Goal: Task Accomplishment & Management: Manage account settings

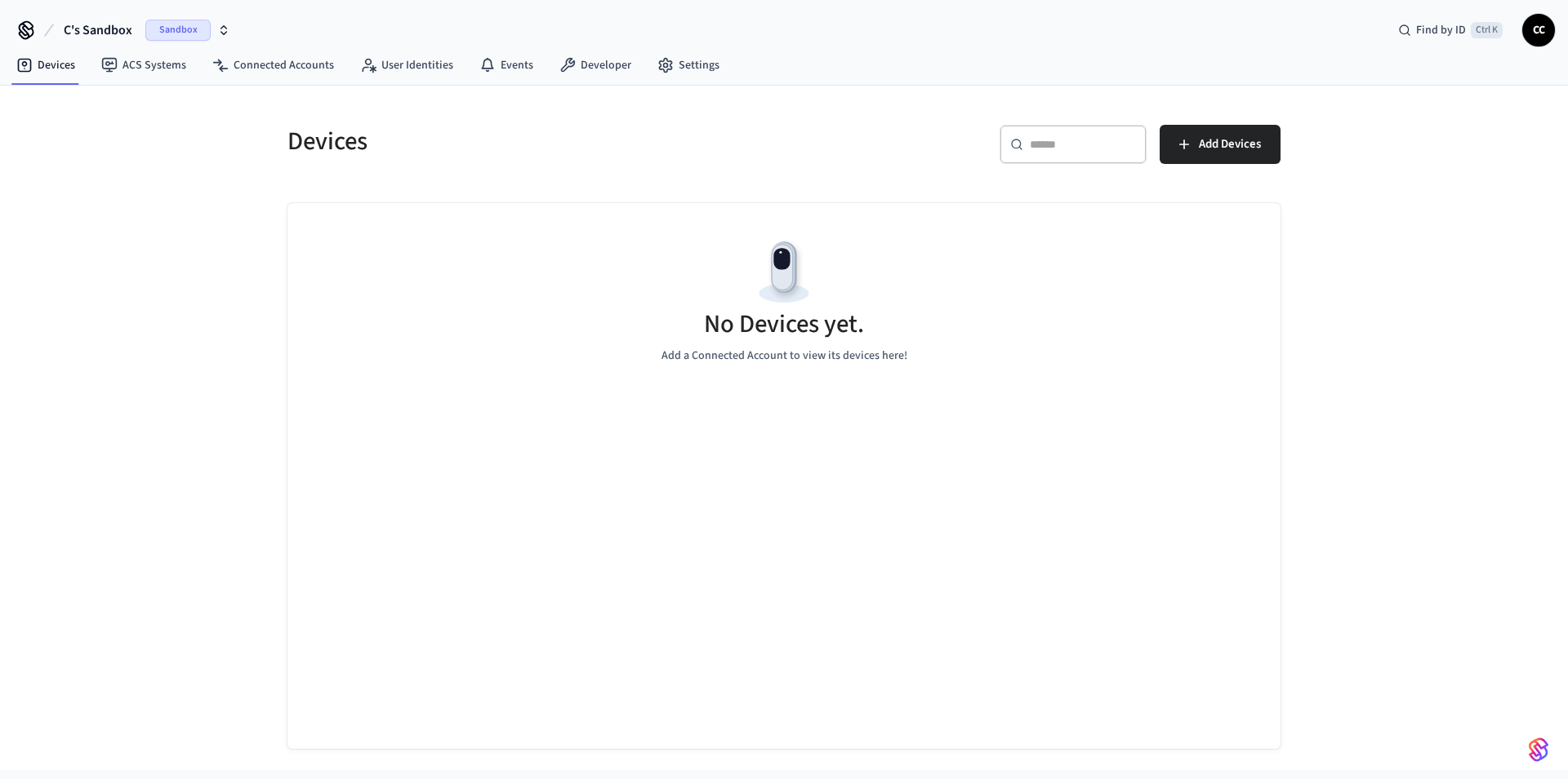
click at [192, 28] on span "Sandbox" at bounding box center [178, 30] width 65 height 22
click at [194, 137] on span "Production" at bounding box center [211, 136] width 65 height 22
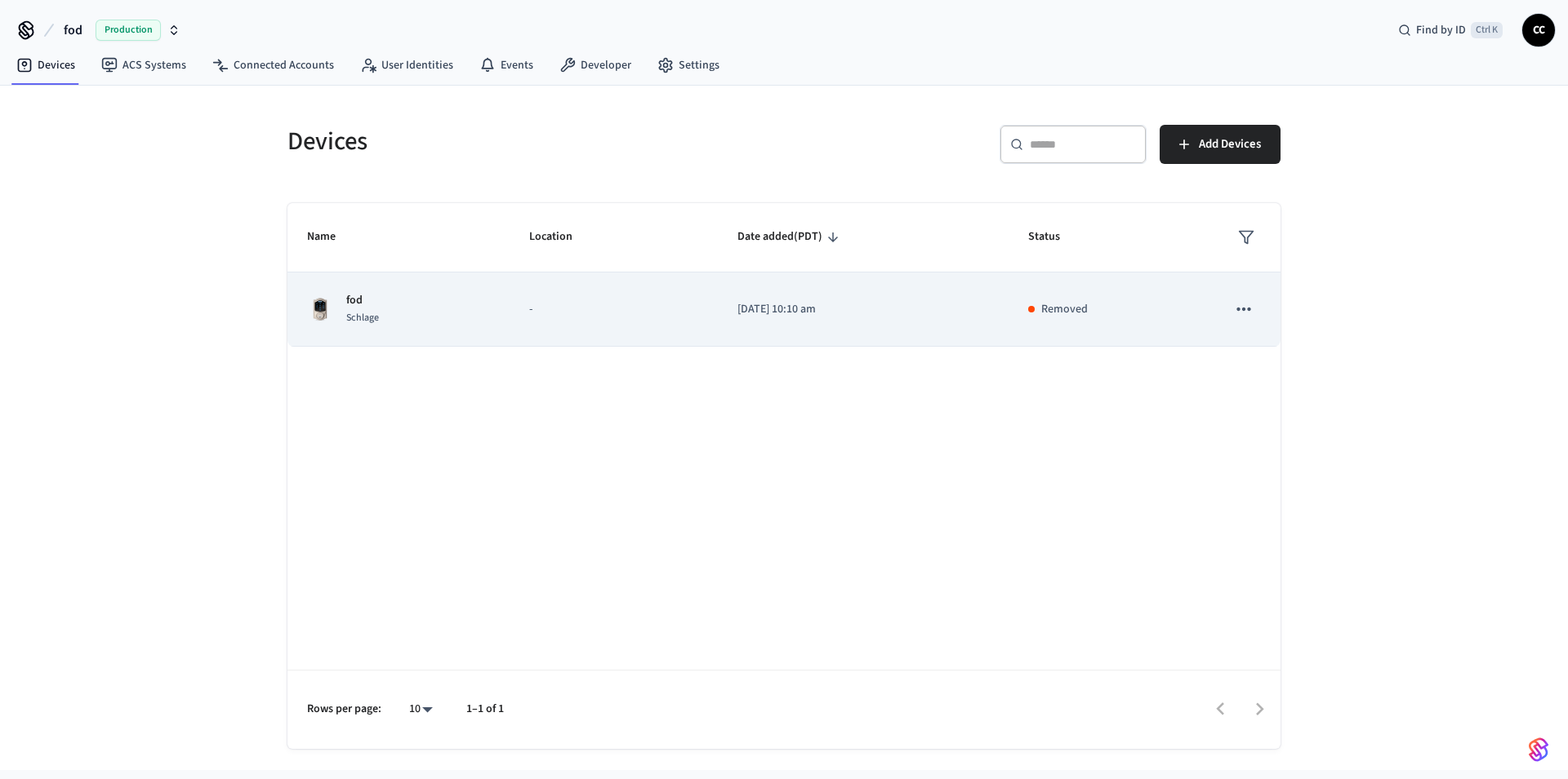
click at [1042, 314] on div "Removed" at bounding box center [1107, 310] width 158 height 17
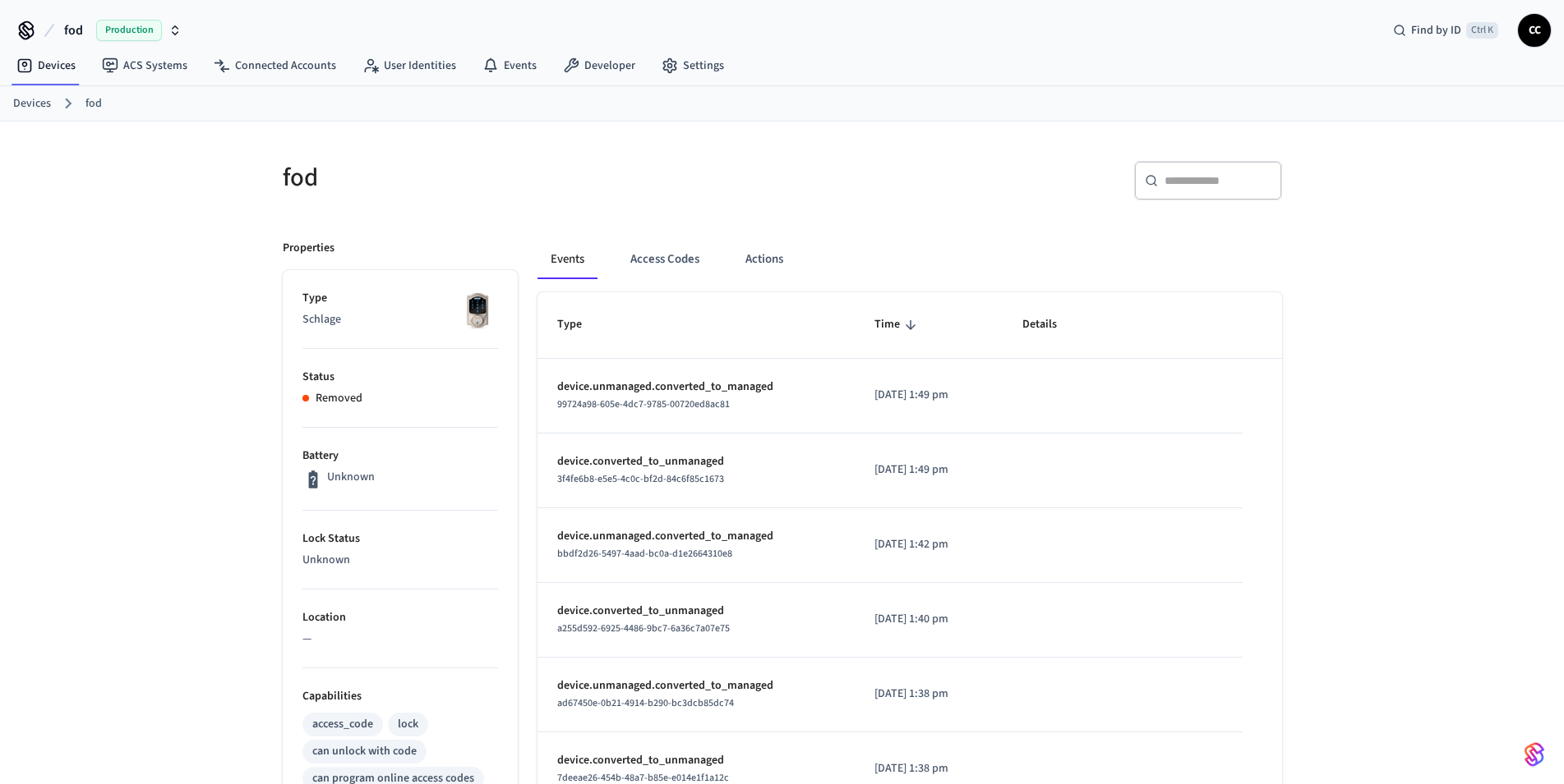
click at [51, 103] on ol "Devices fod" at bounding box center [788, 104] width 1551 height 22
click at [32, 103] on link "Devices" at bounding box center [32, 104] width 38 height 17
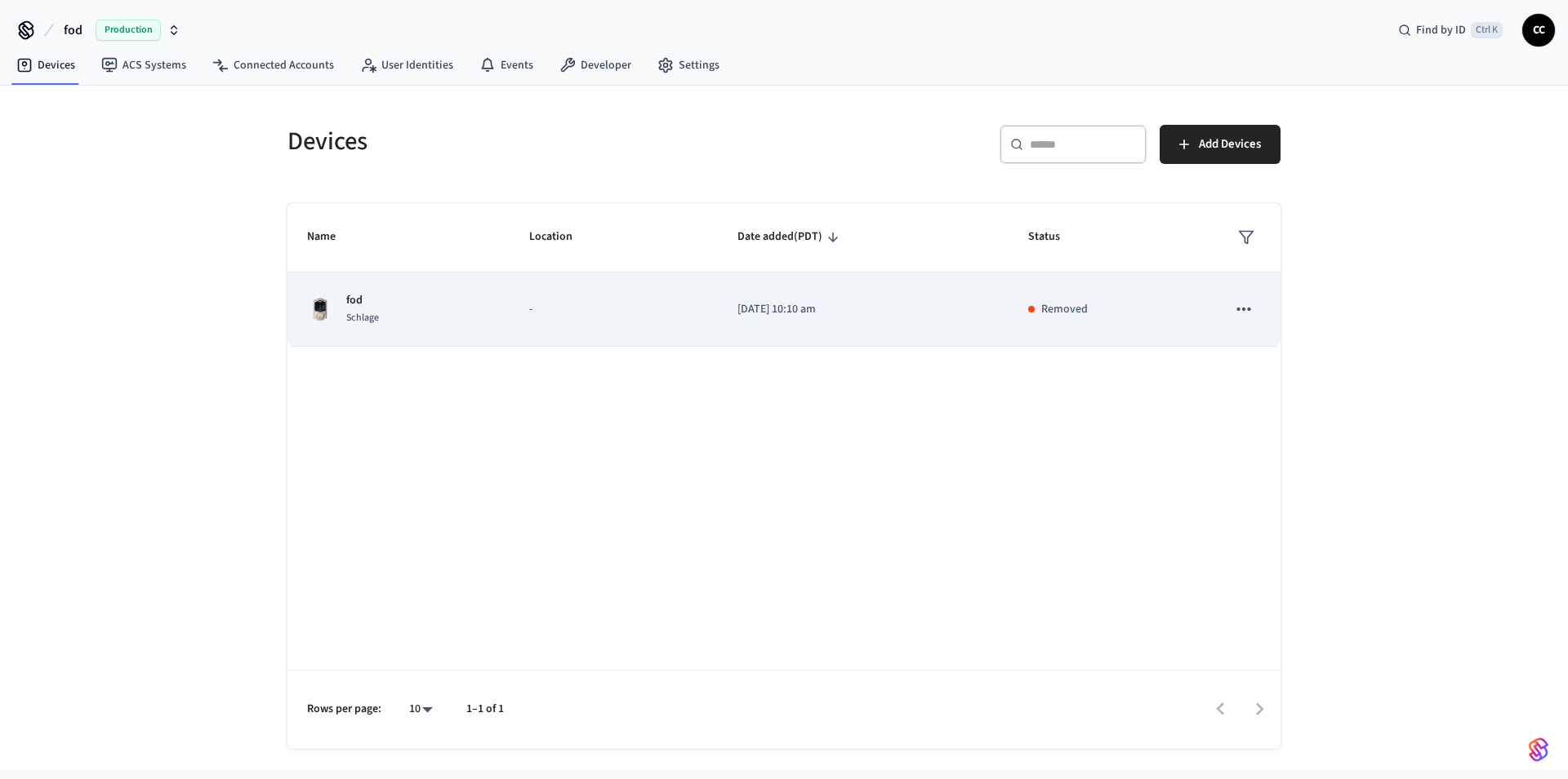
click at [1236, 317] on icon "sticky table" at bounding box center [1243, 309] width 22 height 22
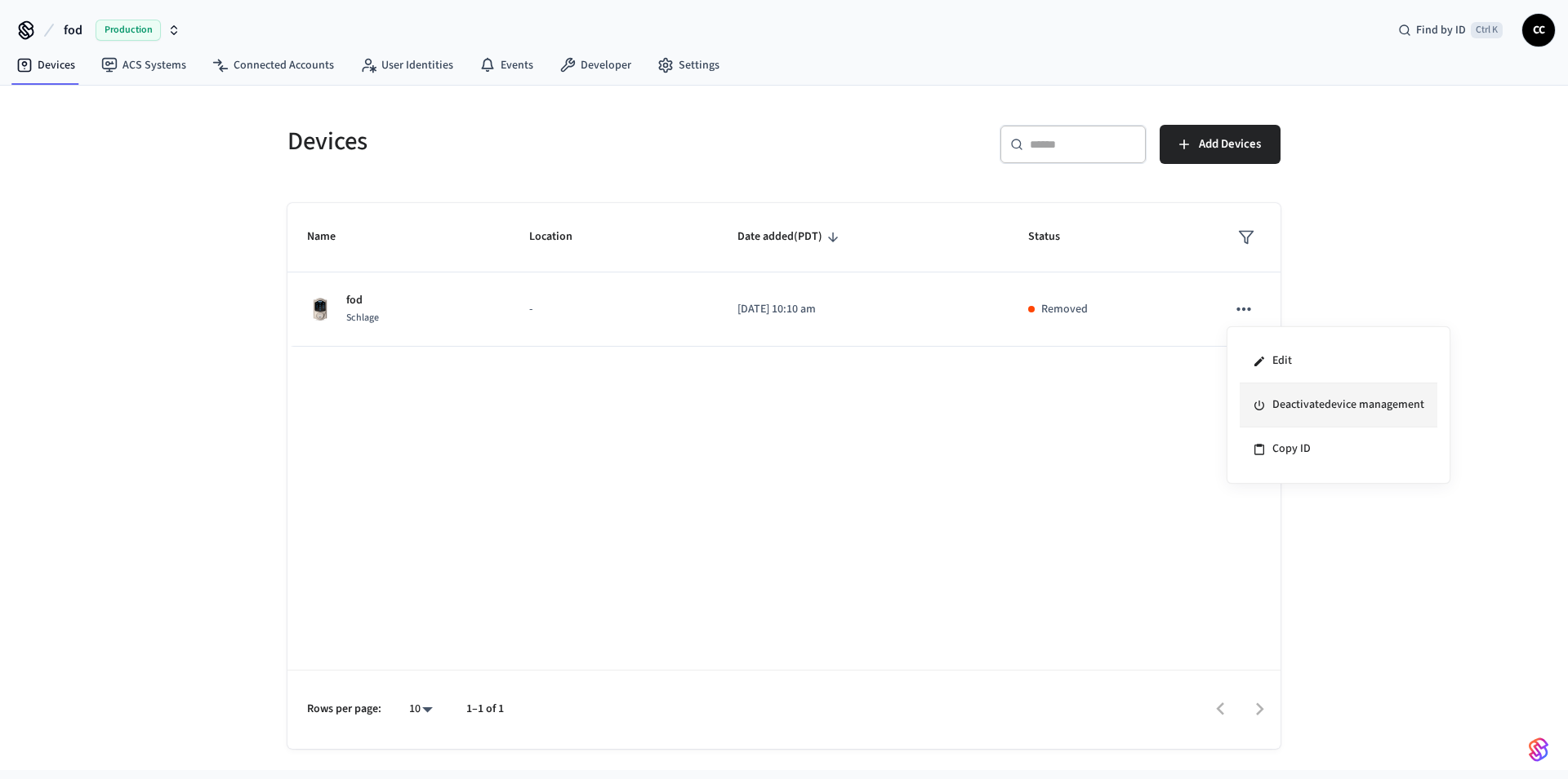
click at [1319, 413] on li "Deactivate device management" at bounding box center [1338, 405] width 197 height 44
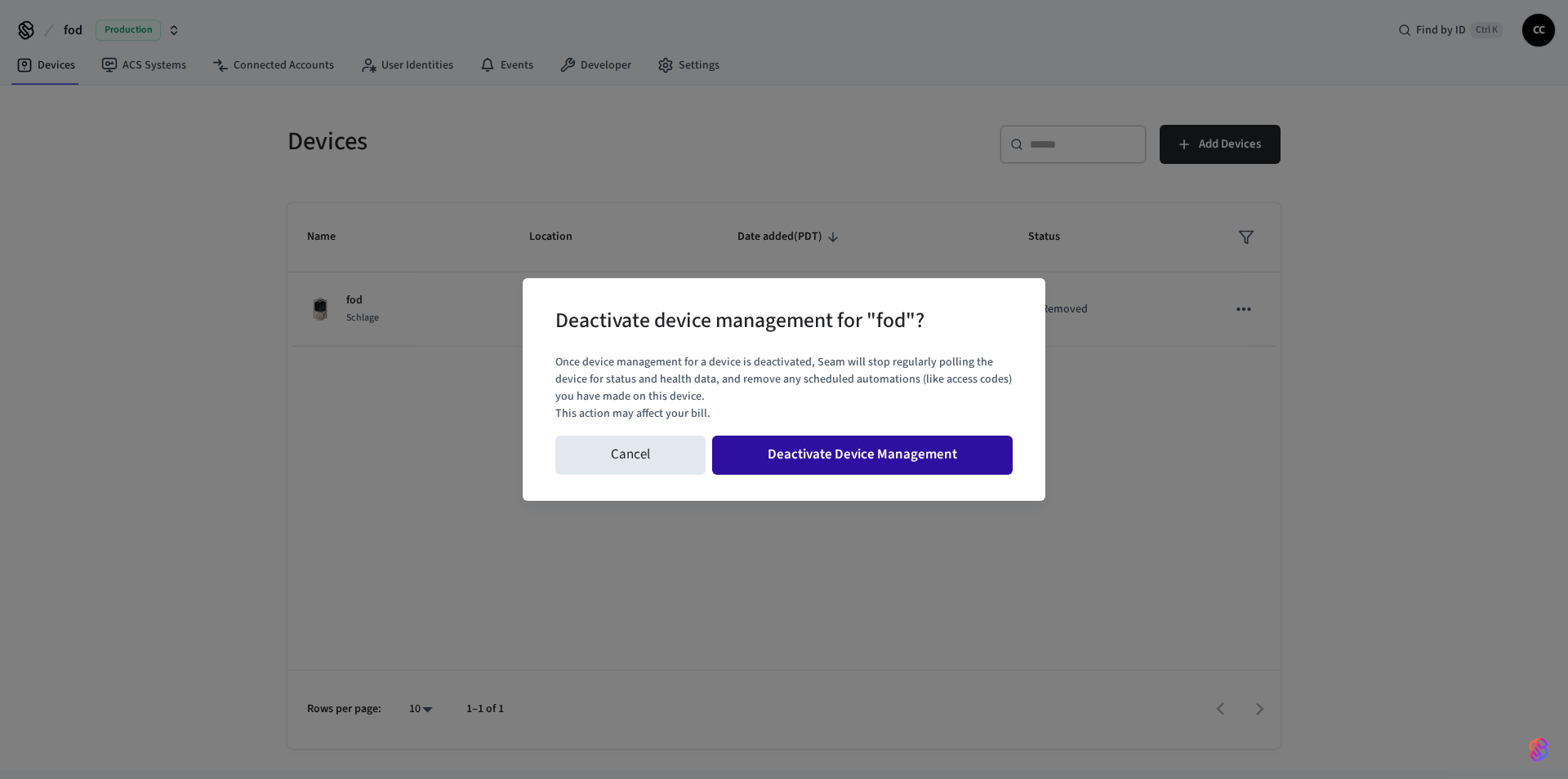
click at [950, 454] on button "Deactivate Device Management" at bounding box center [862, 455] width 300 height 39
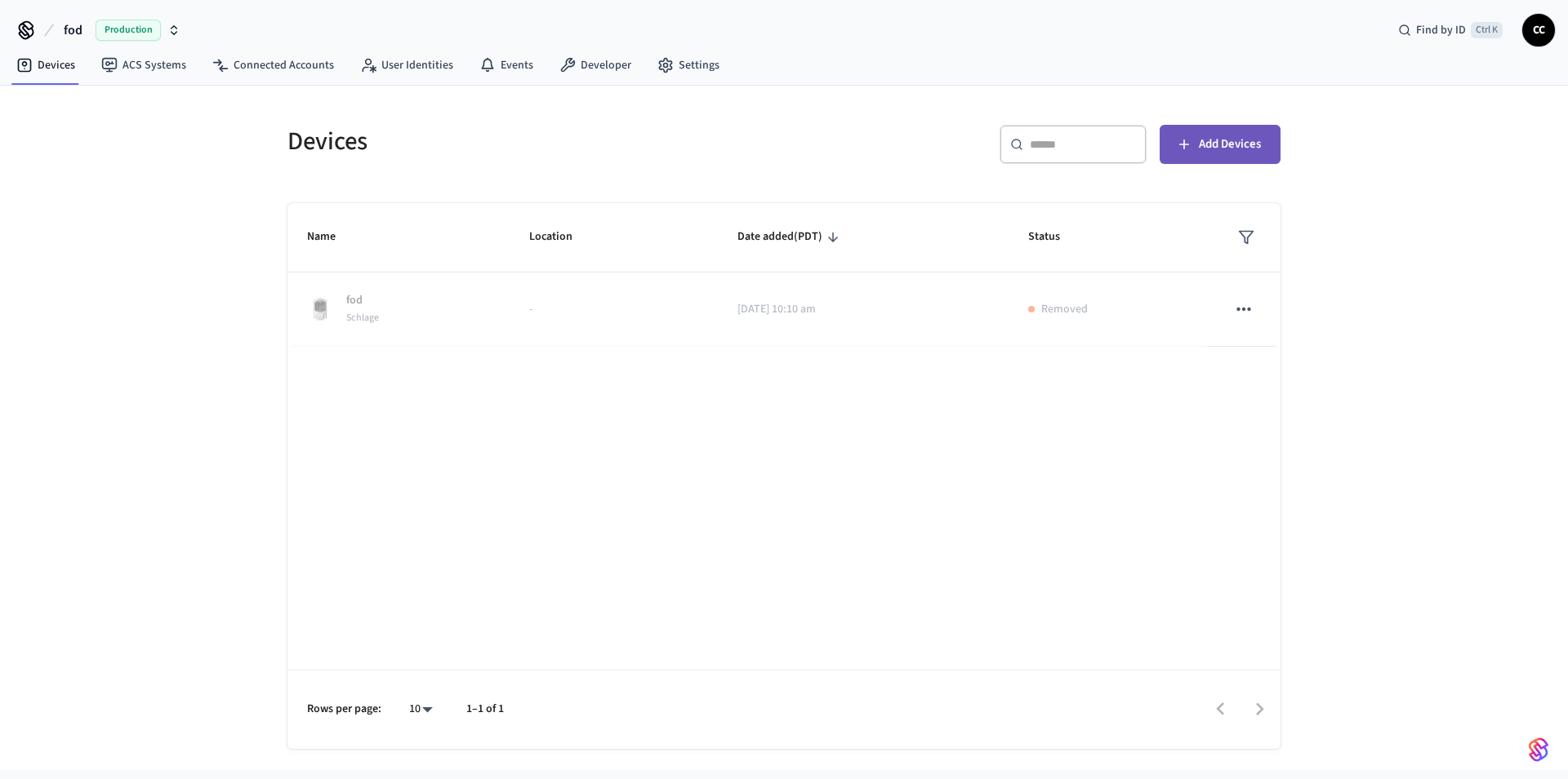
click at [1238, 152] on span "Add Devices" at bounding box center [1229, 144] width 62 height 22
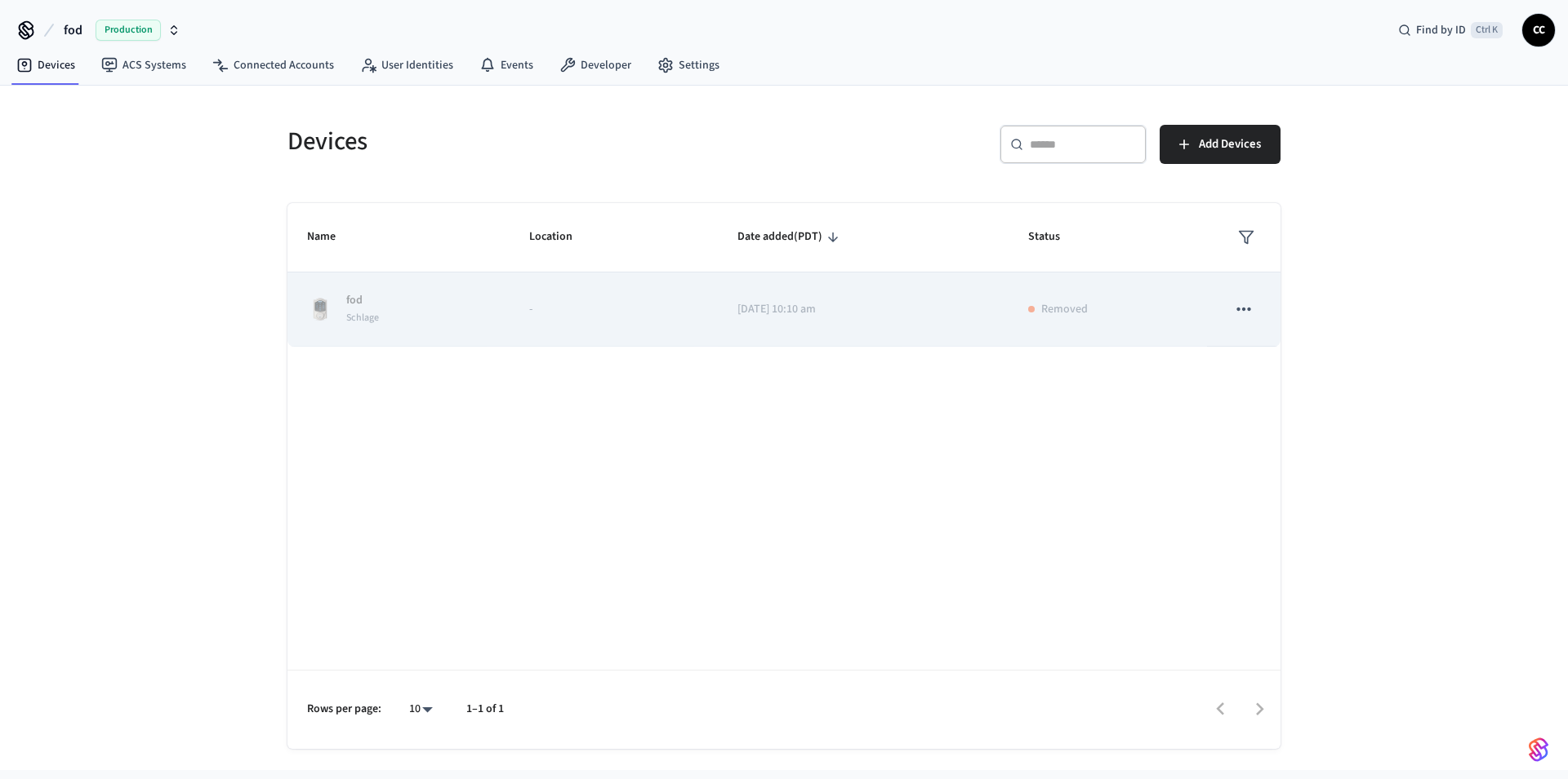
click at [1243, 310] on icon "sticky table" at bounding box center [1242, 309] width 14 height 3
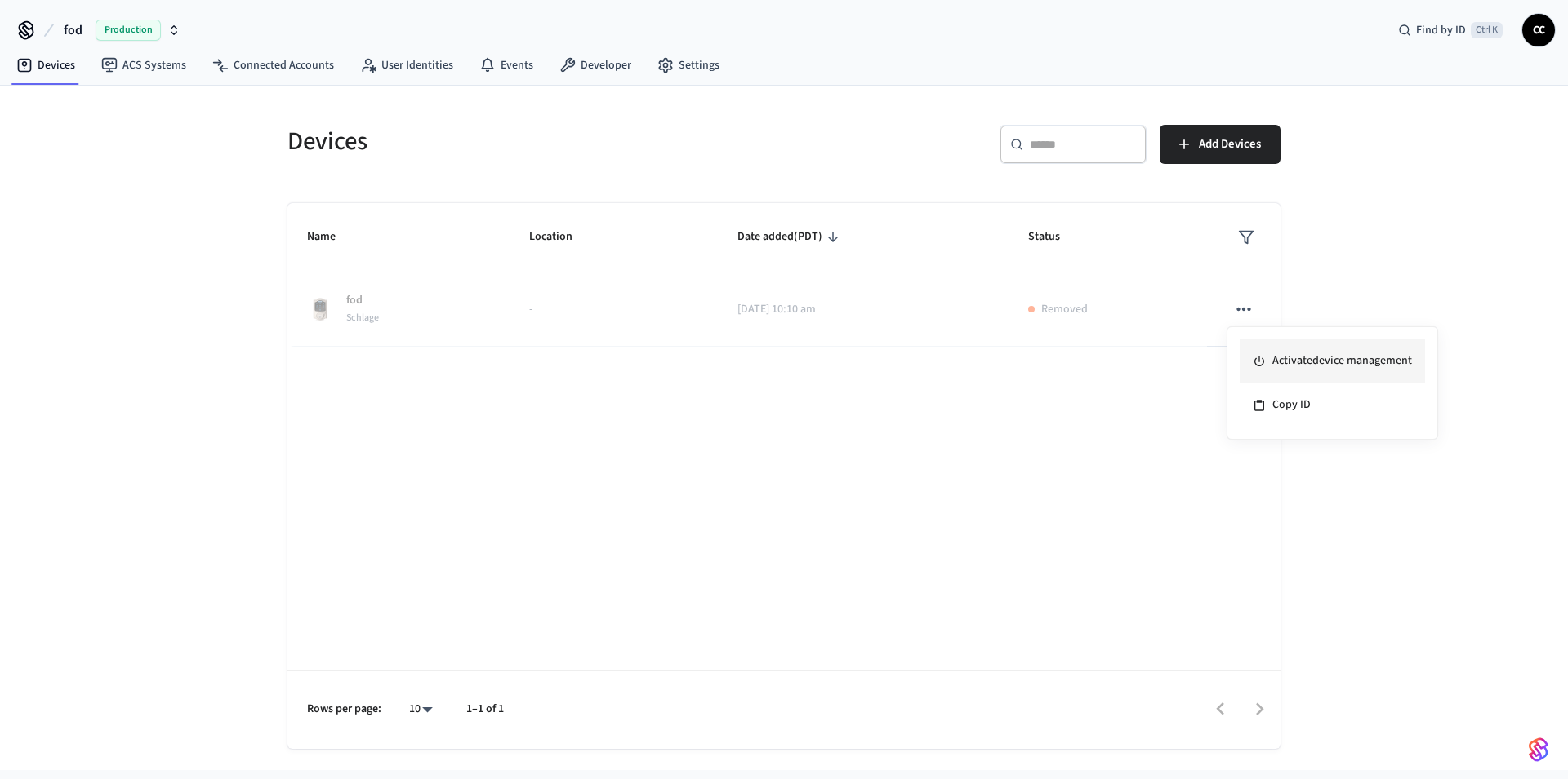
click at [1277, 362] on li "Activate device management" at bounding box center [1332, 361] width 185 height 44
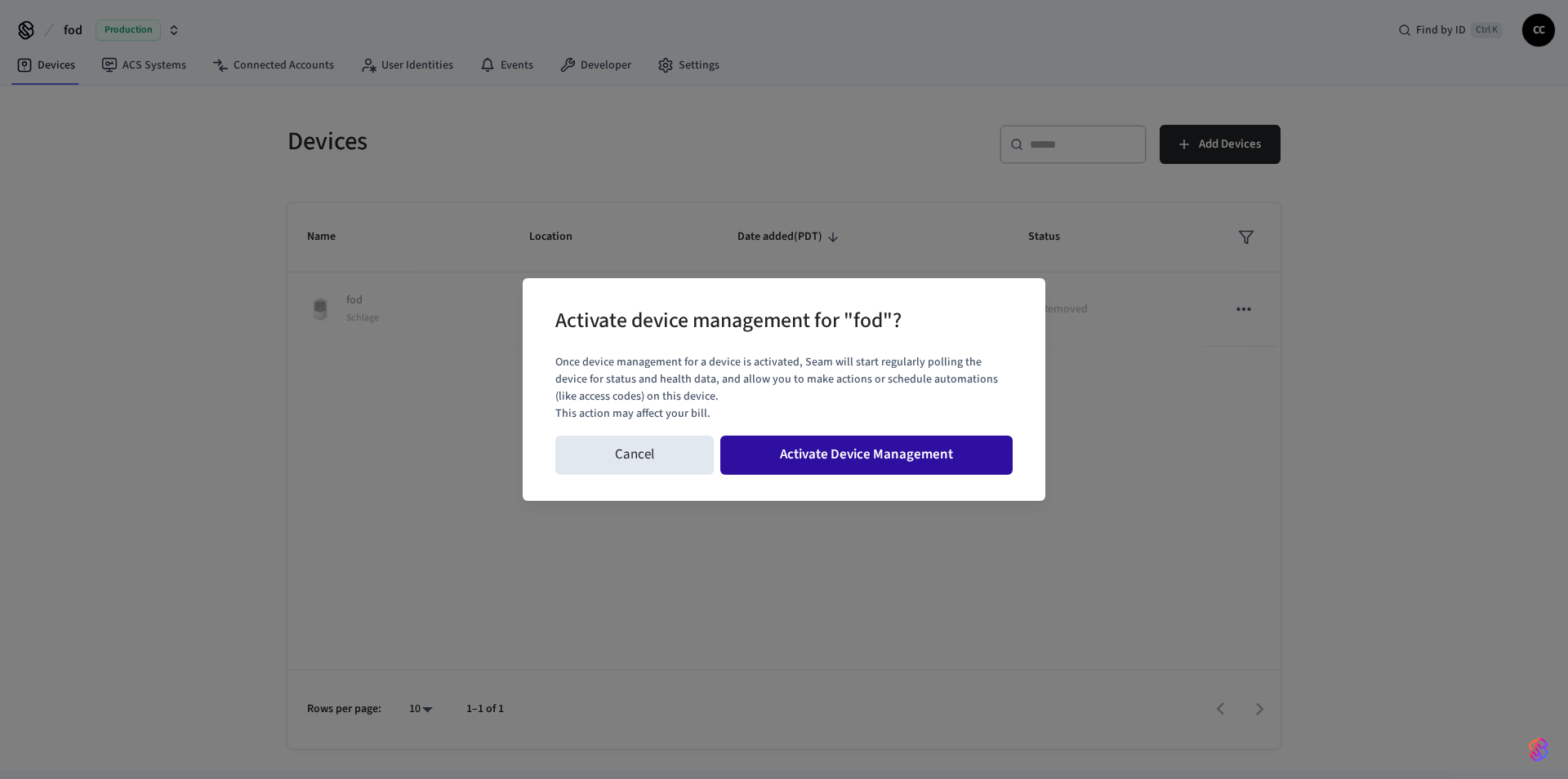
click at [929, 442] on button "Activate Device Management" at bounding box center [866, 455] width 292 height 39
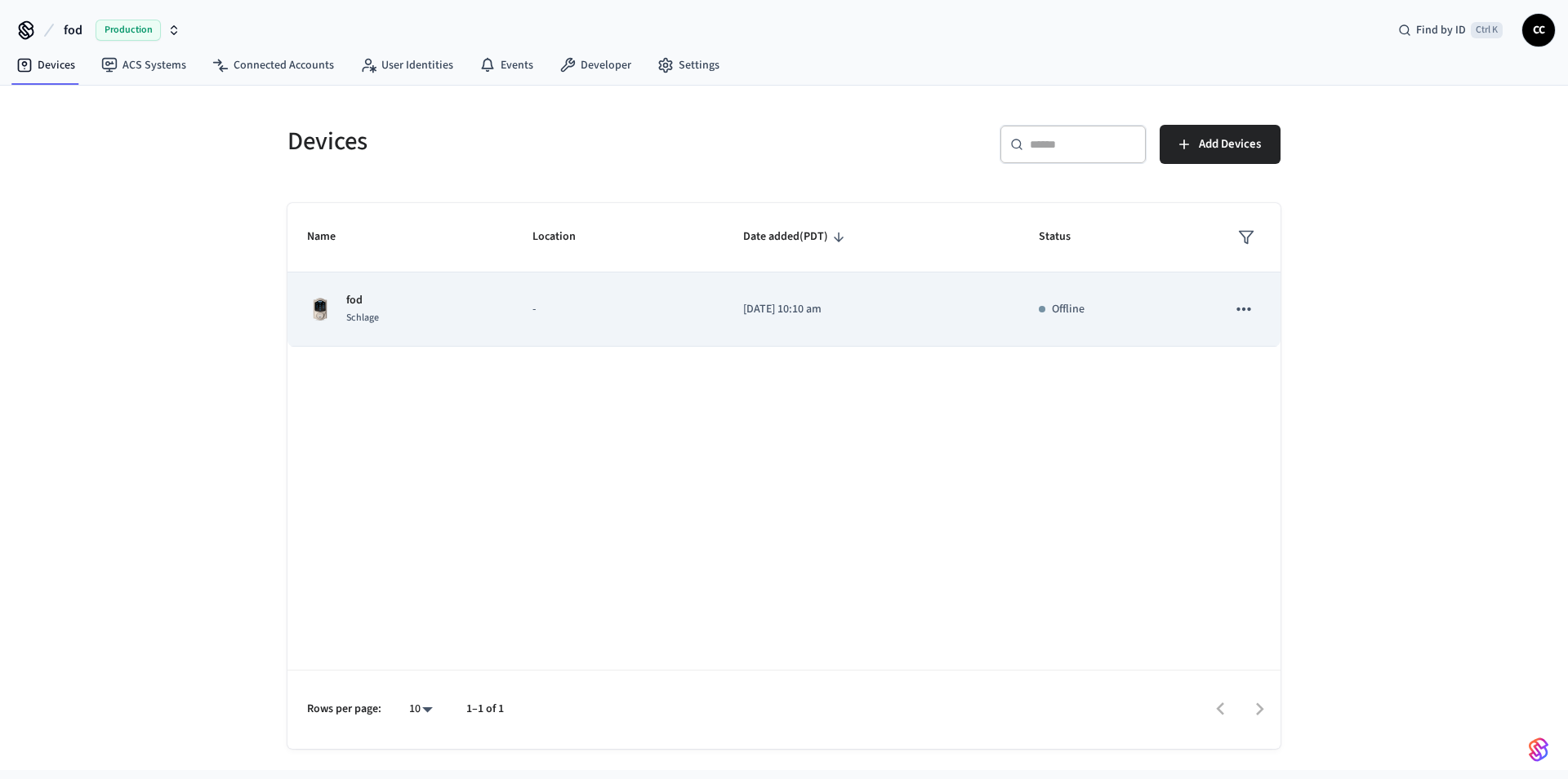
click at [1254, 310] on button "sticky table" at bounding box center [1243, 309] width 35 height 35
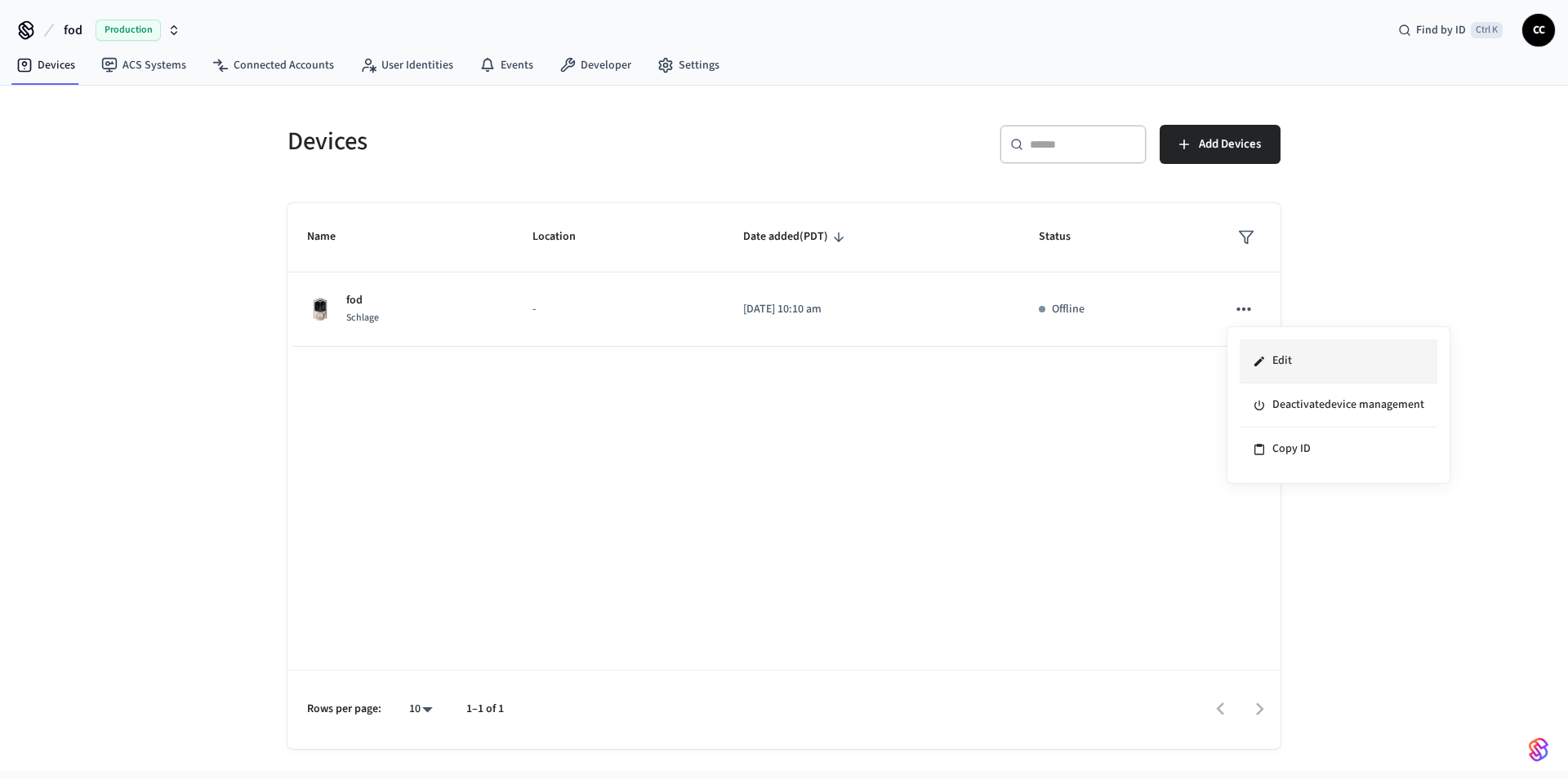
click at [1283, 368] on li "Edit" at bounding box center [1338, 361] width 197 height 44
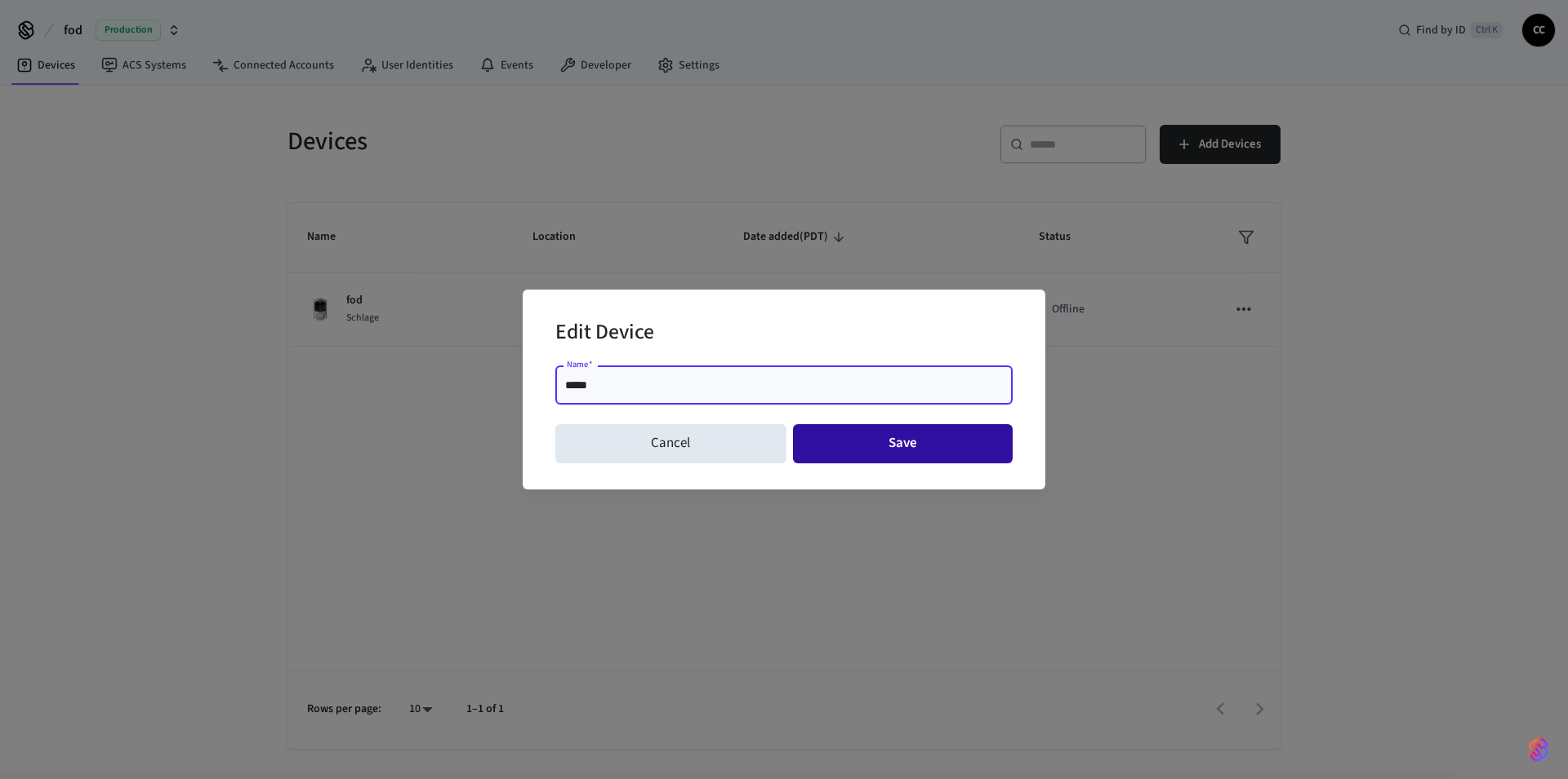
type input "*****"
click at [916, 446] on button "Save" at bounding box center [903, 444] width 221 height 39
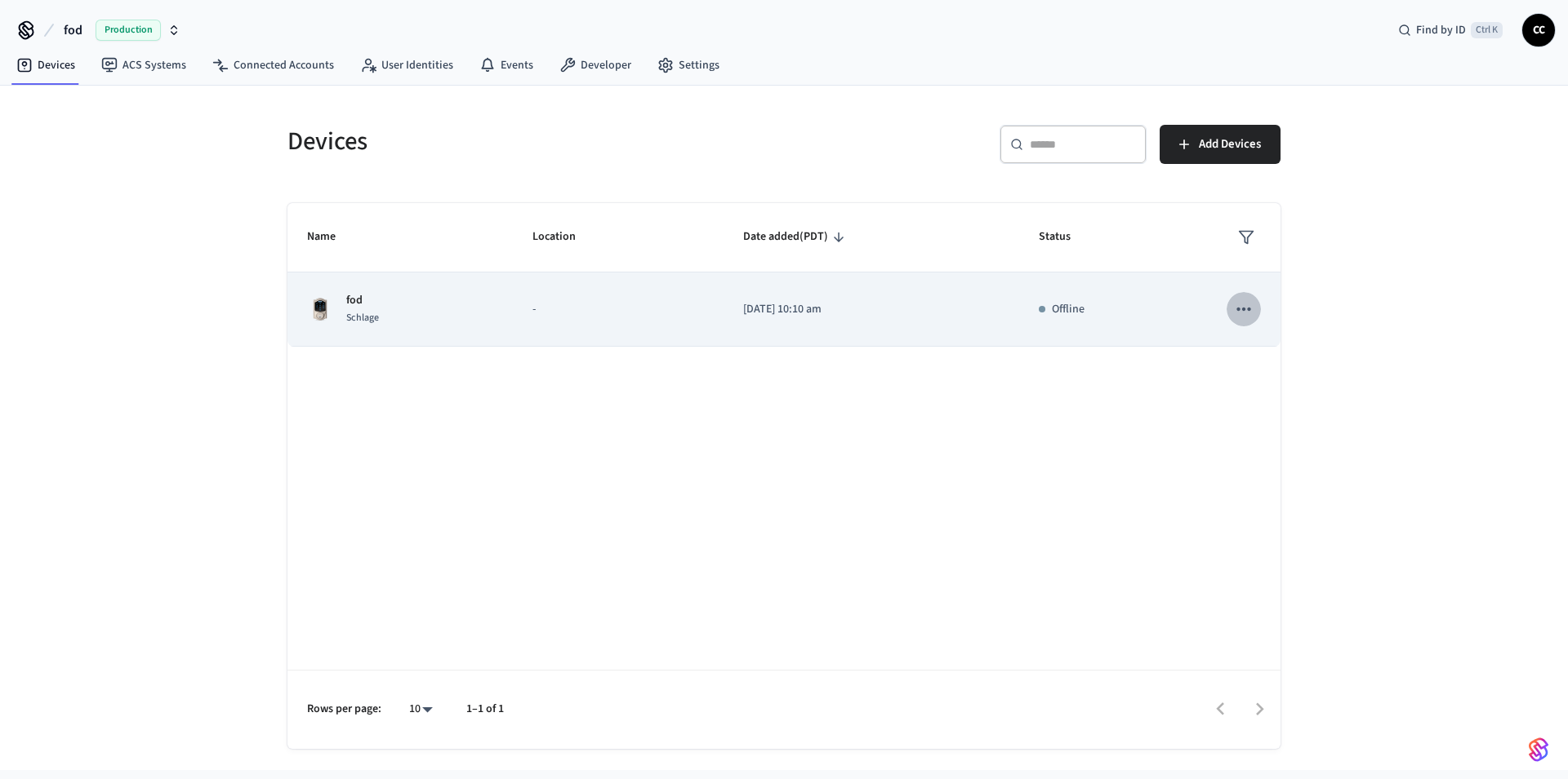
click at [1240, 306] on icon "sticky table" at bounding box center [1243, 309] width 22 height 22
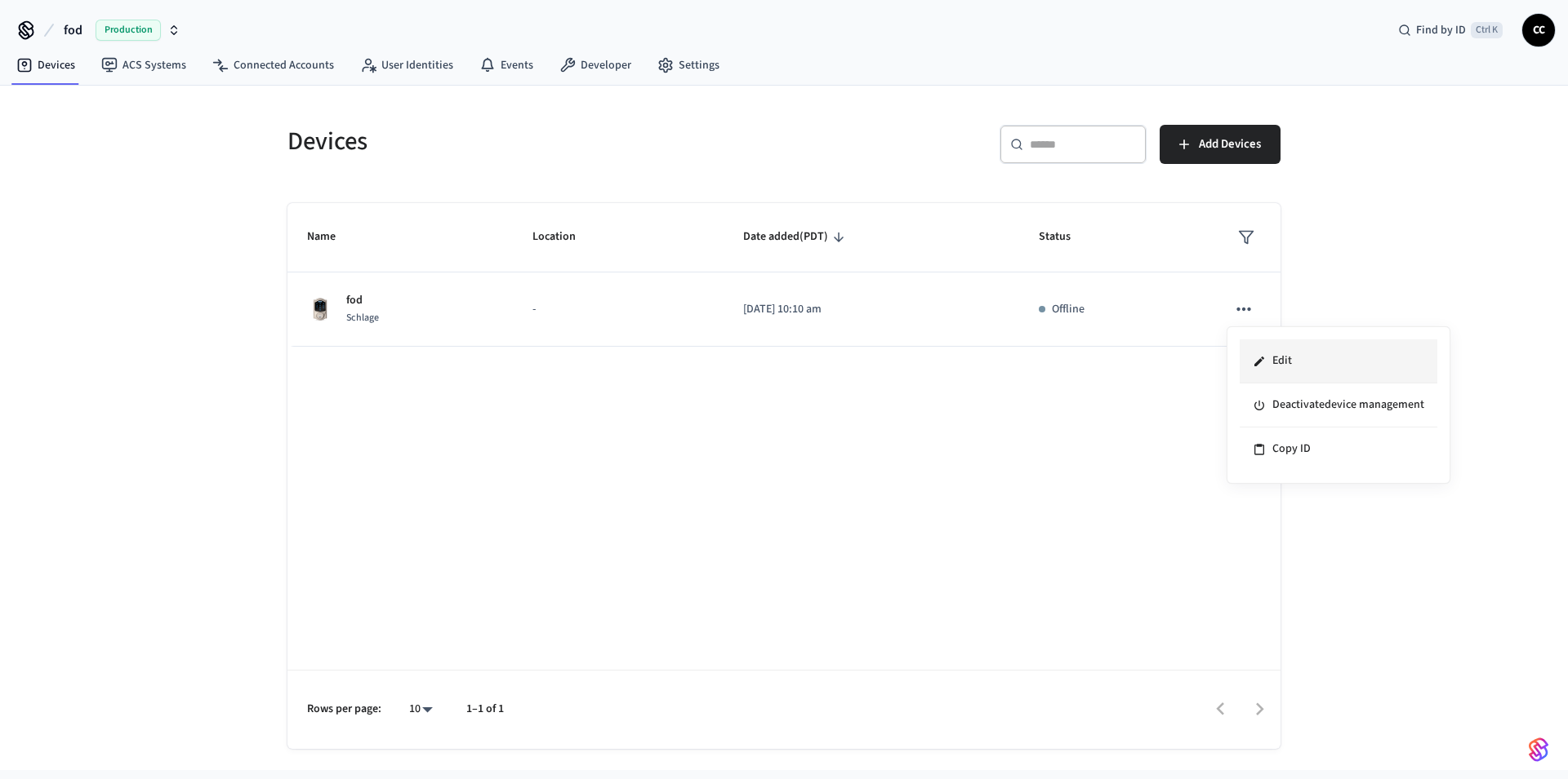
click at [1273, 353] on li "Edit" at bounding box center [1338, 361] width 197 height 44
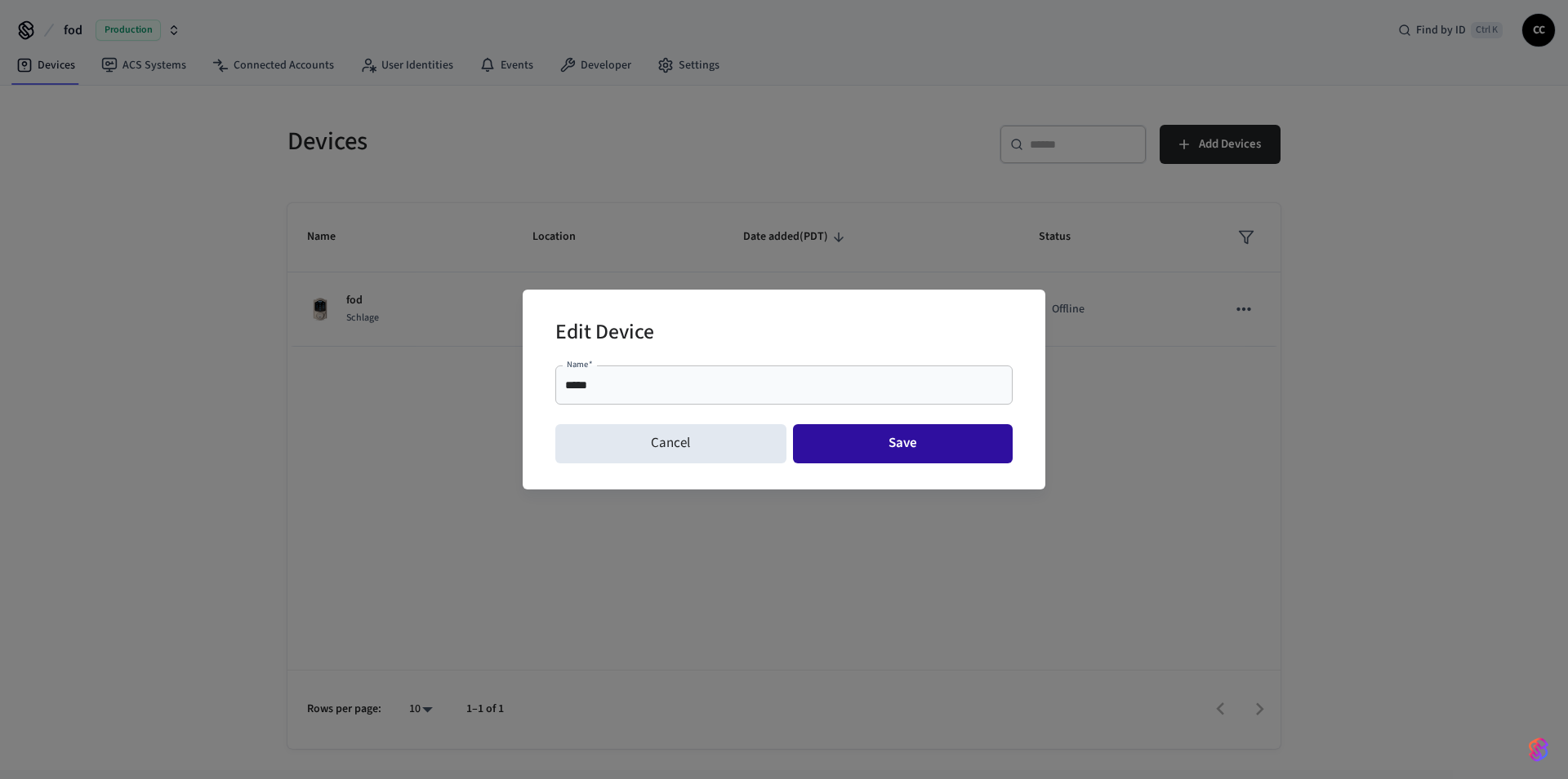
click at [926, 452] on button "Save" at bounding box center [903, 444] width 221 height 39
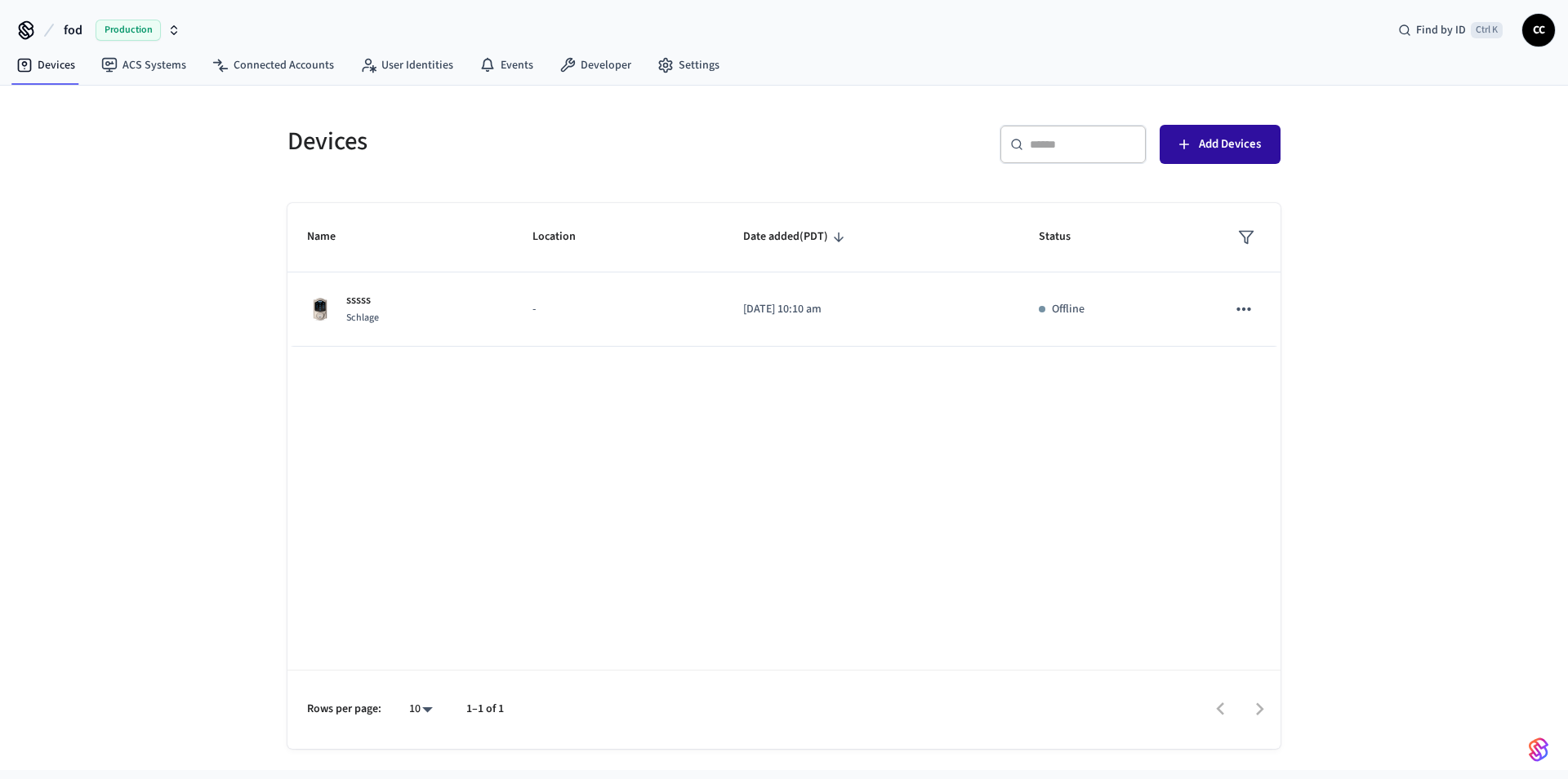
click at [1195, 140] on button "Add Devices" at bounding box center [1219, 145] width 121 height 39
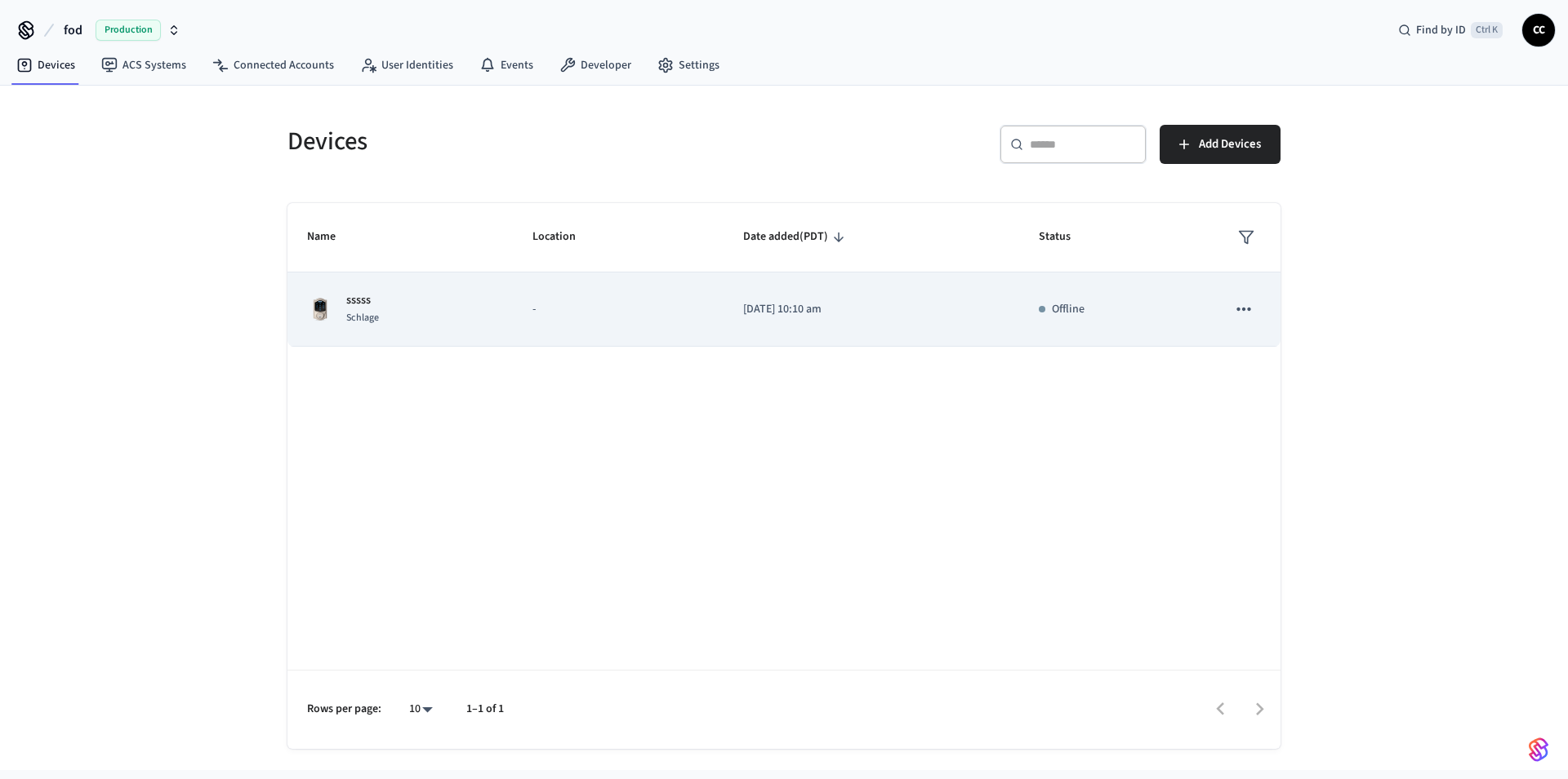
click at [1183, 305] on div "Offline" at bounding box center [1112, 310] width 149 height 17
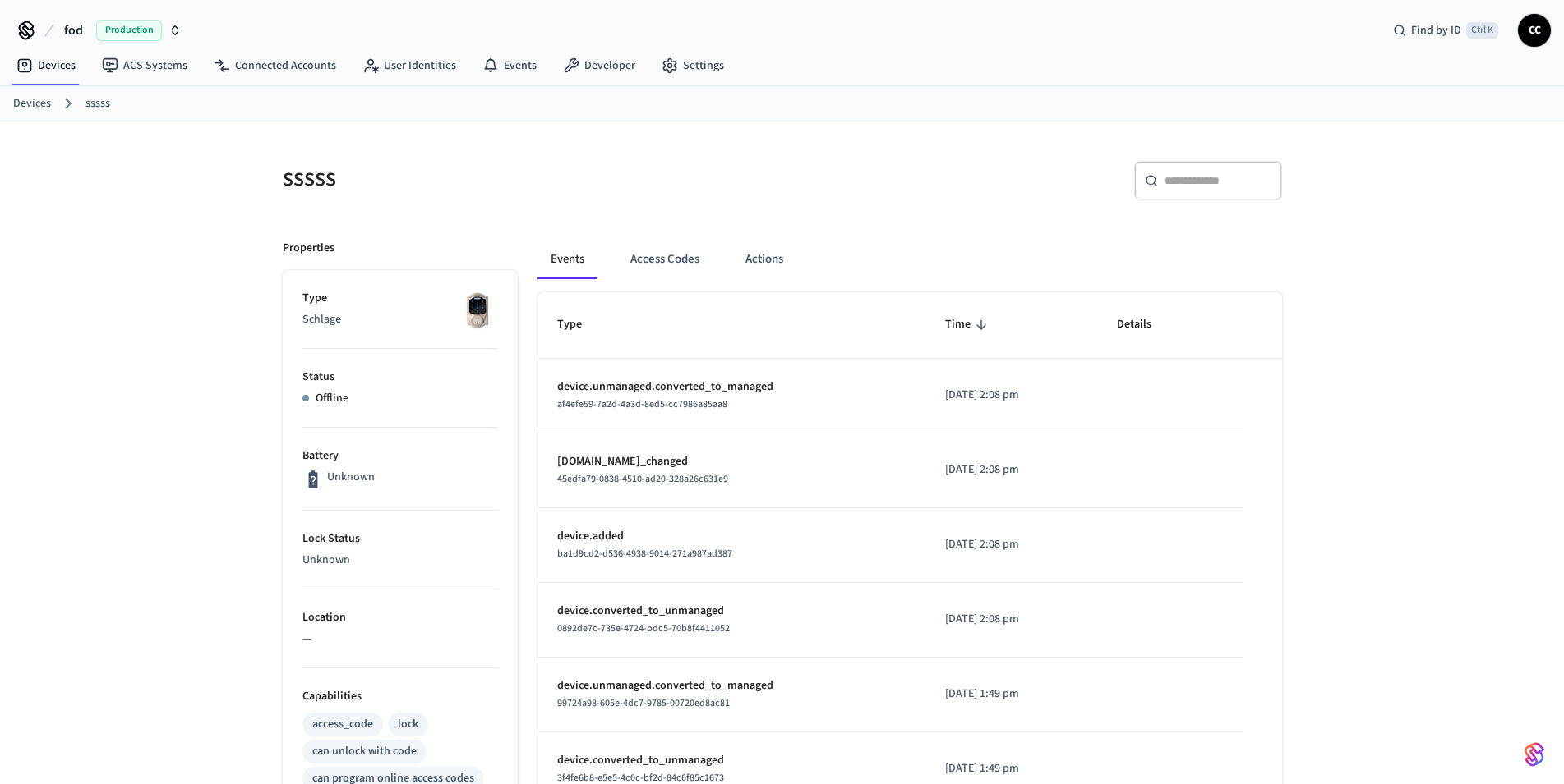
click at [102, 107] on link "sssss" at bounding box center [98, 104] width 24 height 17
click at [43, 105] on link "Devices" at bounding box center [32, 104] width 38 height 17
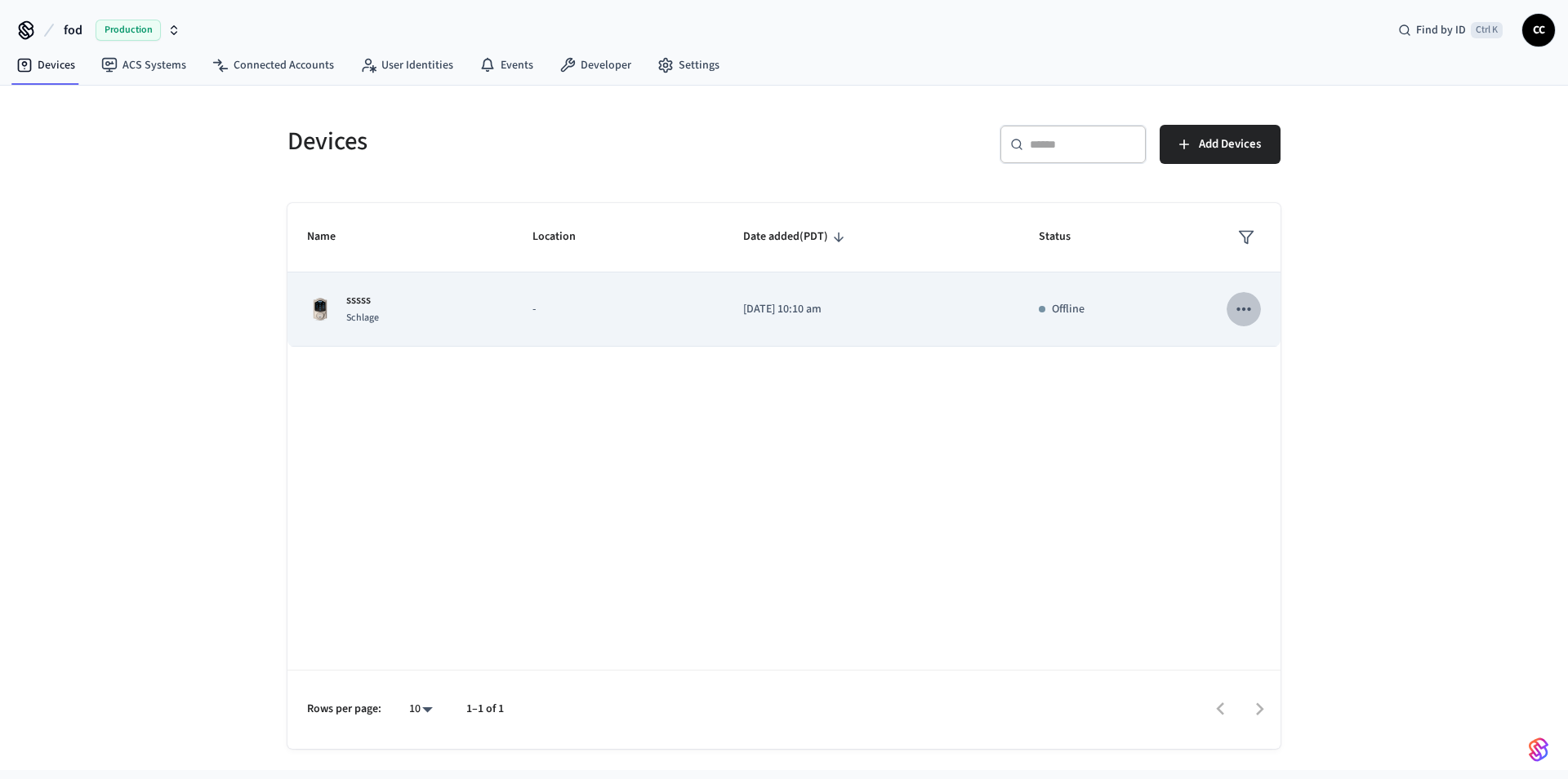
click at [1235, 314] on icon "sticky table" at bounding box center [1243, 309] width 22 height 22
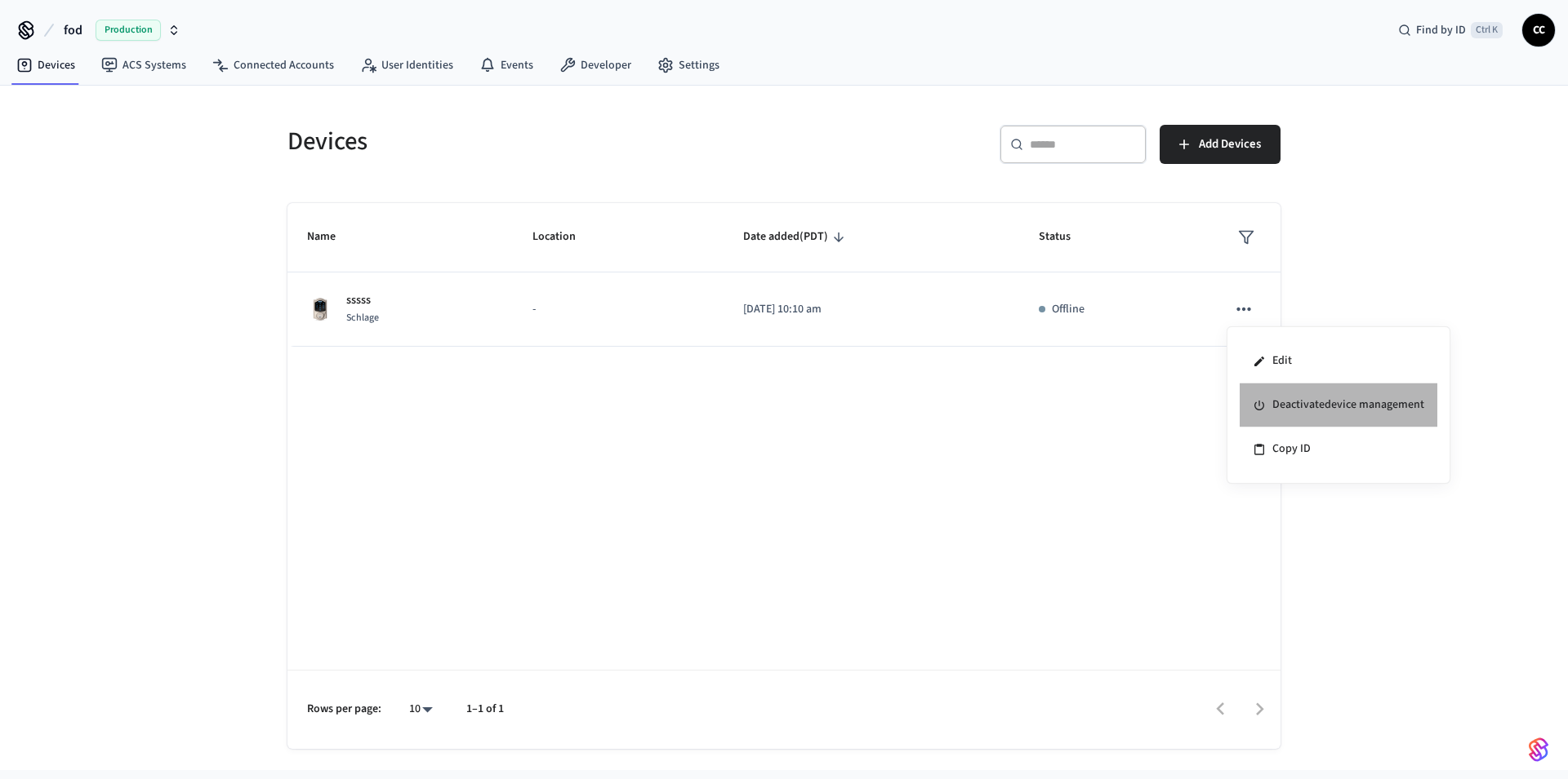
click at [1295, 401] on li "Deactivate device management" at bounding box center [1338, 405] width 197 height 44
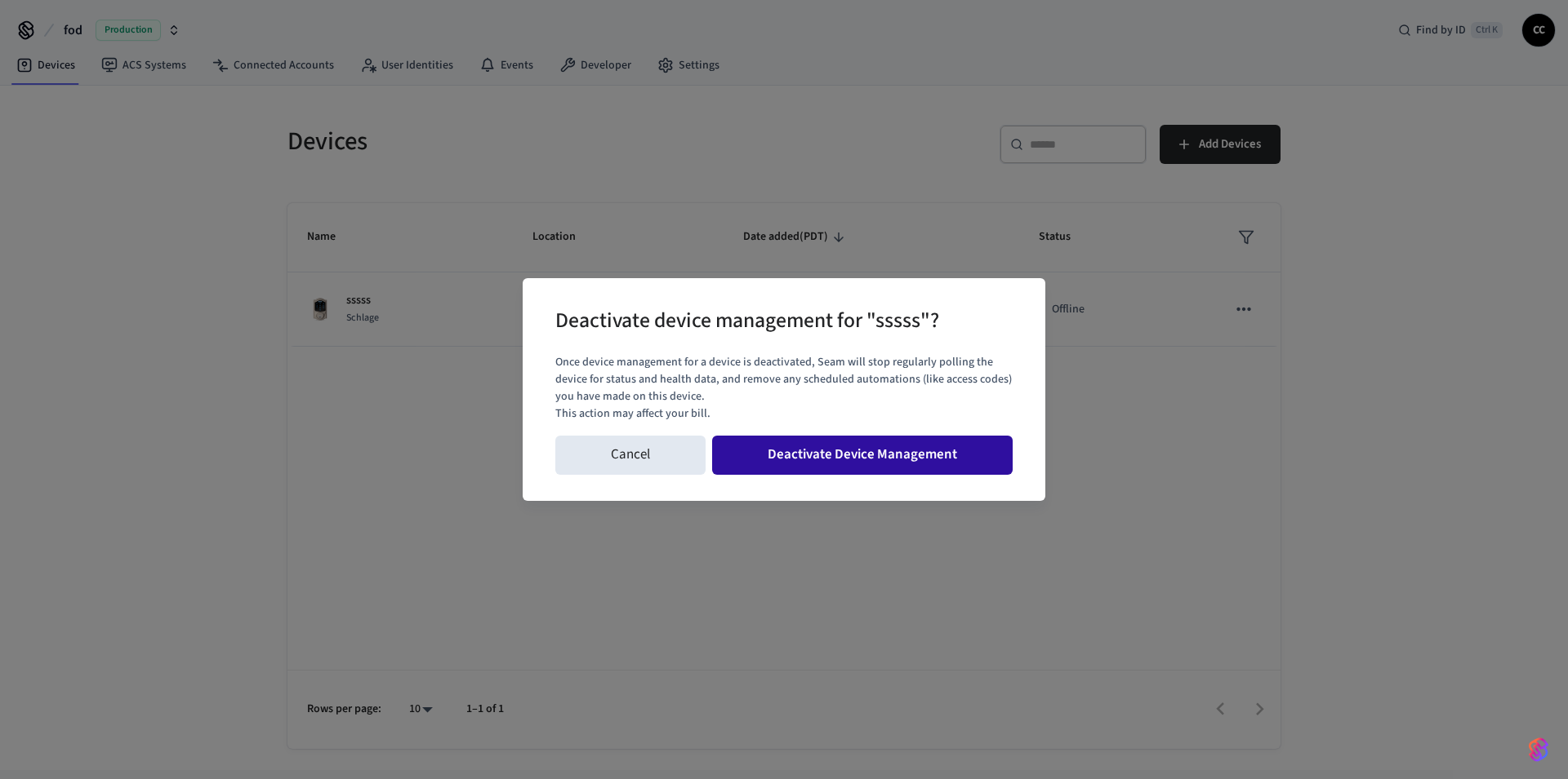
click at [927, 463] on button "Deactivate Device Management" at bounding box center [862, 455] width 300 height 39
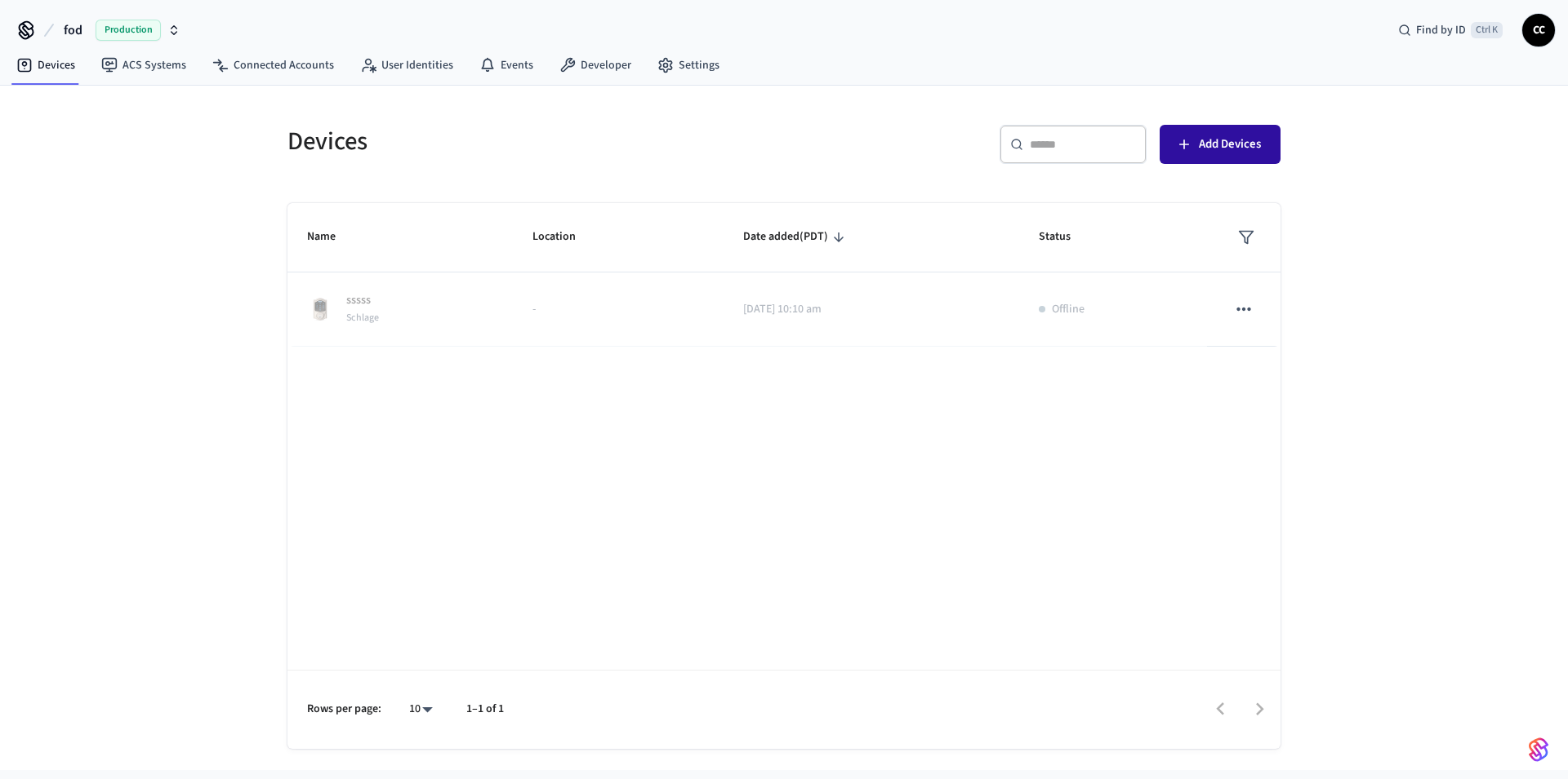
click at [1198, 151] on span "Add Devices" at bounding box center [1229, 144] width 62 height 22
click at [148, 36] on span "Production" at bounding box center [128, 30] width 65 height 22
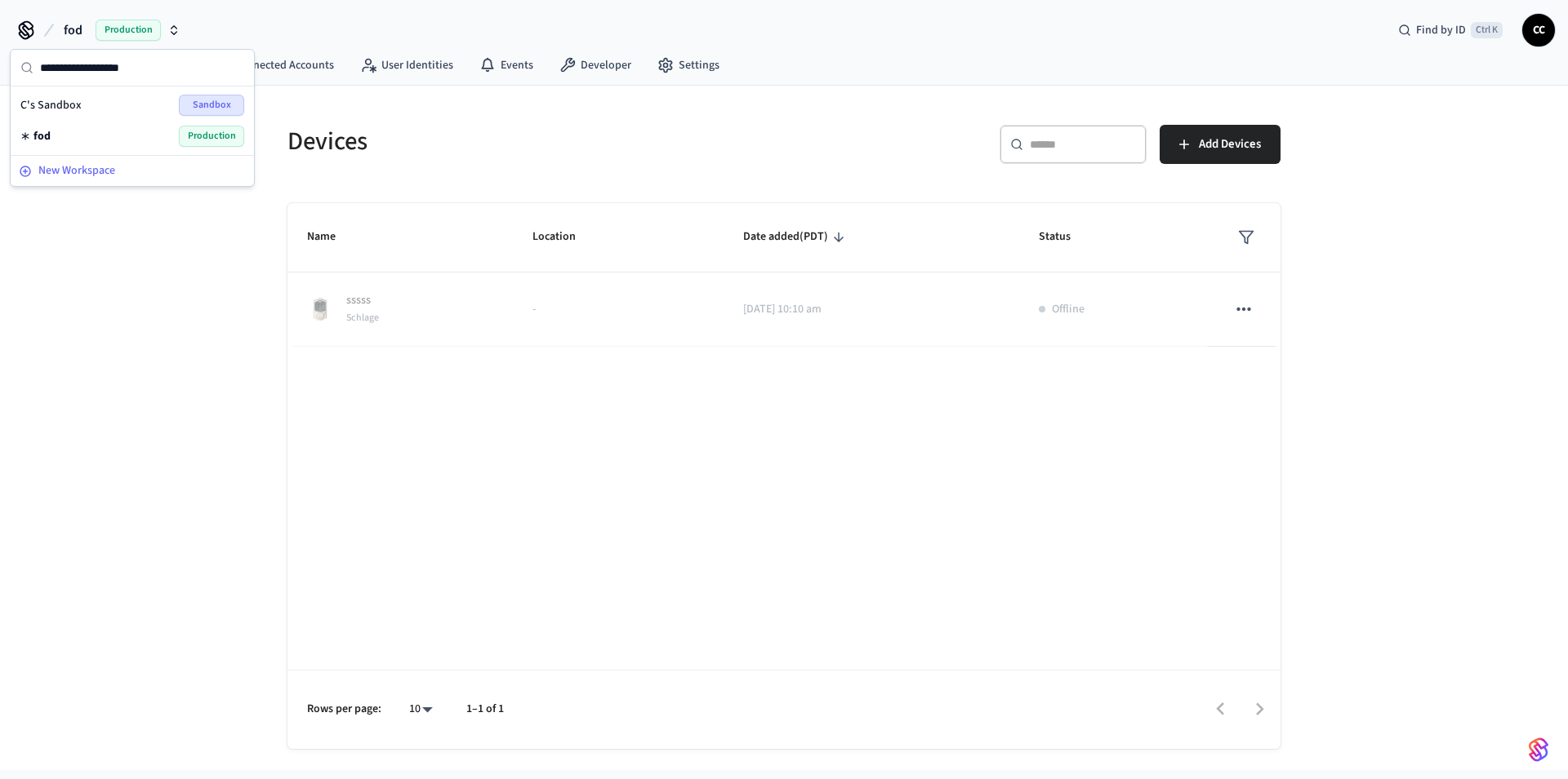
click at [84, 176] on span "New Workspace" at bounding box center [77, 171] width 77 height 17
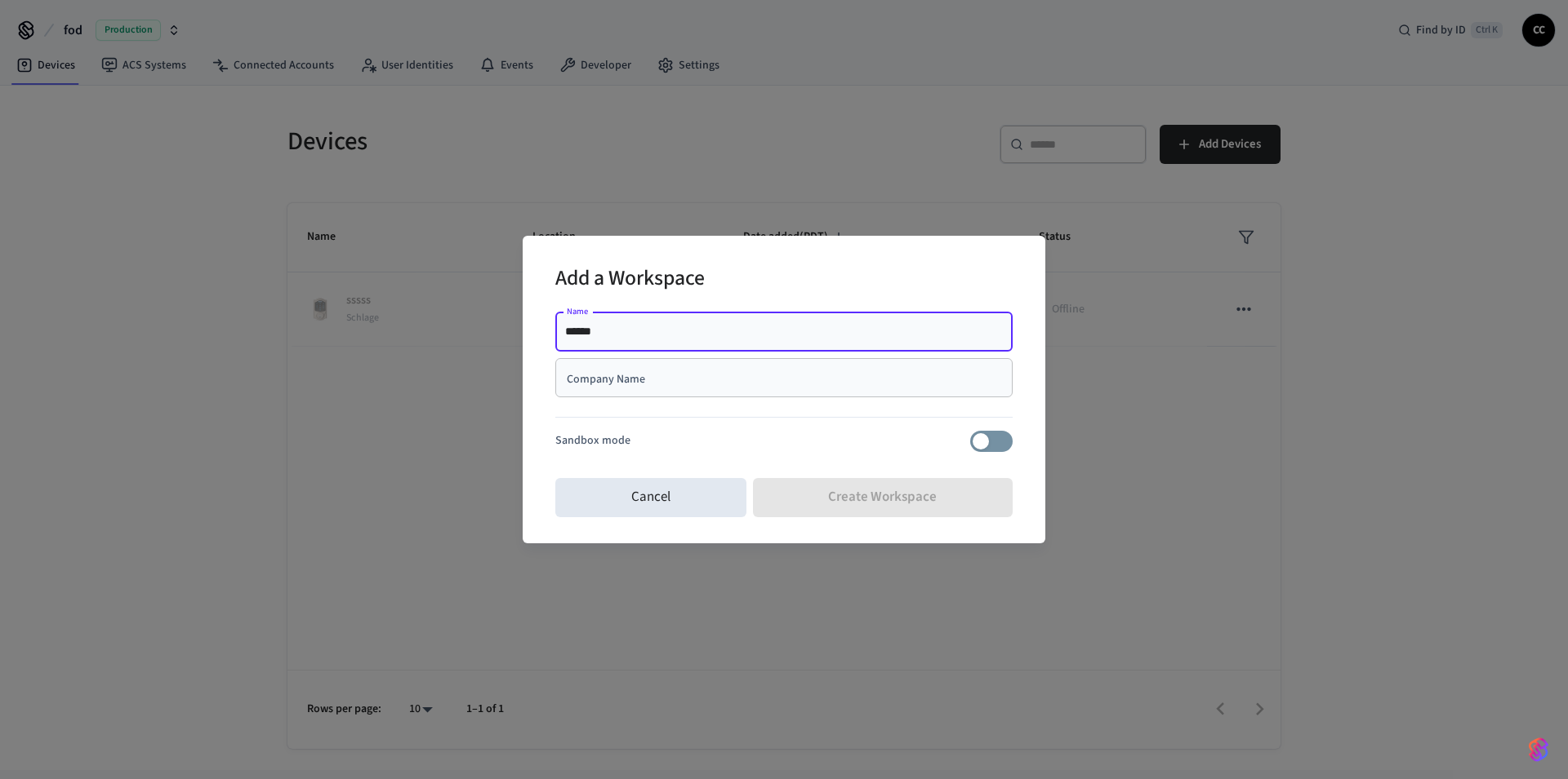
type input "******"
click at [948, 452] on div "Name ****** Name Company Name Company Name Sandbox mode" at bounding box center [783, 388] width 457 height 166
drag, startPoint x: 897, startPoint y: 508, endPoint x: 882, endPoint y: 509, distance: 15.0
click at [896, 509] on div "Cancel Create Workspace" at bounding box center [783, 498] width 457 height 52
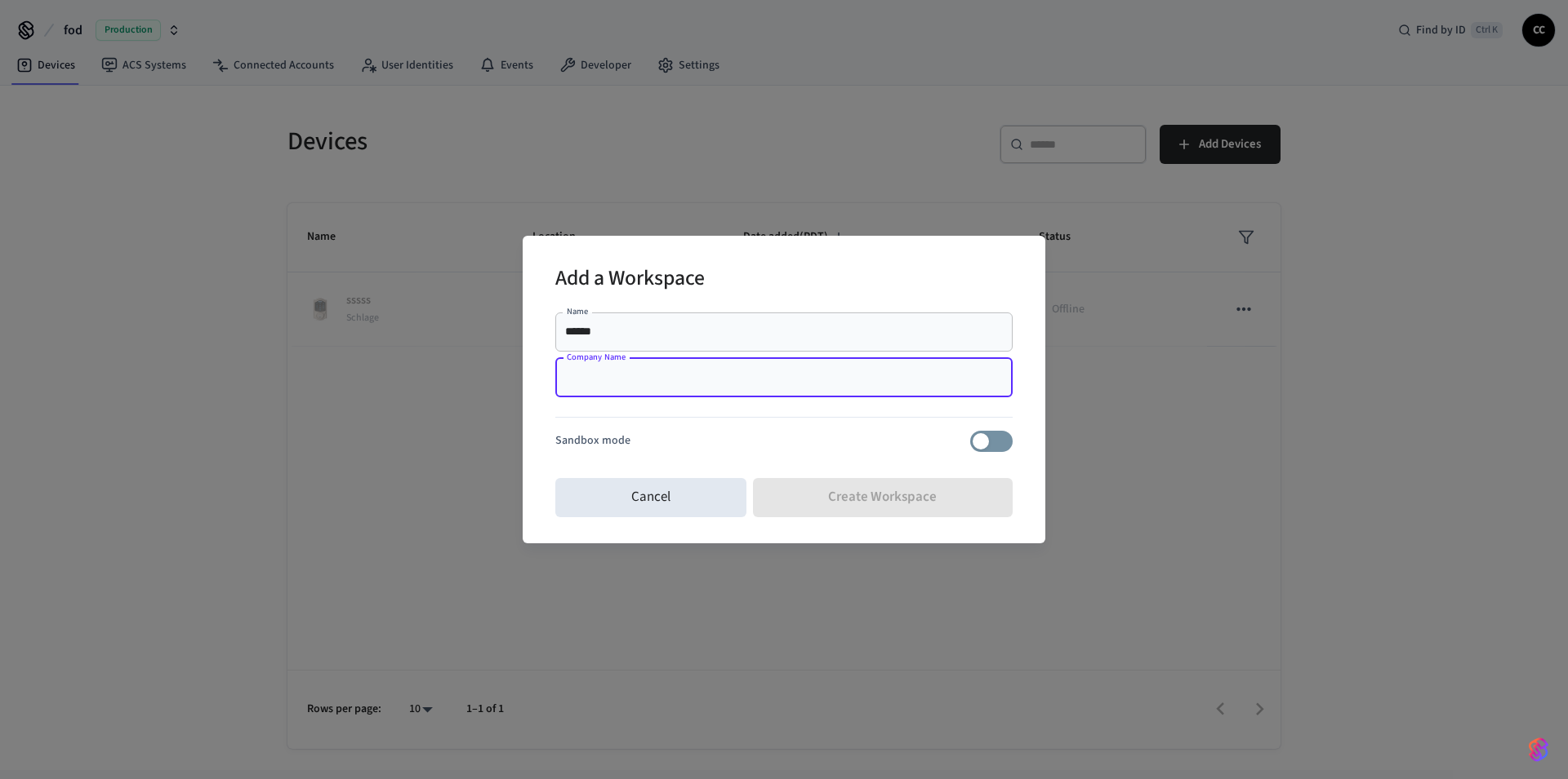
drag, startPoint x: 617, startPoint y: 382, endPoint x: 670, endPoint y: 382, distance: 53.0
click at [618, 382] on input "Company Name" at bounding box center [784, 377] width 438 height 16
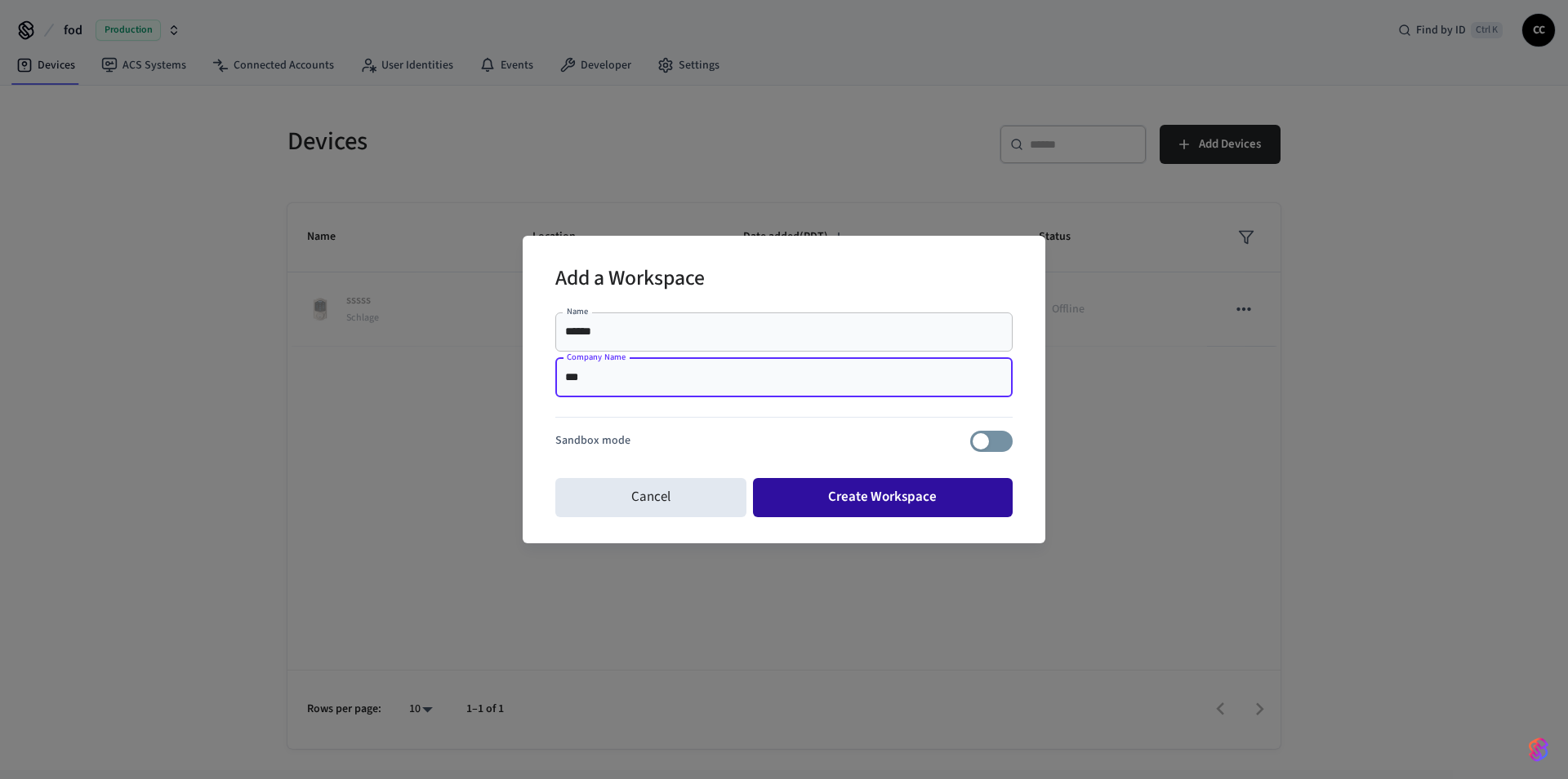
type input "***"
click at [835, 508] on button "Create Workspace" at bounding box center [883, 498] width 260 height 39
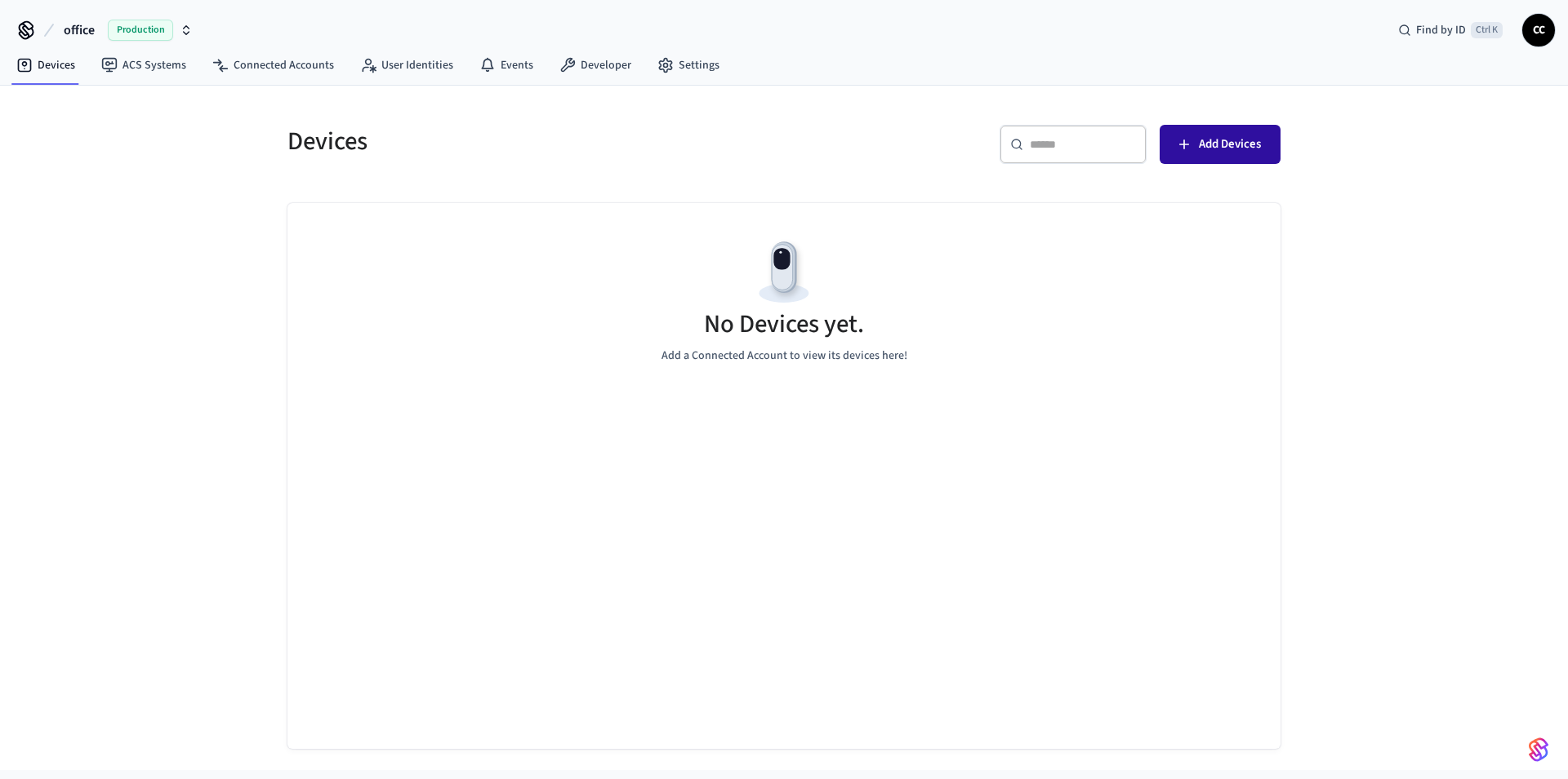
click at [1210, 158] on button "Add Devices" at bounding box center [1219, 145] width 121 height 39
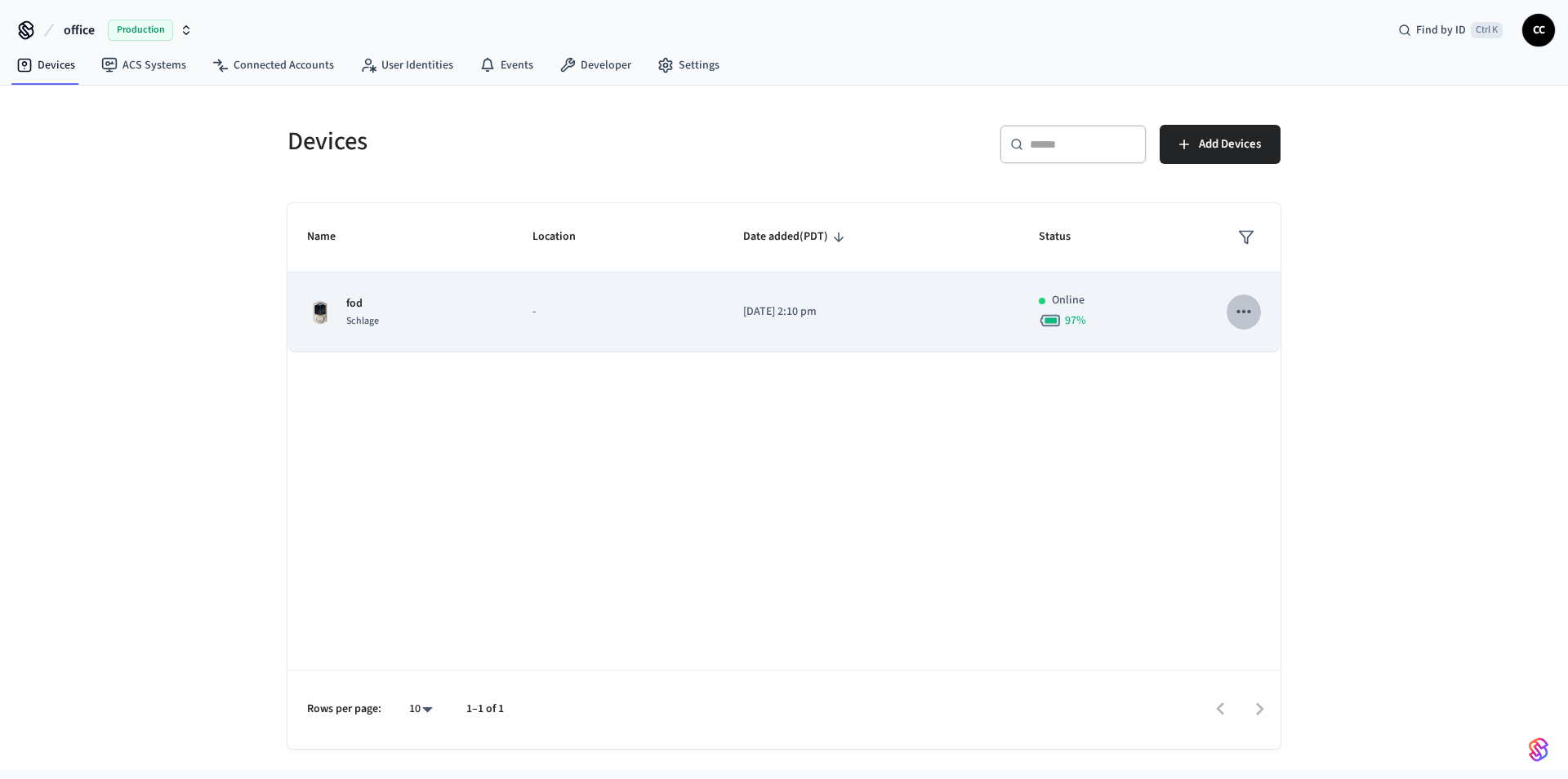
click at [1238, 310] on icon "sticky table" at bounding box center [1242, 311] width 14 height 3
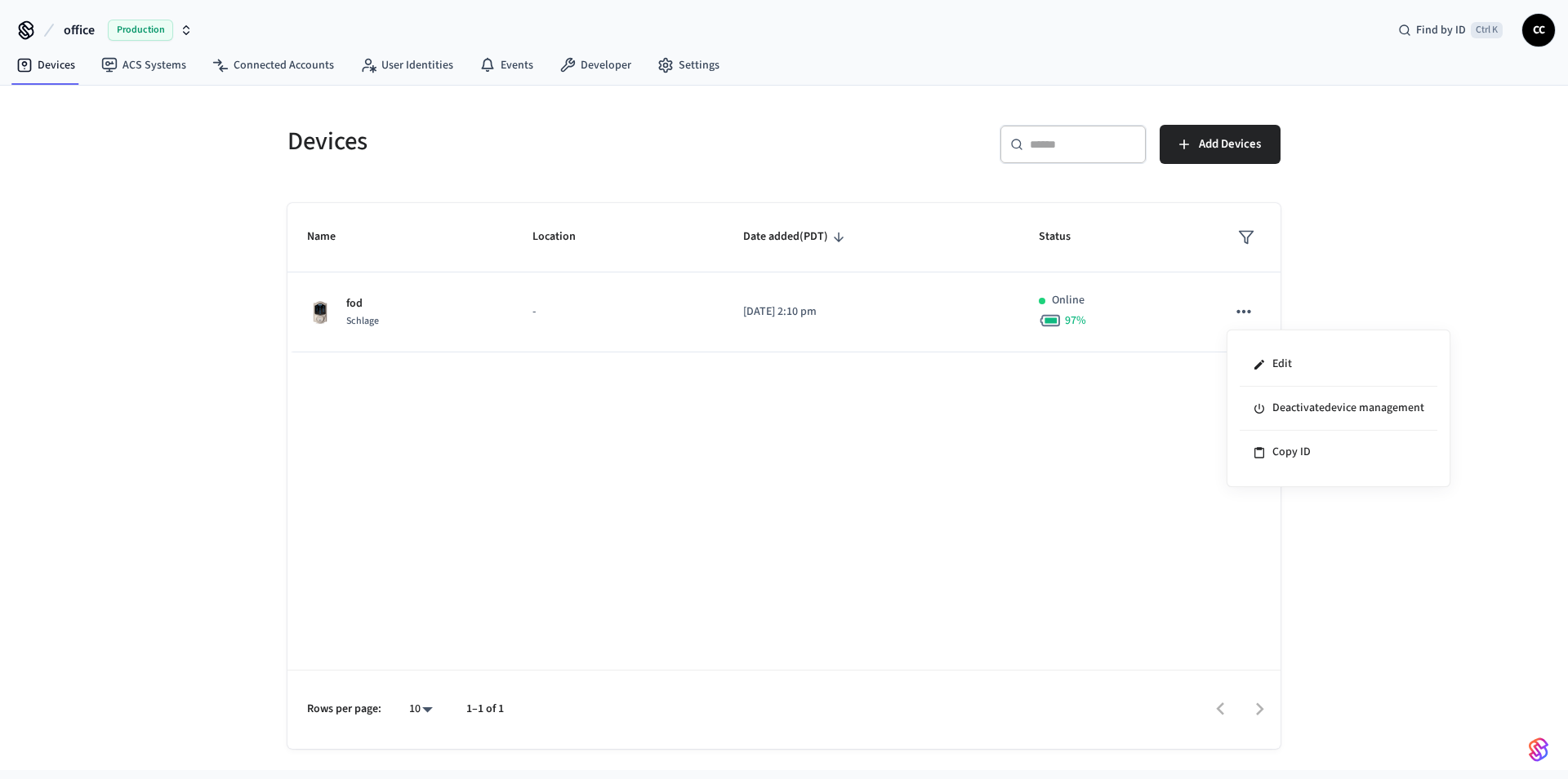
click at [1022, 457] on div at bounding box center [784, 389] width 1568 height 779
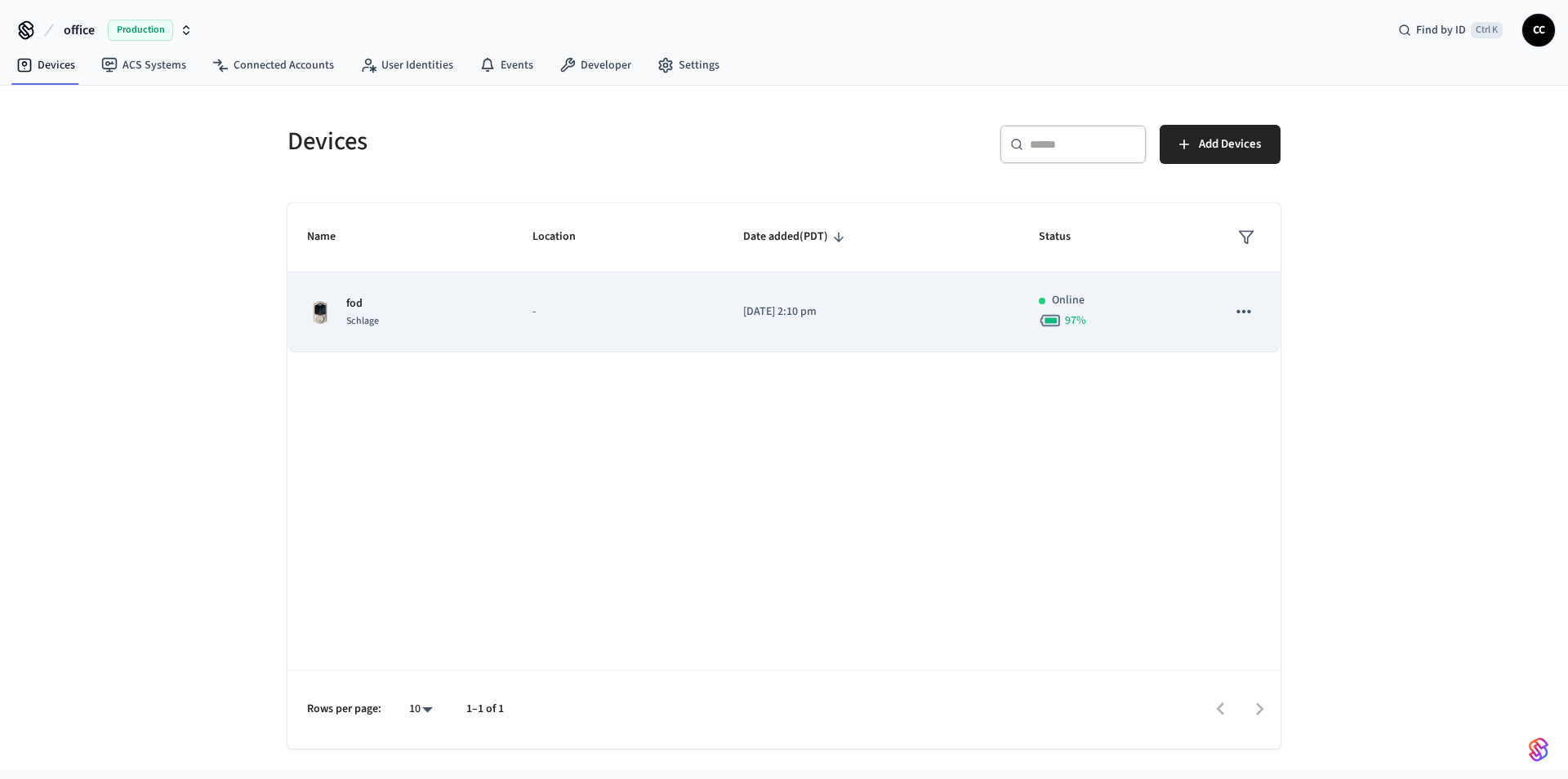
click at [469, 324] on div "fod Schlage" at bounding box center [399, 312] width 186 height 35
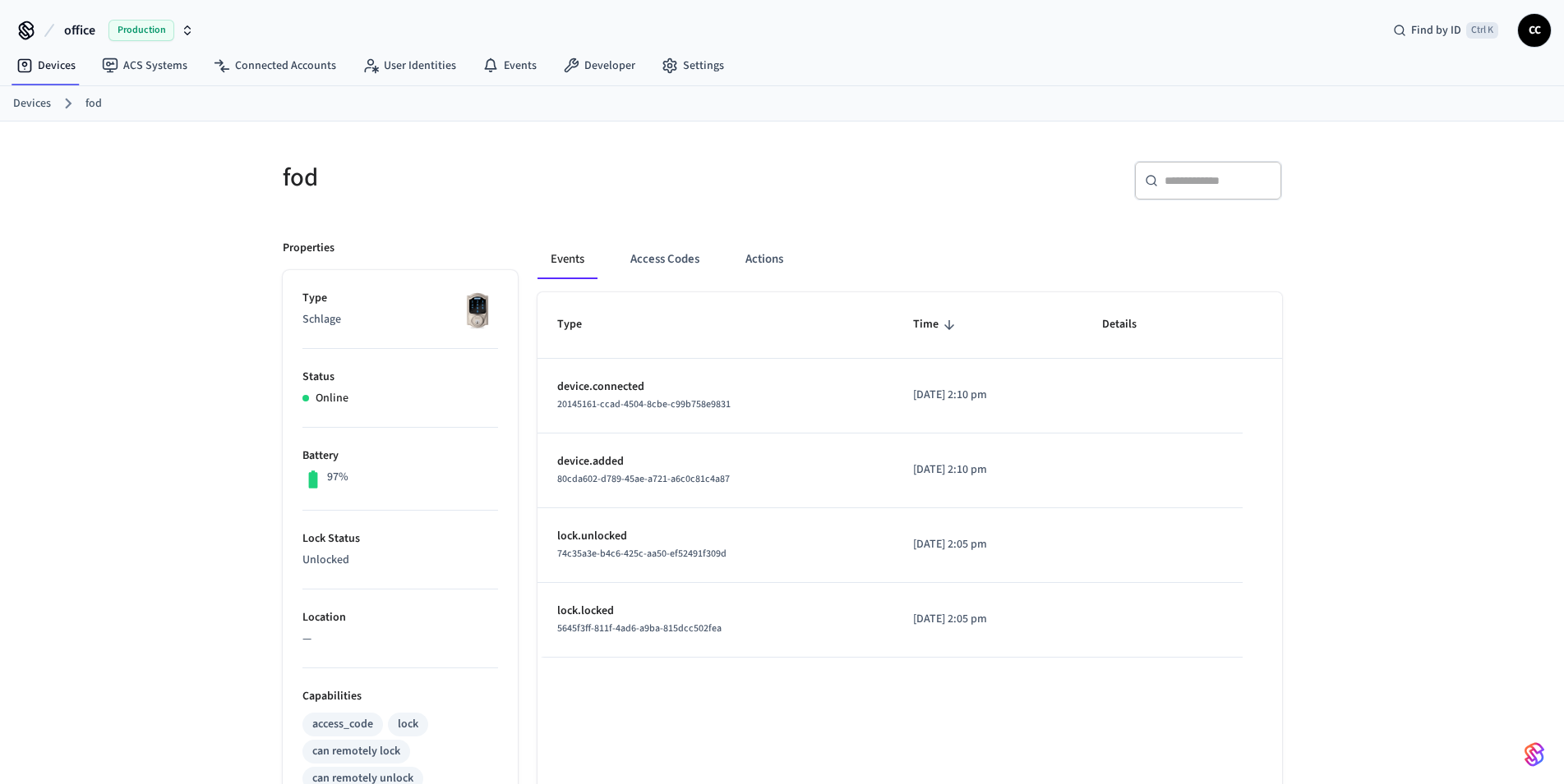
click at [714, 407] on span "20145161-ccad-4504-8cbe-c99b758e9831" at bounding box center [644, 404] width 173 height 14
click at [658, 264] on button "Access Codes" at bounding box center [664, 260] width 95 height 40
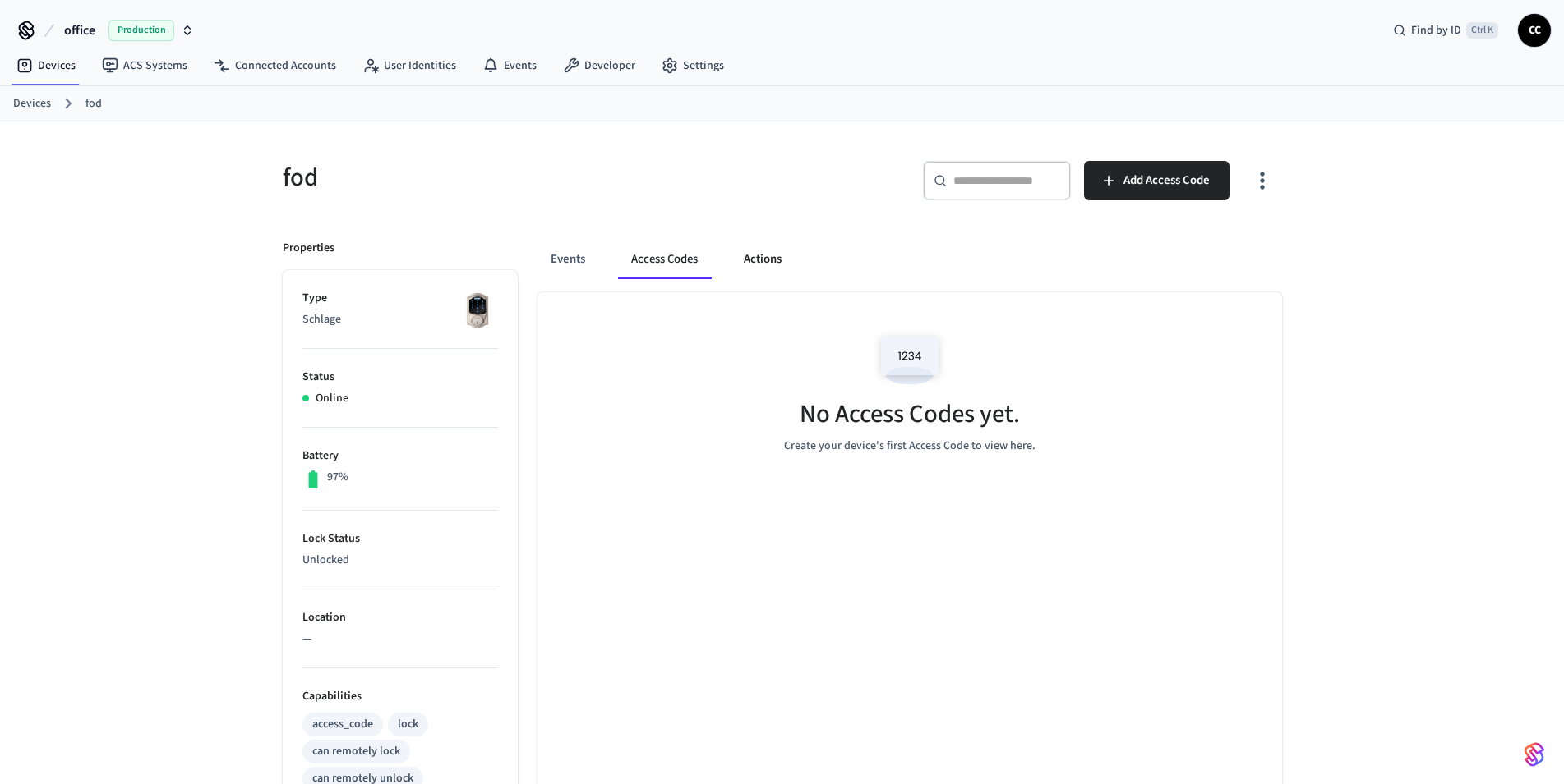
click at [762, 274] on button "Actions" at bounding box center [763, 260] width 64 height 40
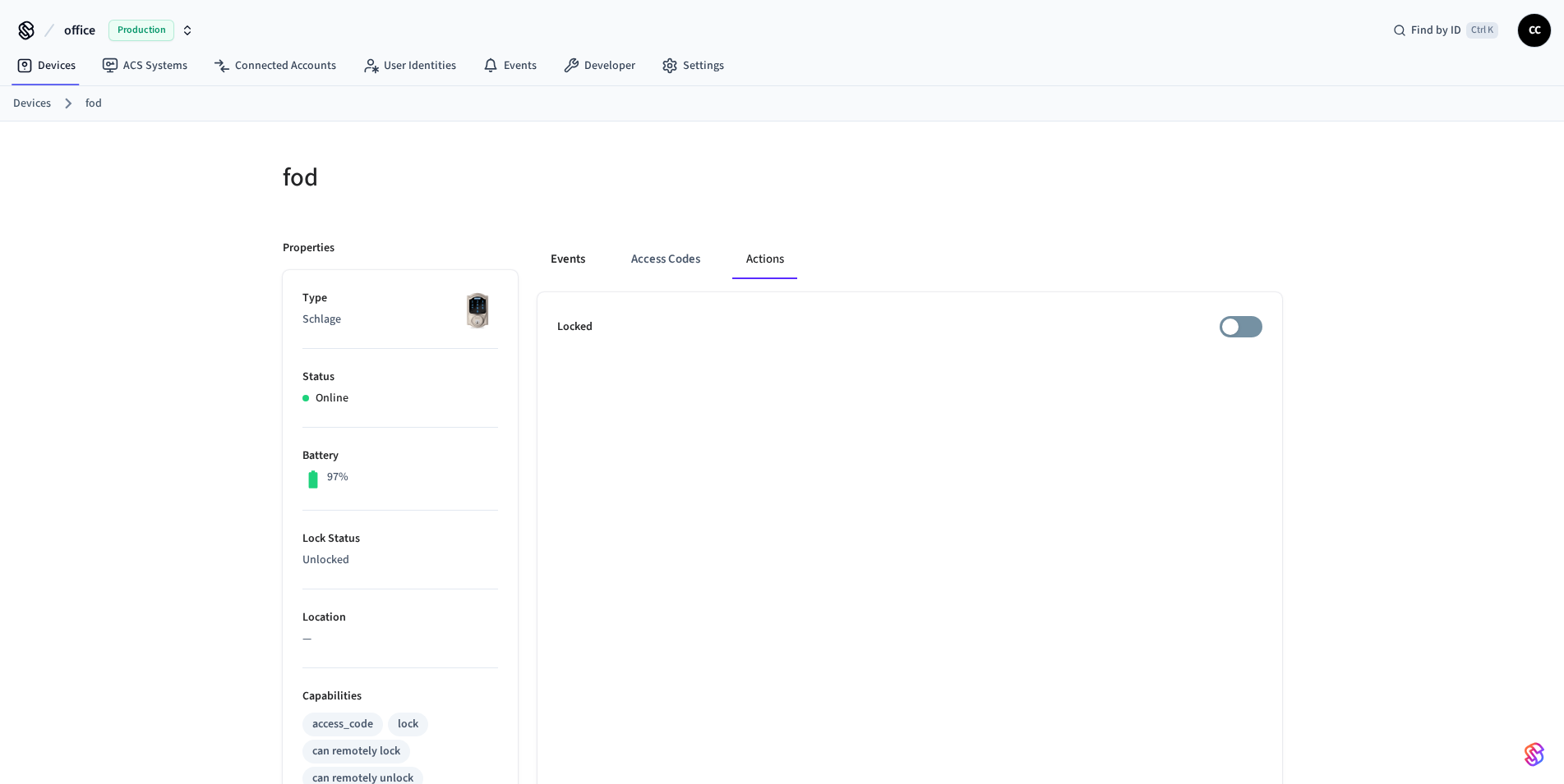
click at [556, 267] on button "Events" at bounding box center [568, 260] width 61 height 40
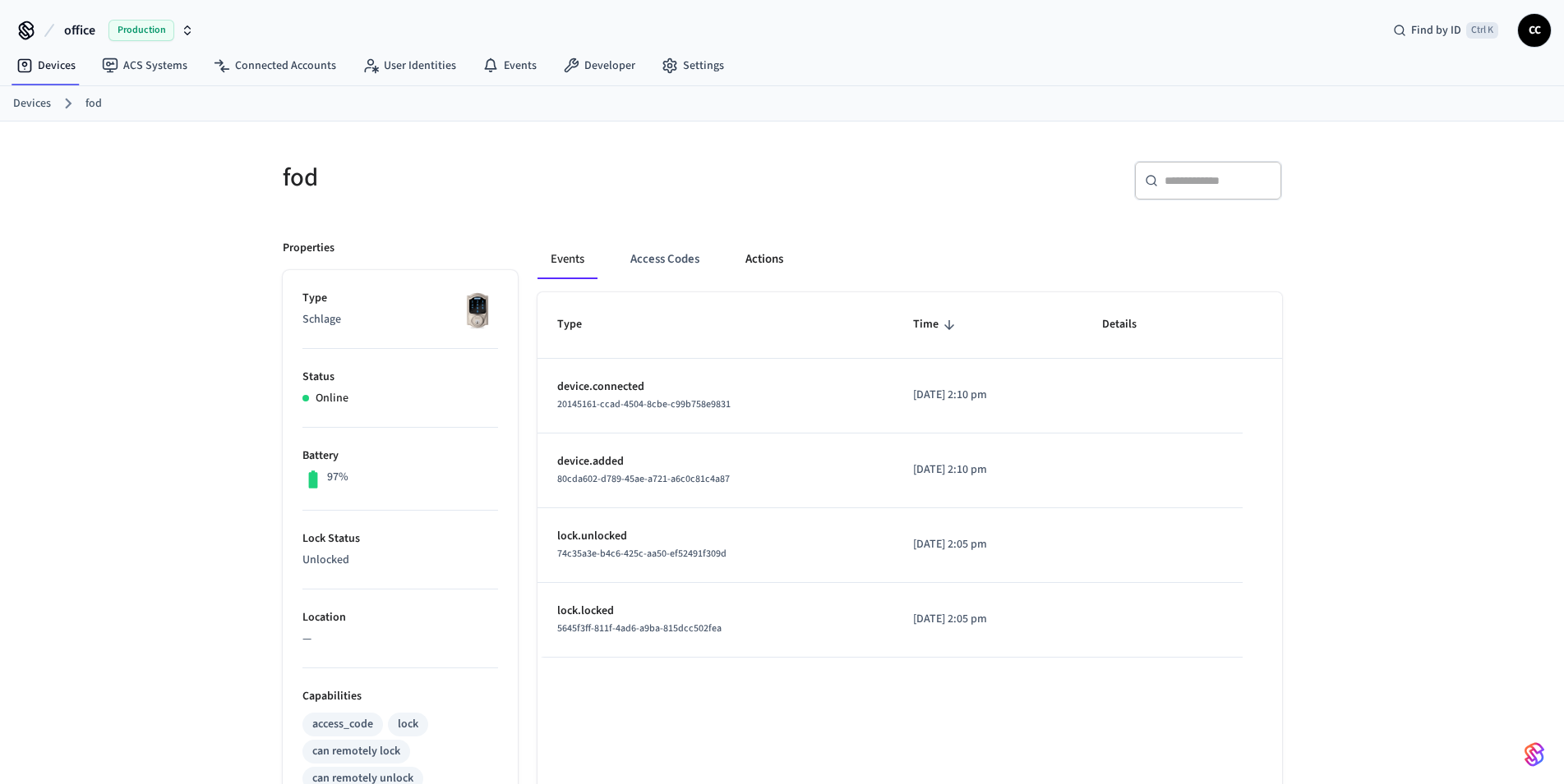
click at [766, 258] on button "Actions" at bounding box center [765, 260] width 64 height 40
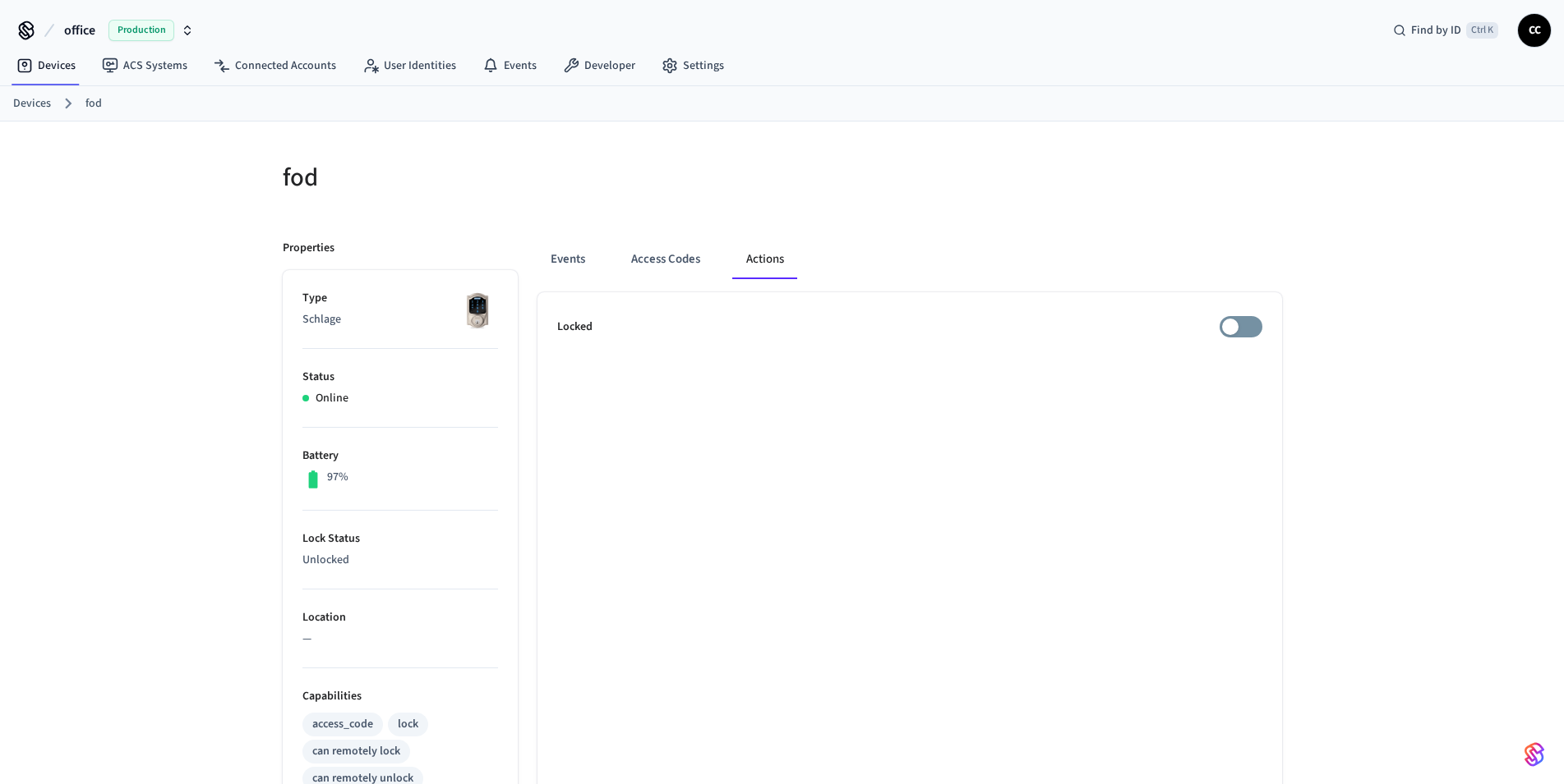
click at [333, 319] on p "Schlage" at bounding box center [400, 320] width 196 height 17
click at [33, 102] on link "Devices" at bounding box center [32, 104] width 38 height 17
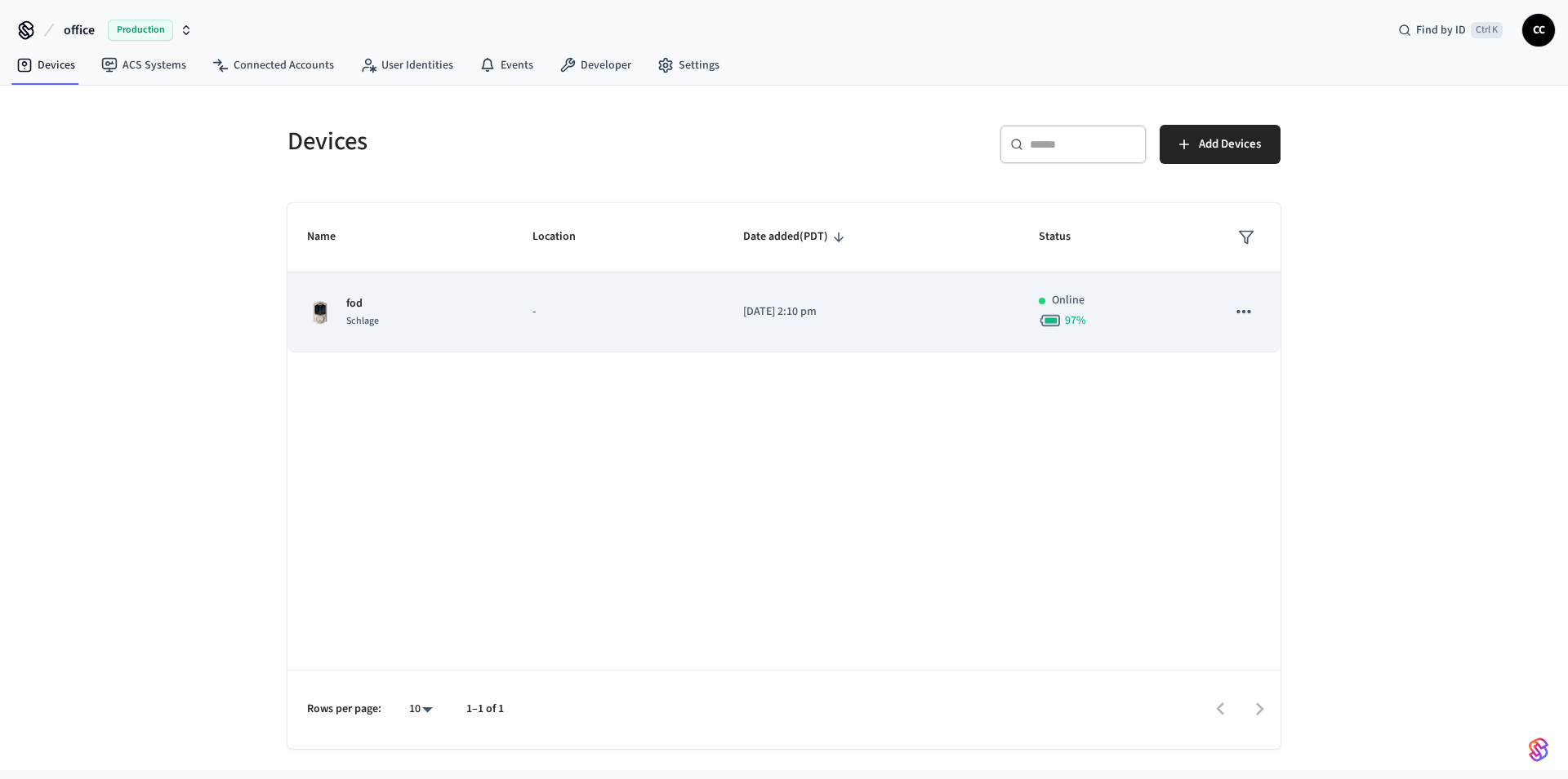
click at [1246, 310] on icon "sticky table" at bounding box center [1243, 311] width 22 height 22
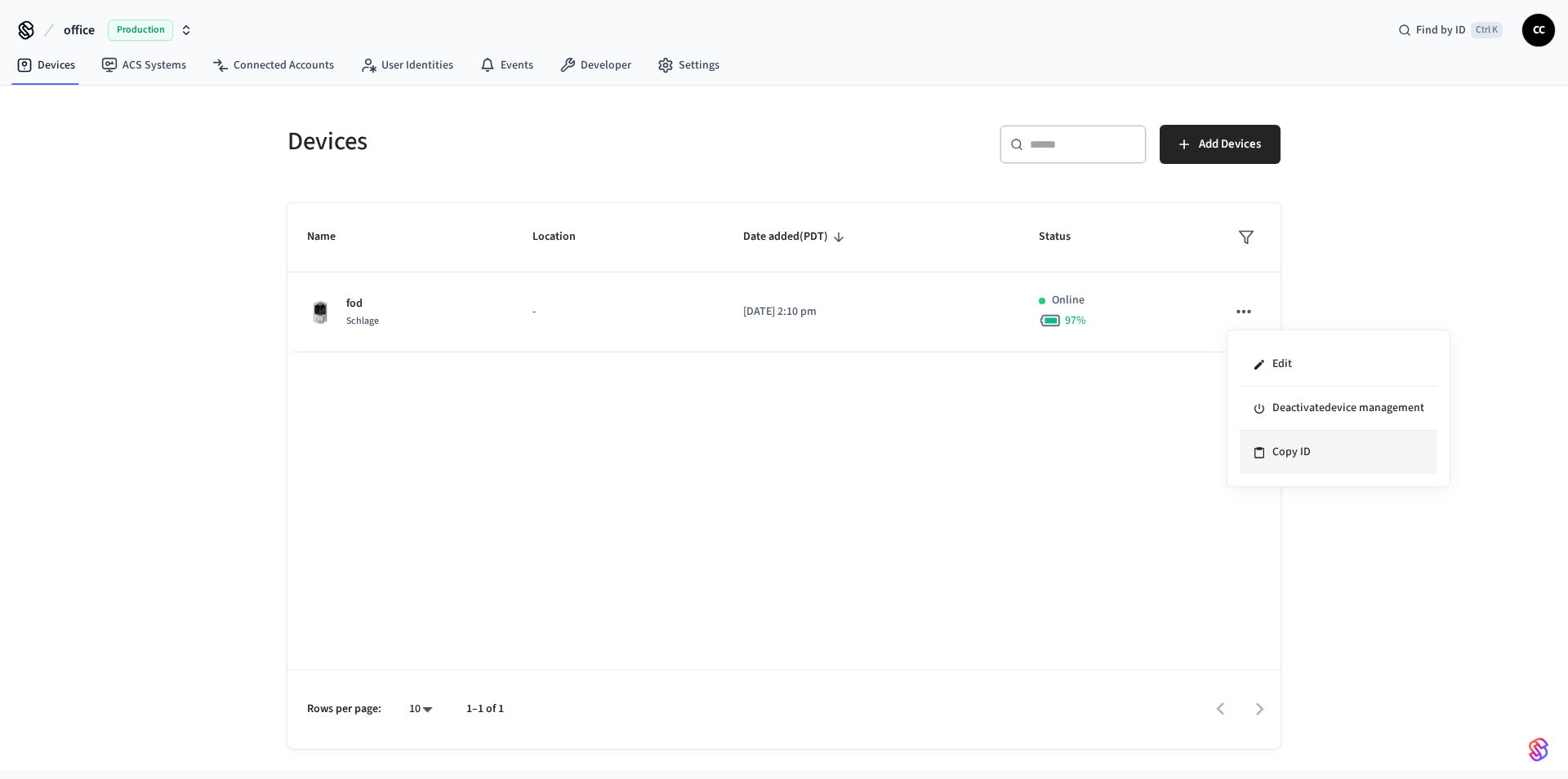
click at [1287, 447] on li "Copy ID" at bounding box center [1338, 453] width 197 height 43
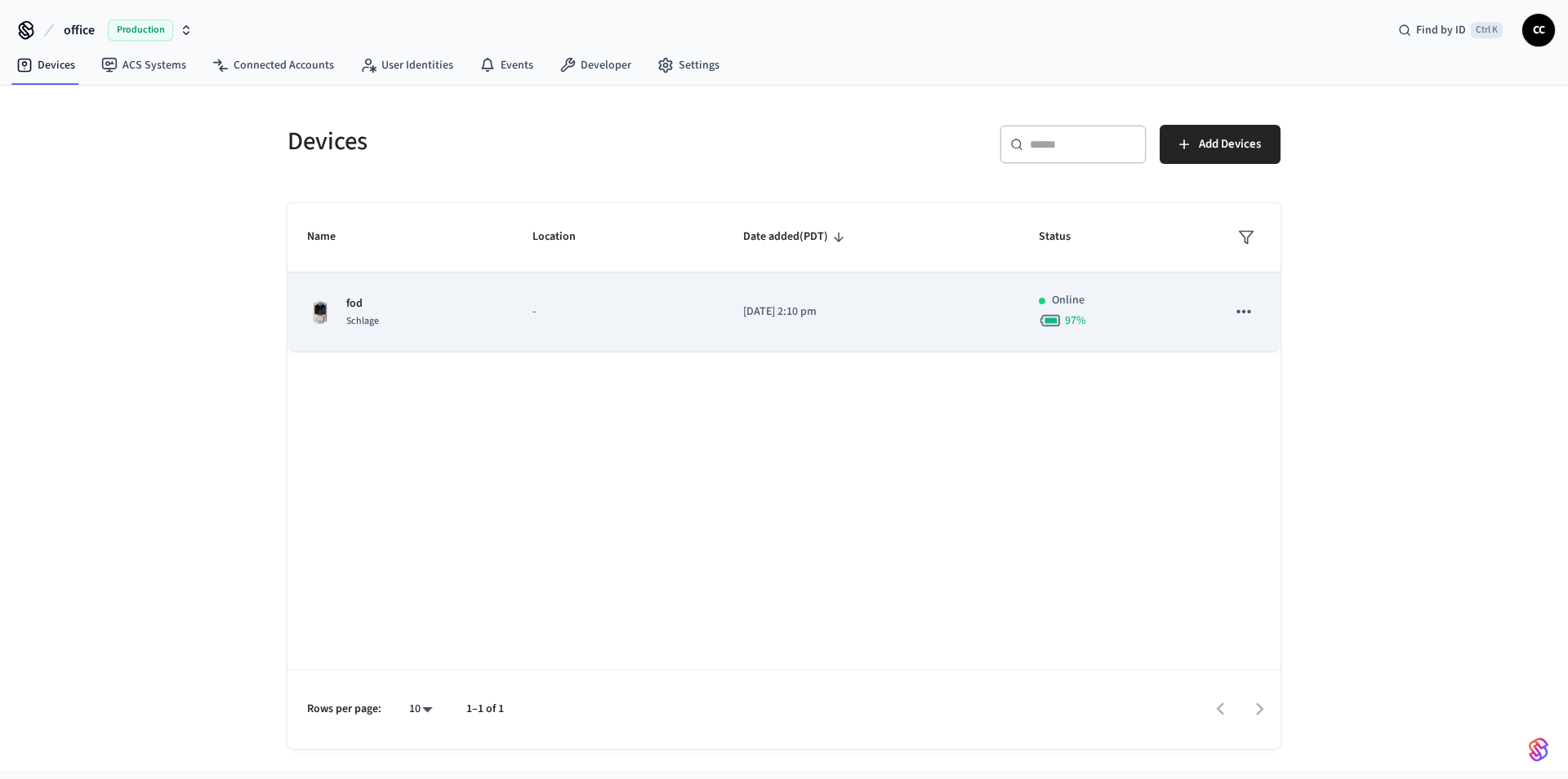
click at [1241, 321] on icon "sticky table" at bounding box center [1243, 311] width 22 height 22
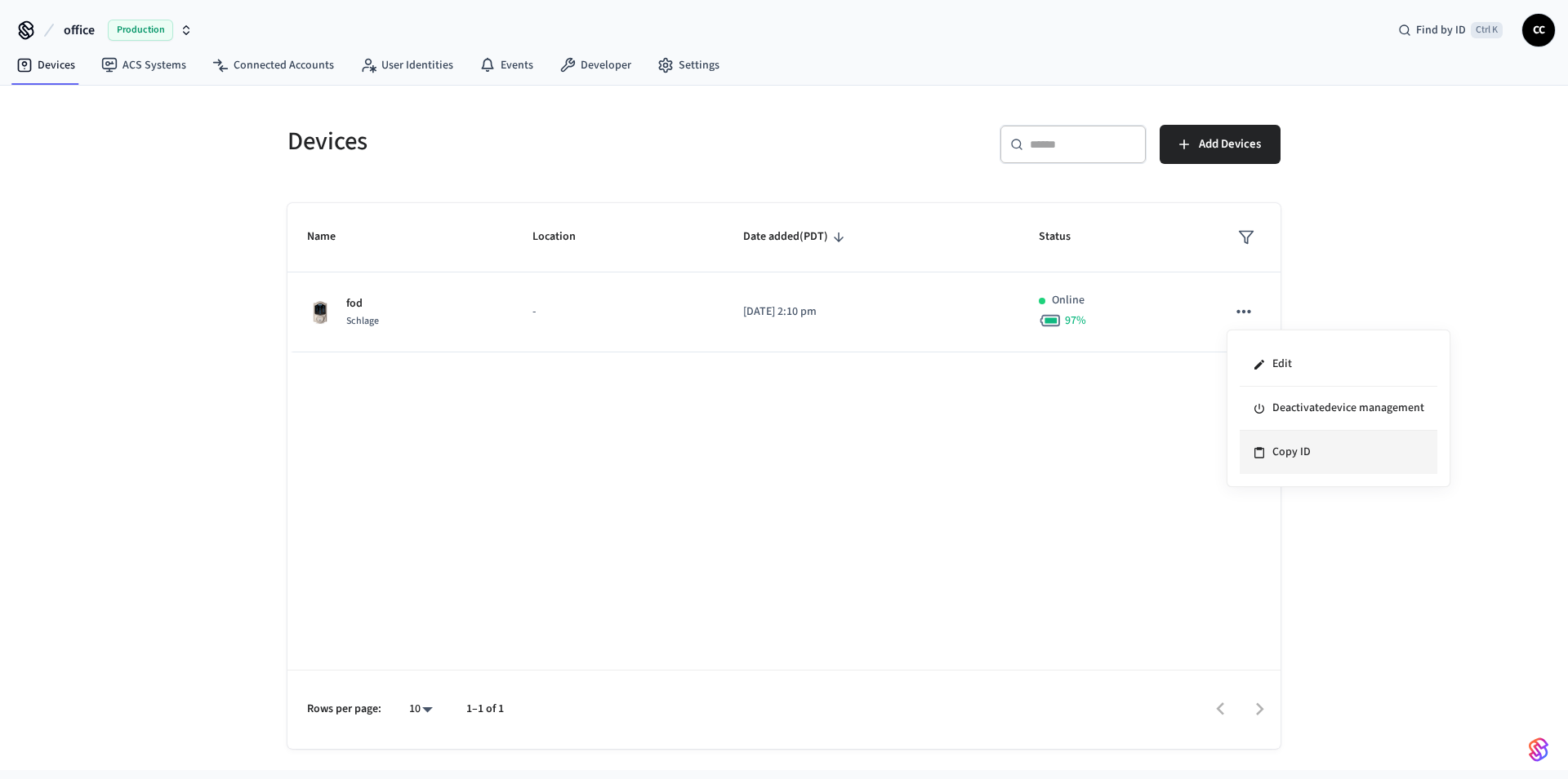
click at [1305, 449] on li "Copy ID" at bounding box center [1338, 453] width 197 height 43
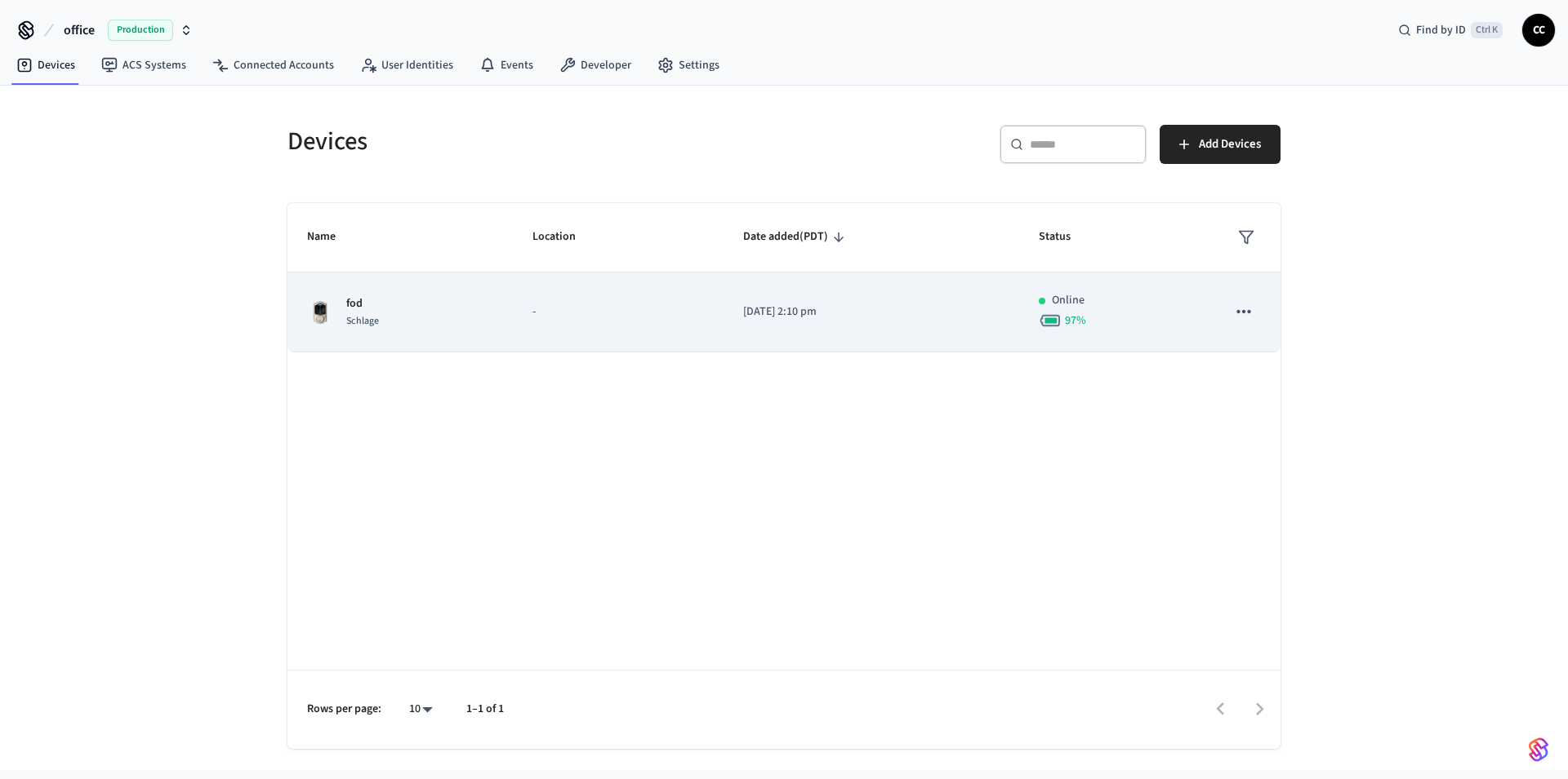
click at [1211, 317] on td "sticky table" at bounding box center [1243, 312] width 74 height 80
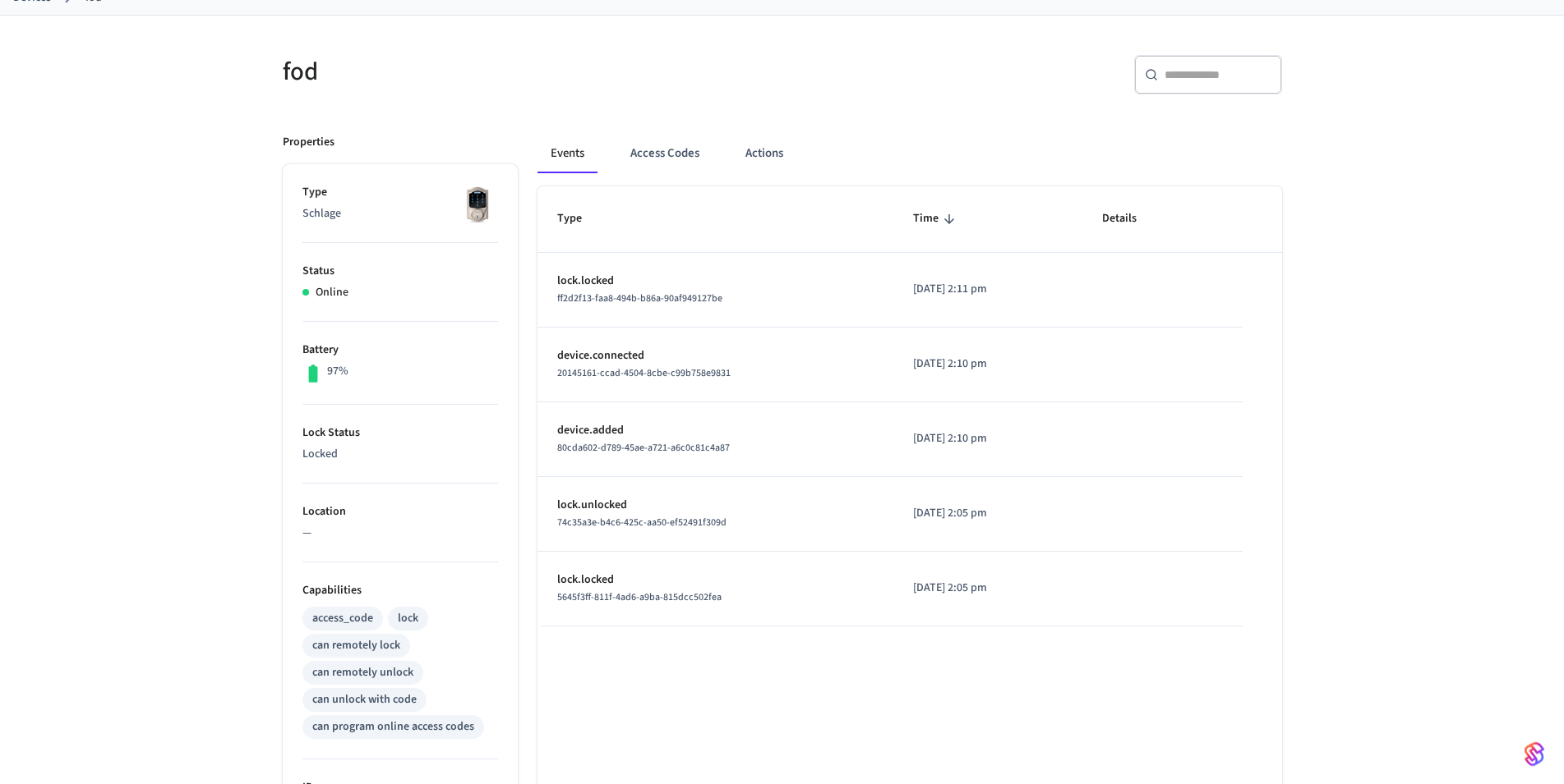
scroll to position [15, 0]
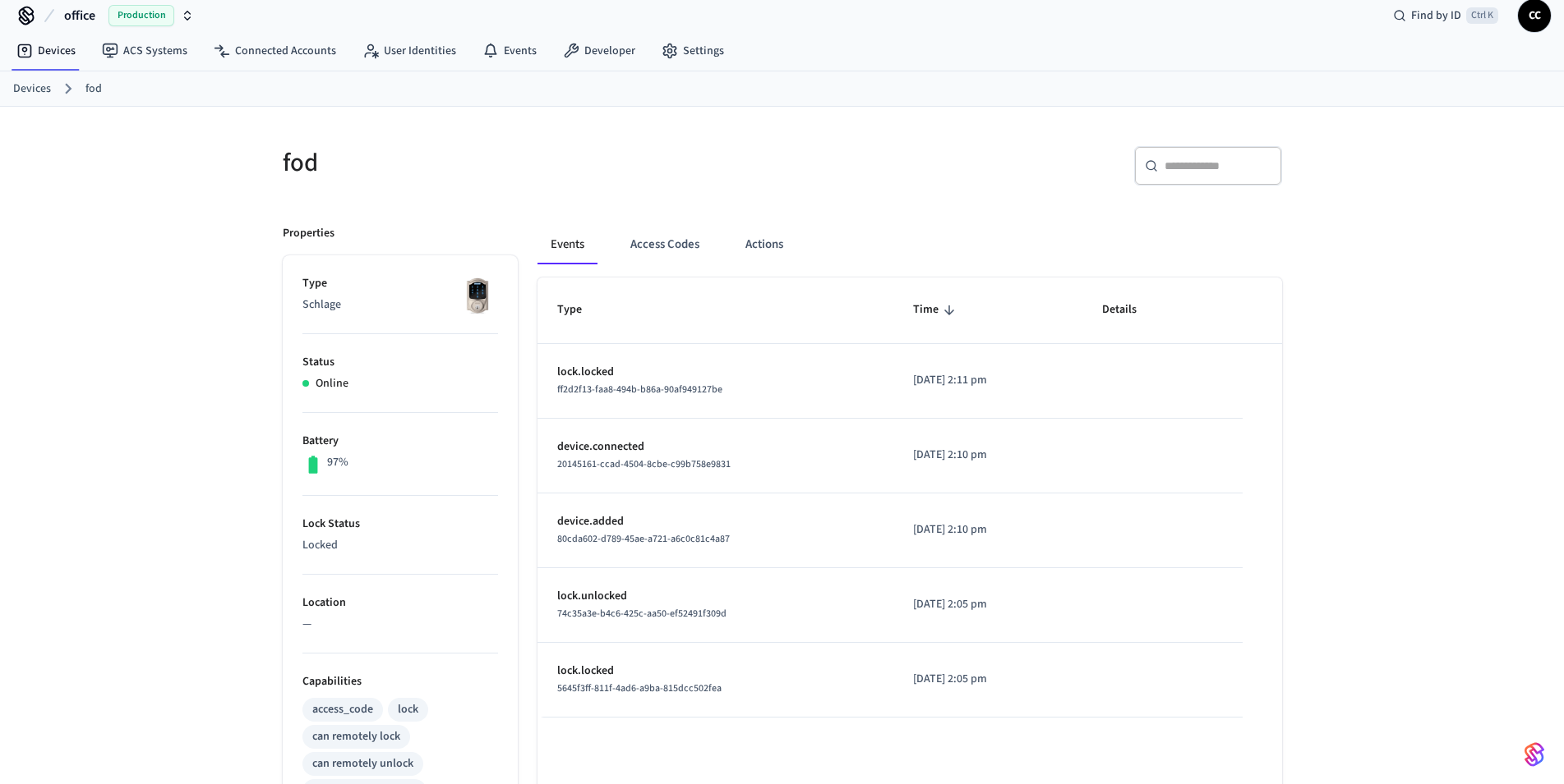
click at [1533, 14] on span "CC" at bounding box center [1534, 15] width 29 height 29
click at [965, 128] on div "​ ​" at bounding box center [1026, 162] width 509 height 72
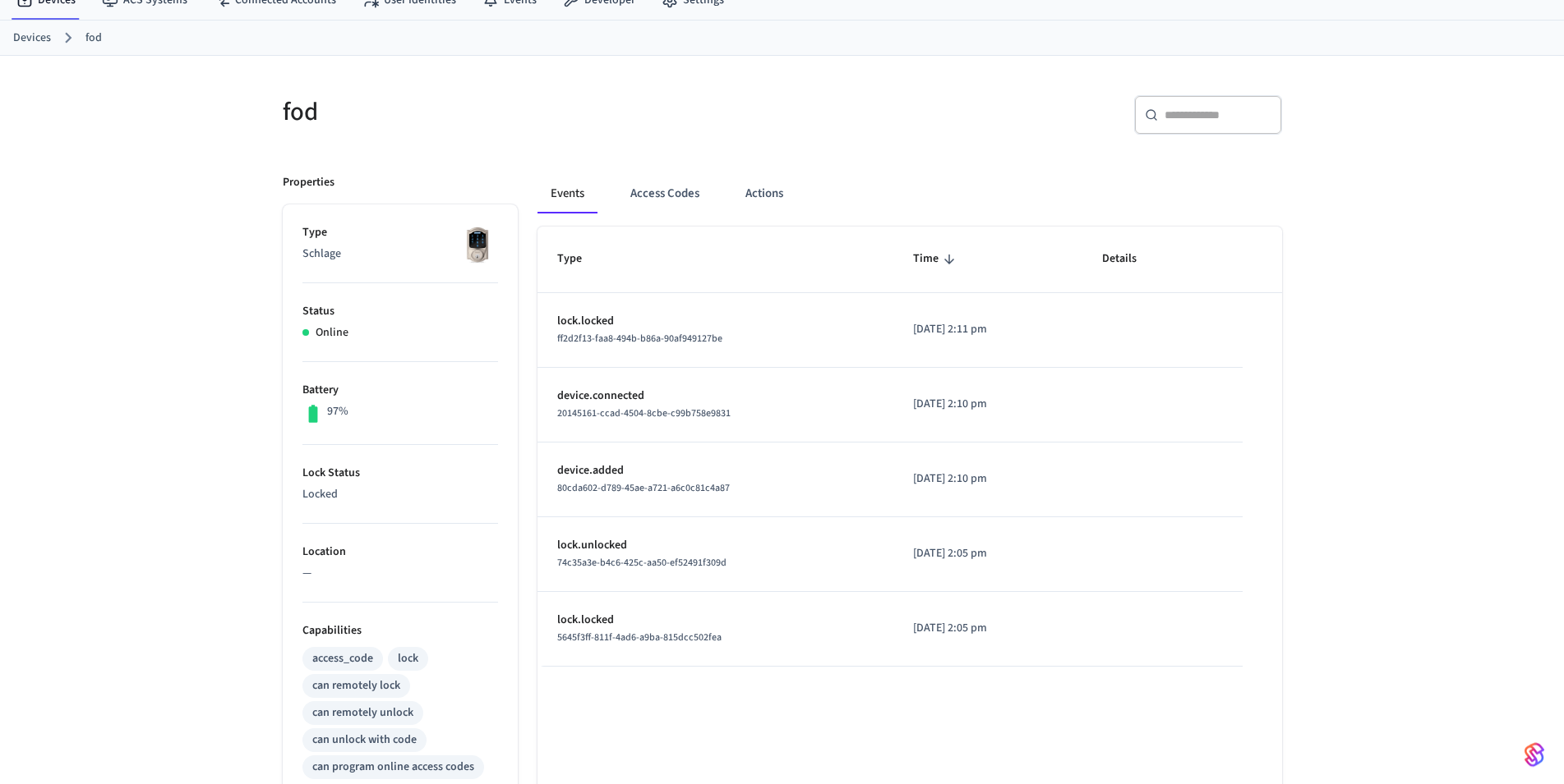
scroll to position [0, 0]
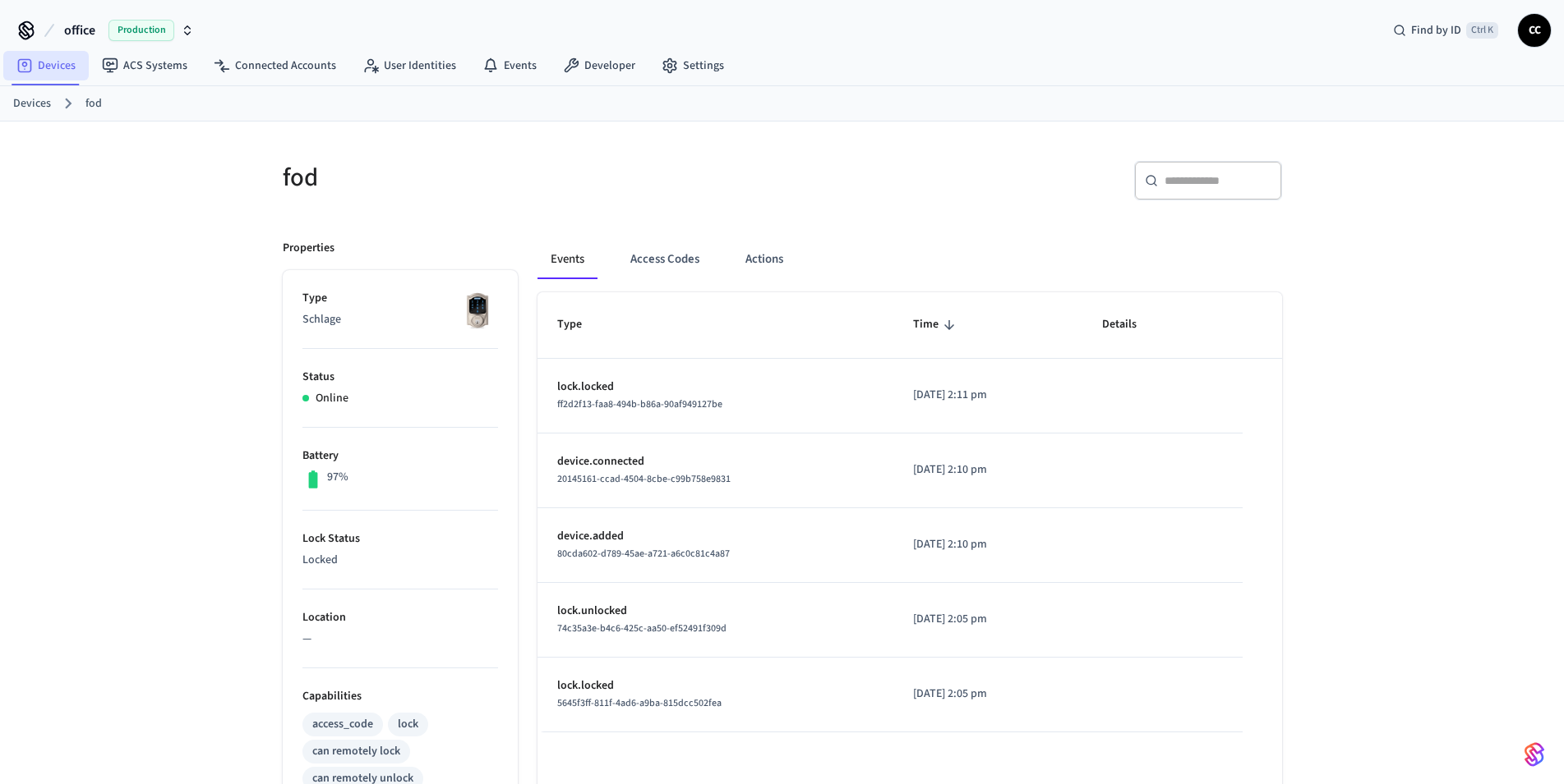
click at [52, 63] on link "Devices" at bounding box center [45, 65] width 86 height 29
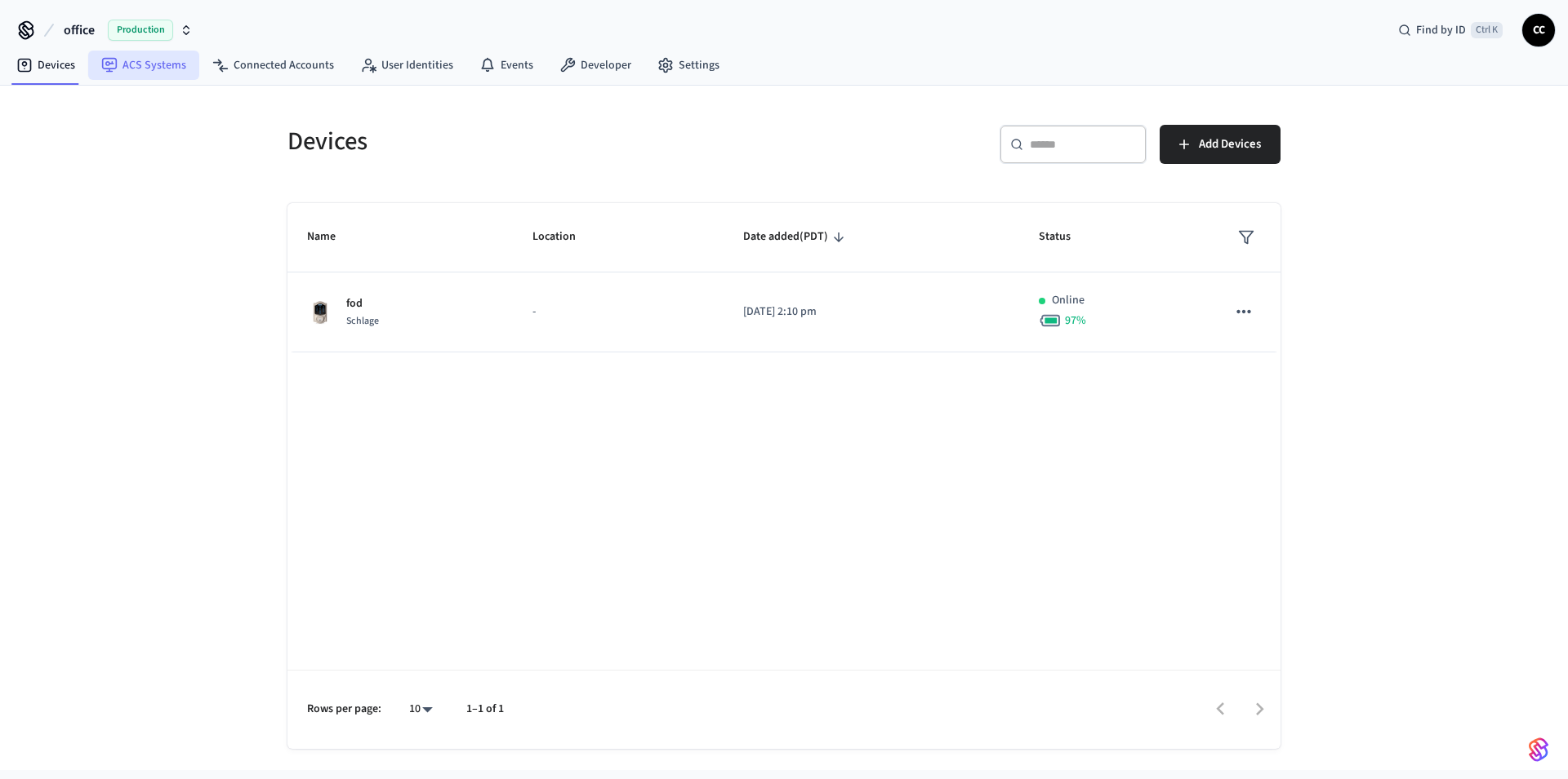
click at [138, 67] on link "ACS Systems" at bounding box center [143, 65] width 111 height 29
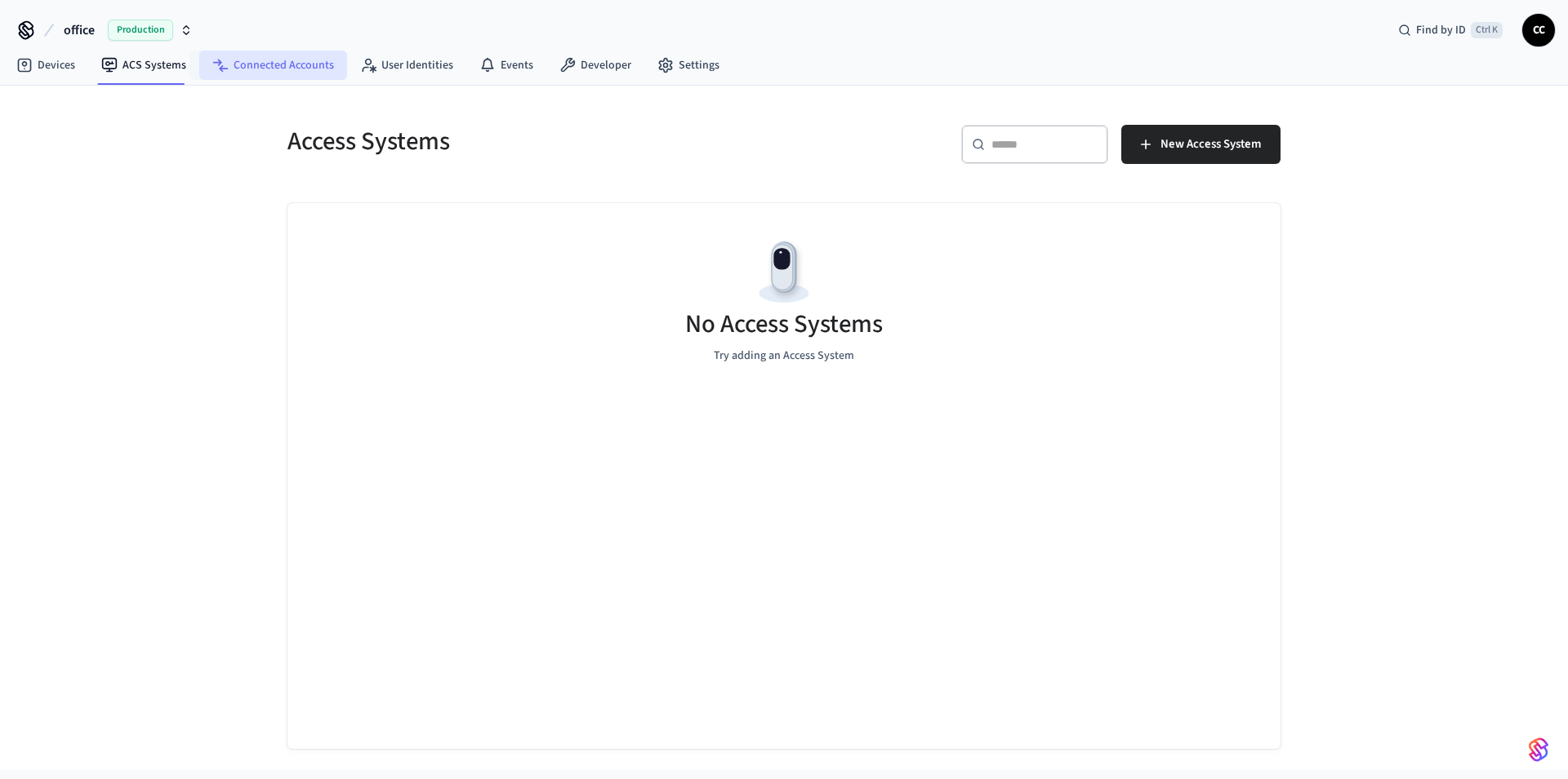
click at [256, 62] on link "Connected Accounts" at bounding box center [273, 65] width 148 height 29
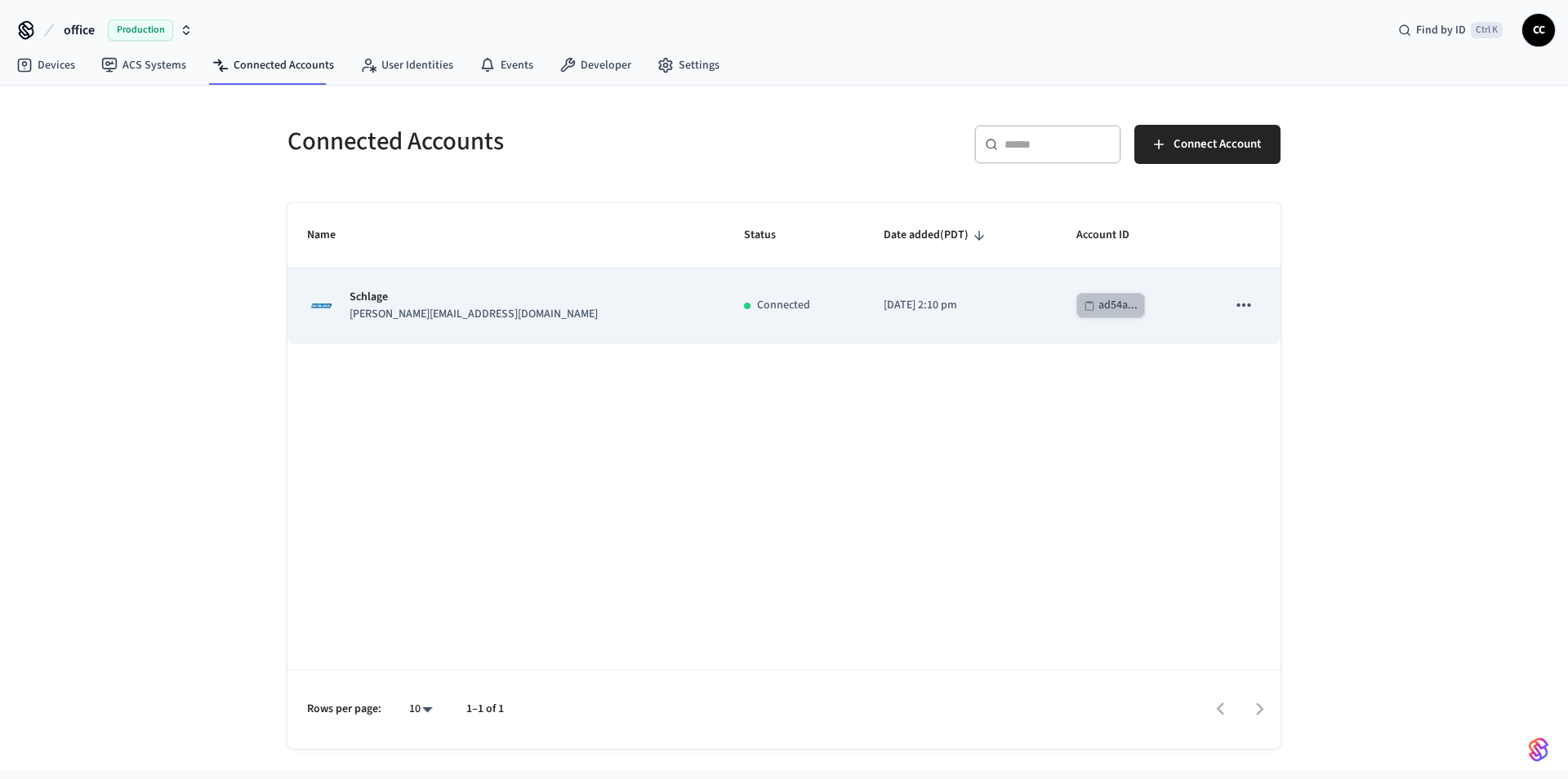
click at [1098, 305] on div "ad54a..." at bounding box center [1118, 306] width 39 height 21
click at [1238, 307] on icon "sticky table" at bounding box center [1242, 305] width 14 height 3
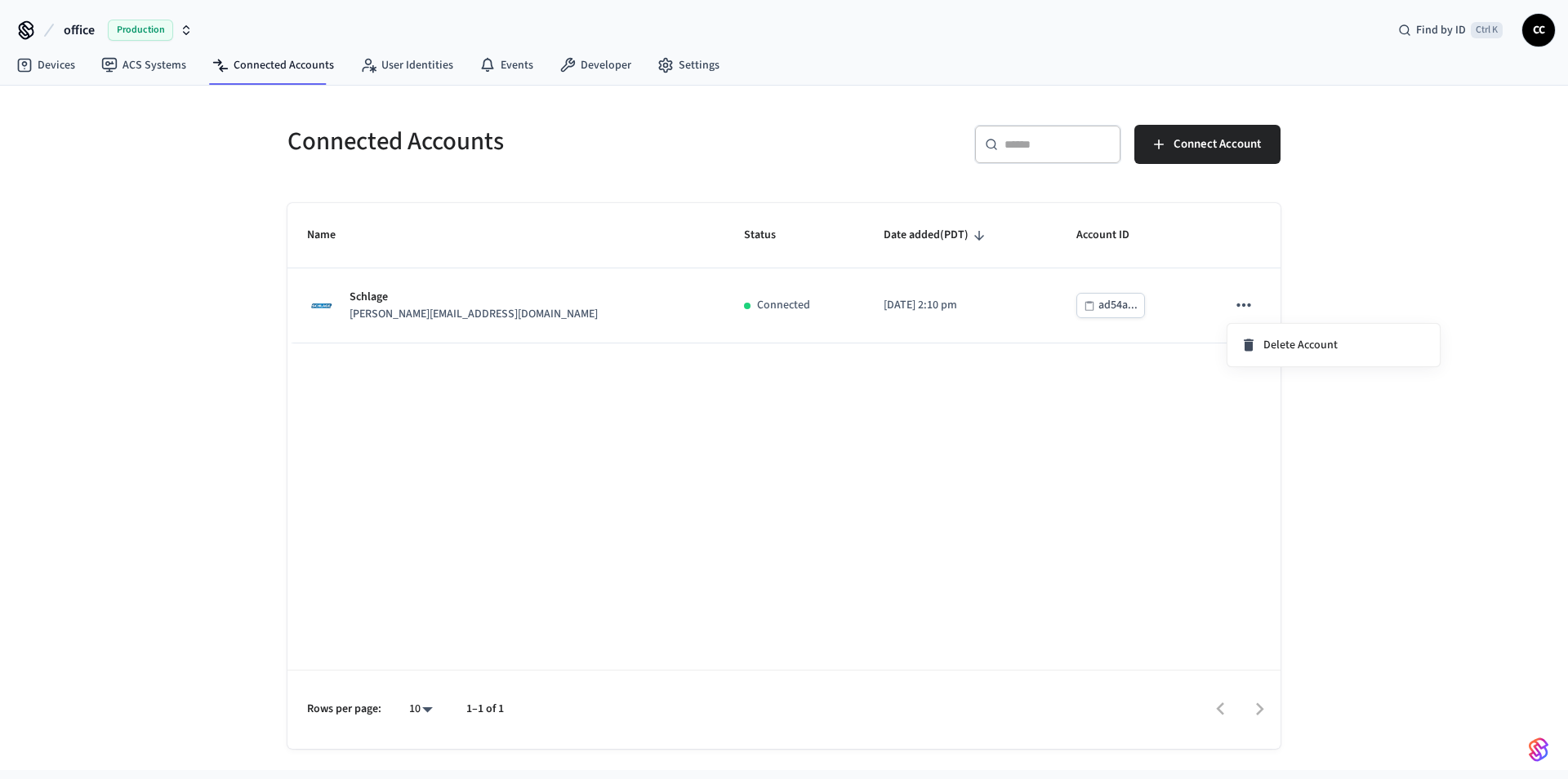
click at [1089, 311] on div at bounding box center [784, 389] width 1568 height 779
click at [1098, 311] on div "ad54a..." at bounding box center [1118, 306] width 39 height 21
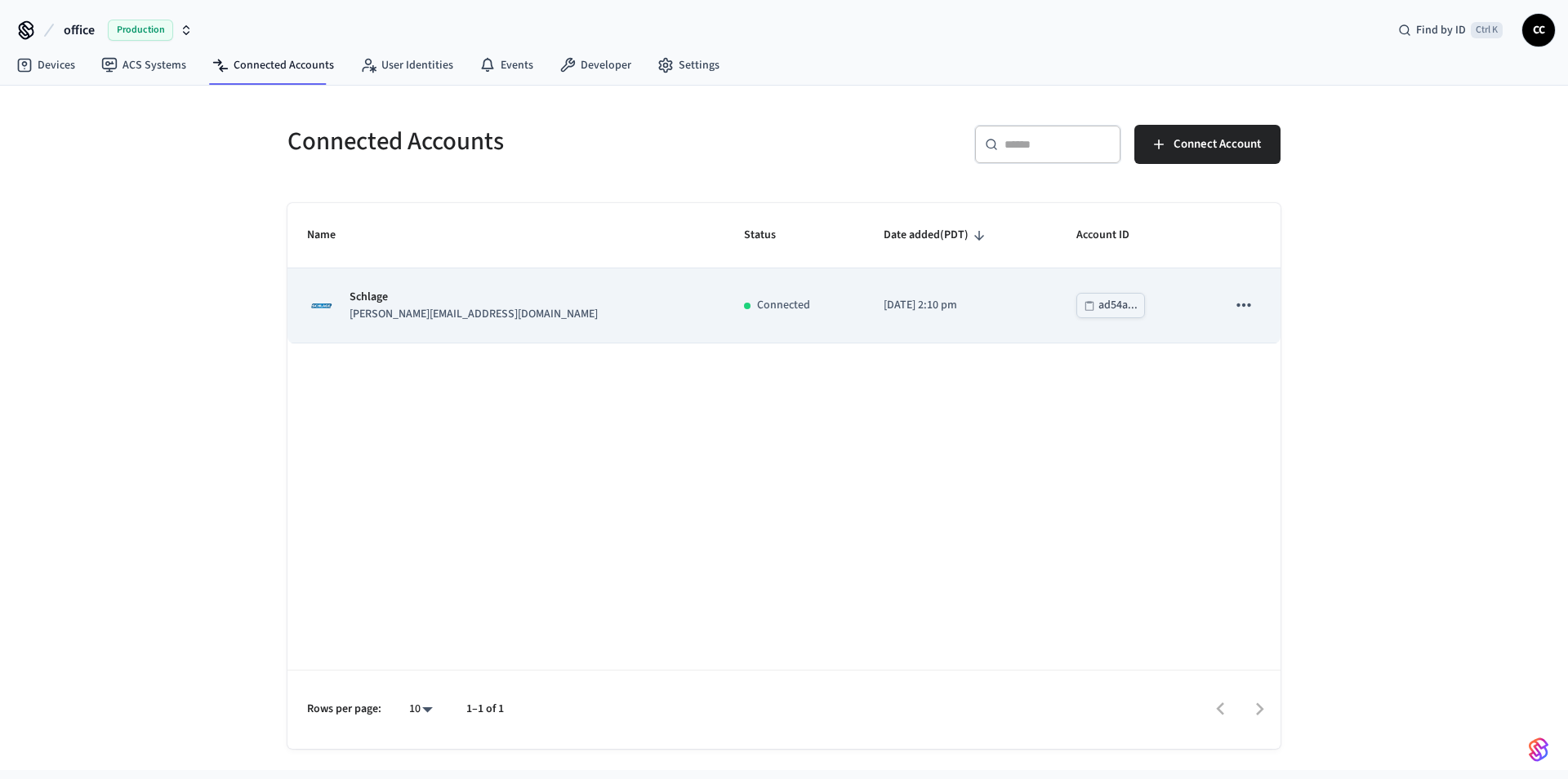
click at [744, 314] on div "Connected" at bounding box center [793, 306] width 100 height 17
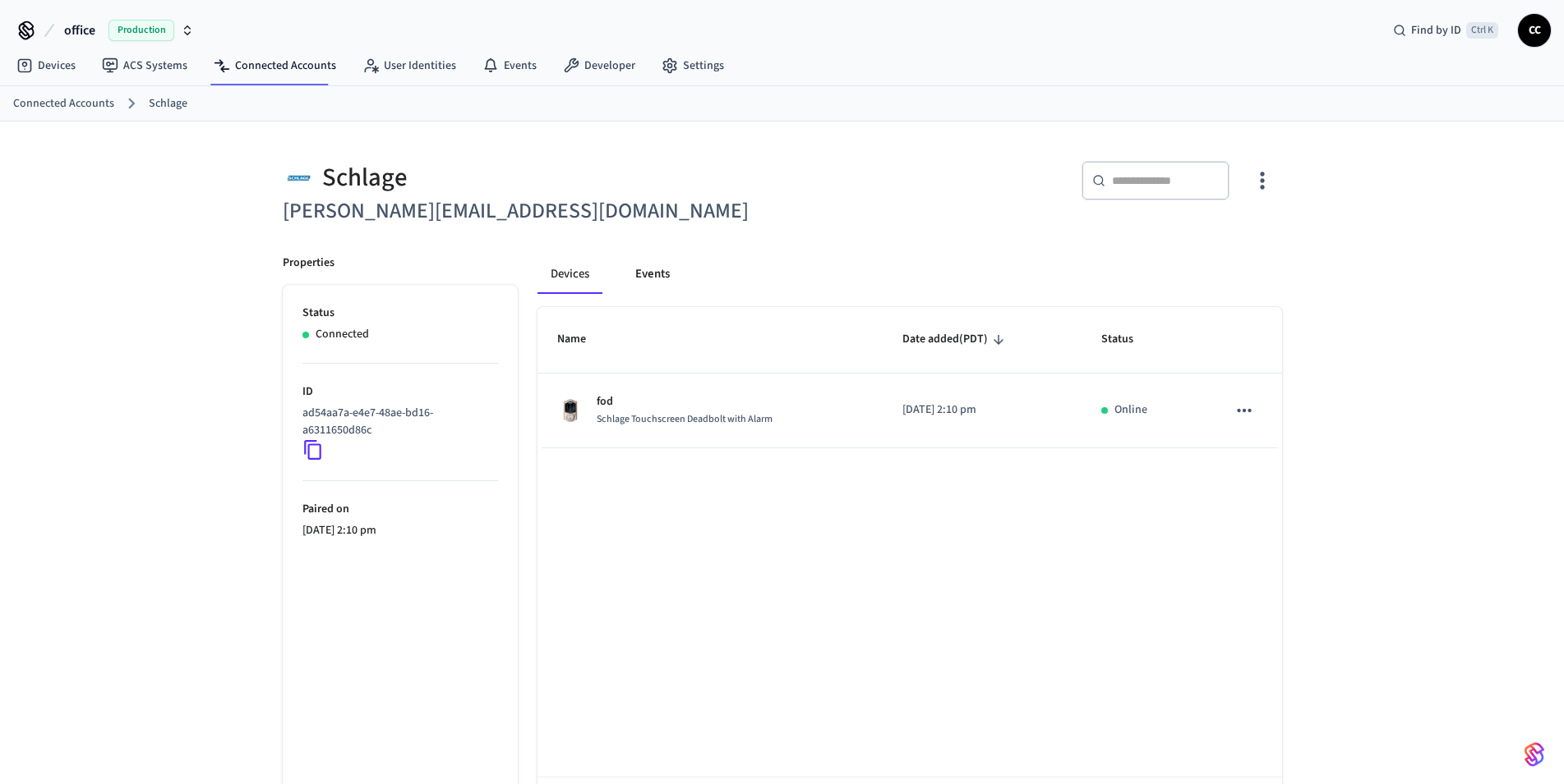
click at [629, 275] on button "Events" at bounding box center [653, 275] width 61 height 40
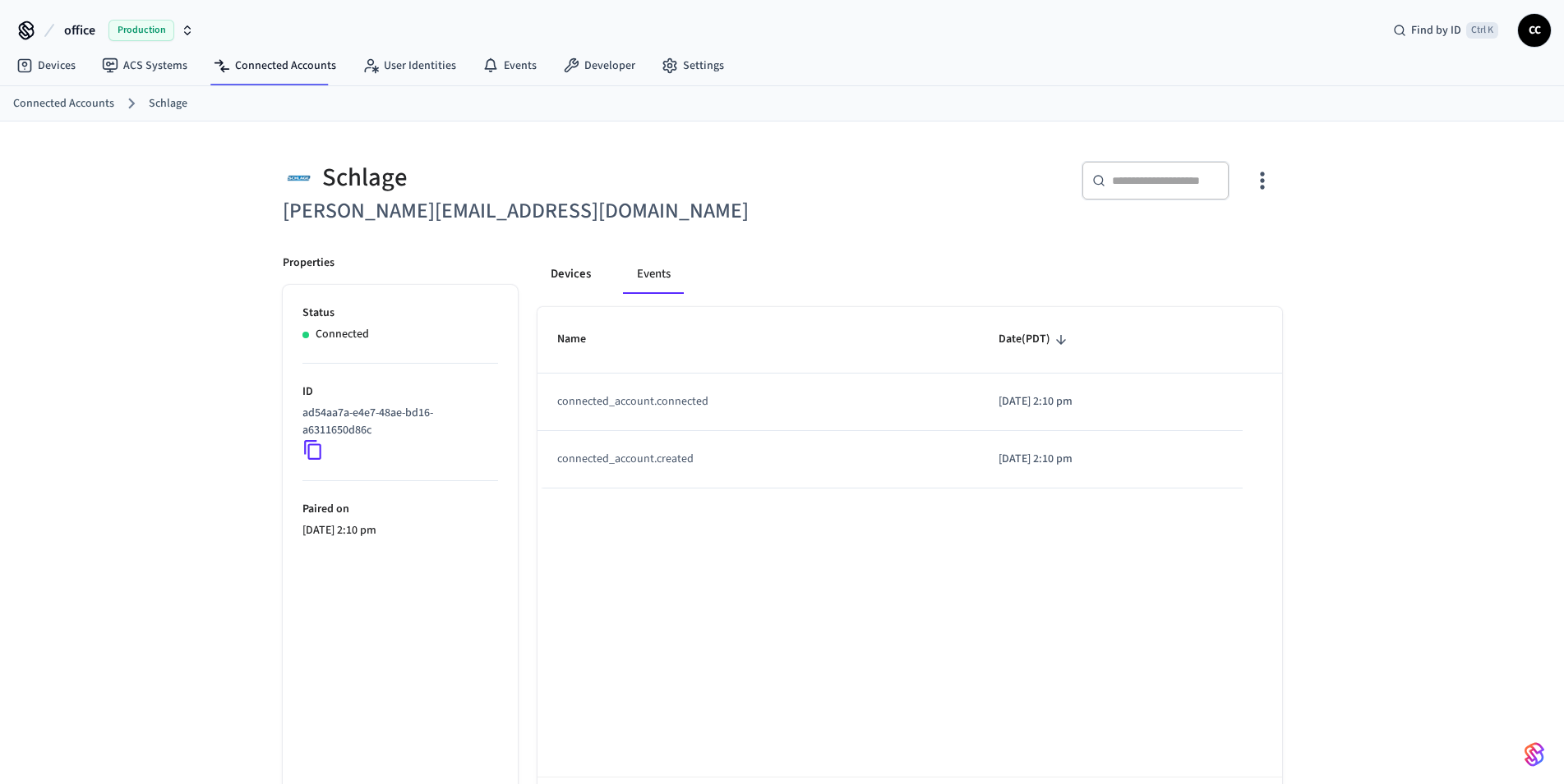
click at [580, 286] on button "Devices" at bounding box center [571, 275] width 67 height 40
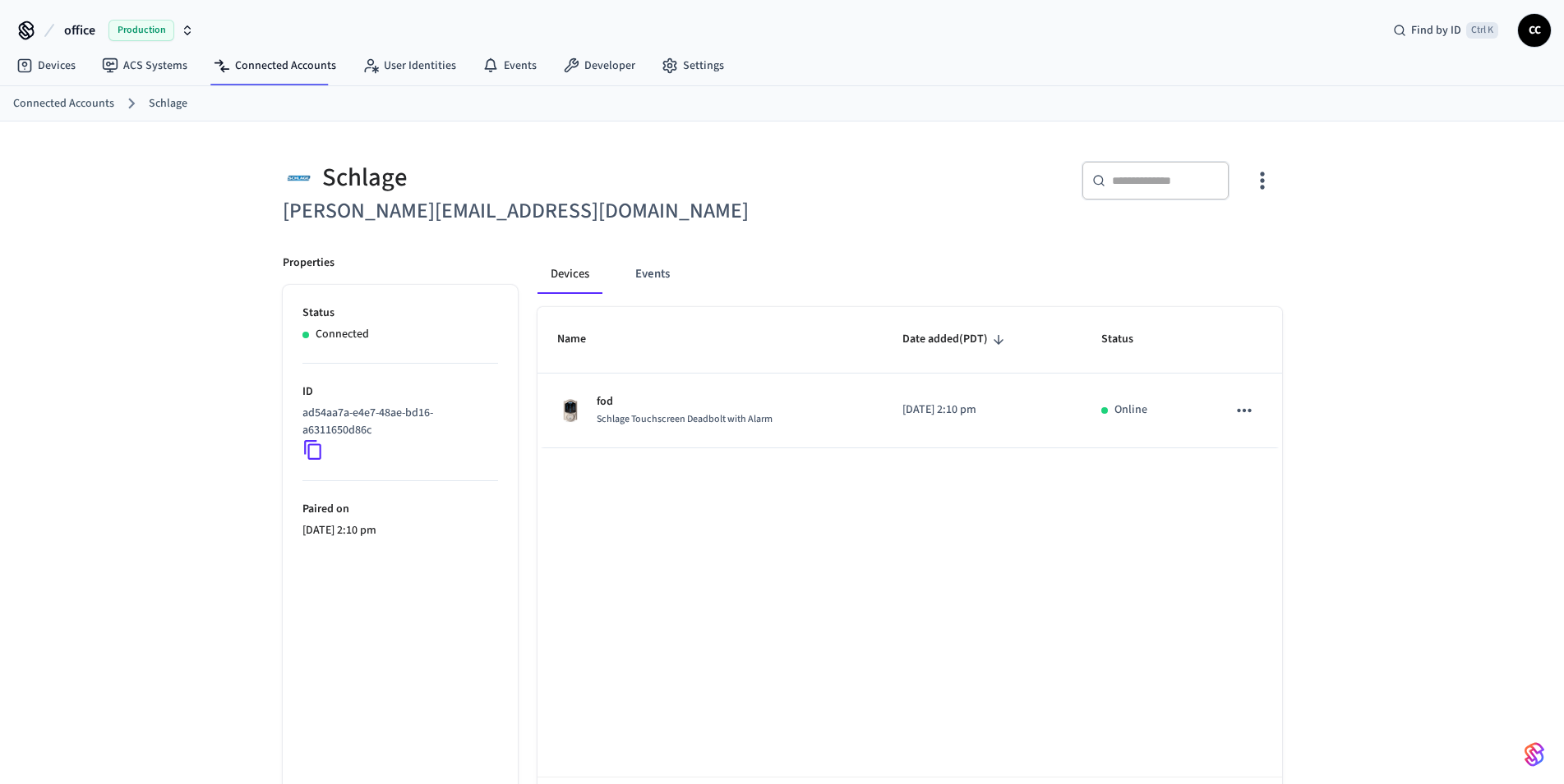
click at [916, 197] on div "​ ​" at bounding box center [1037, 187] width 490 height 53
click at [607, 64] on link "Developer" at bounding box center [599, 65] width 99 height 29
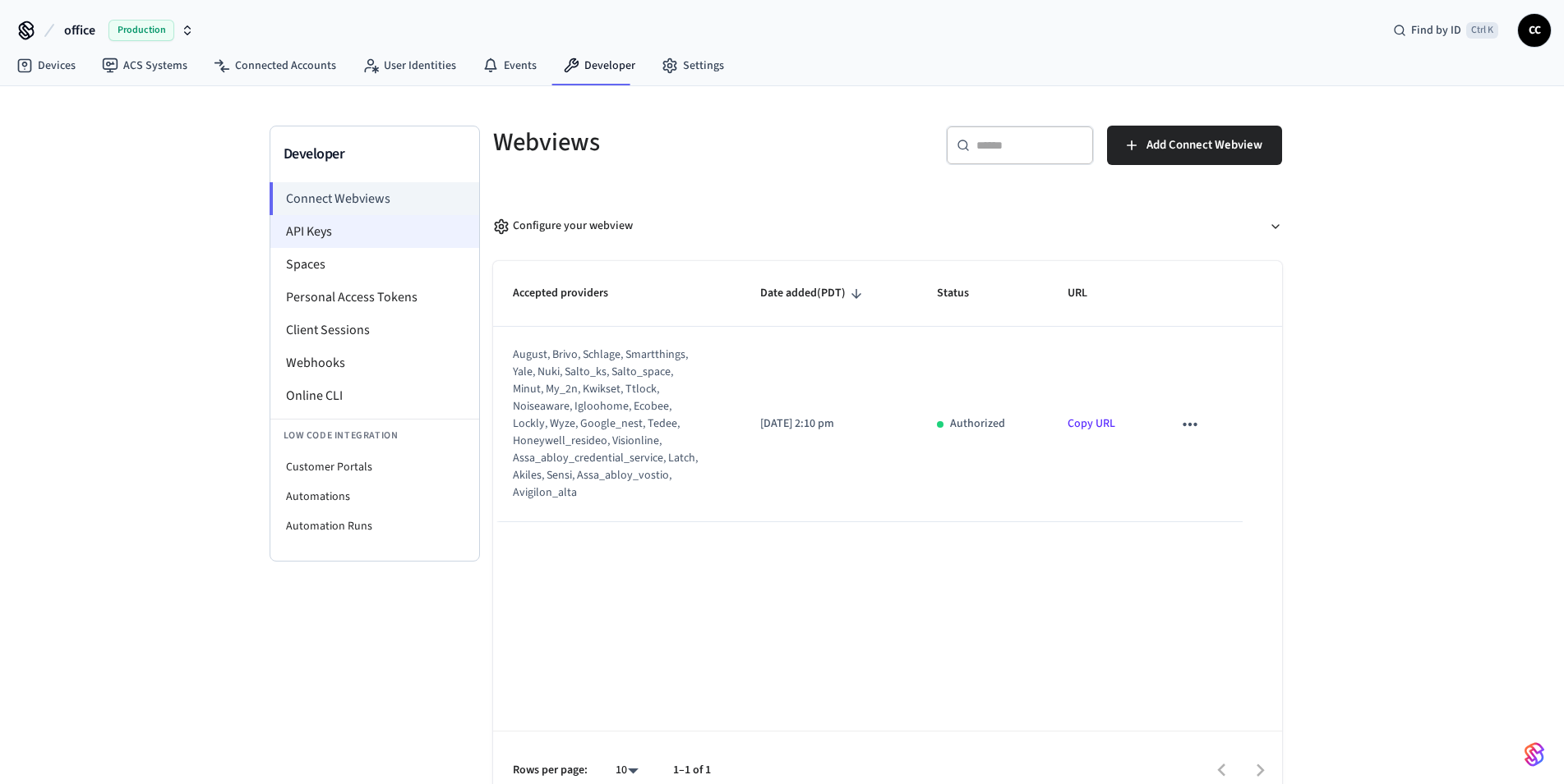
click at [354, 242] on li "API Keys" at bounding box center [375, 232] width 209 height 33
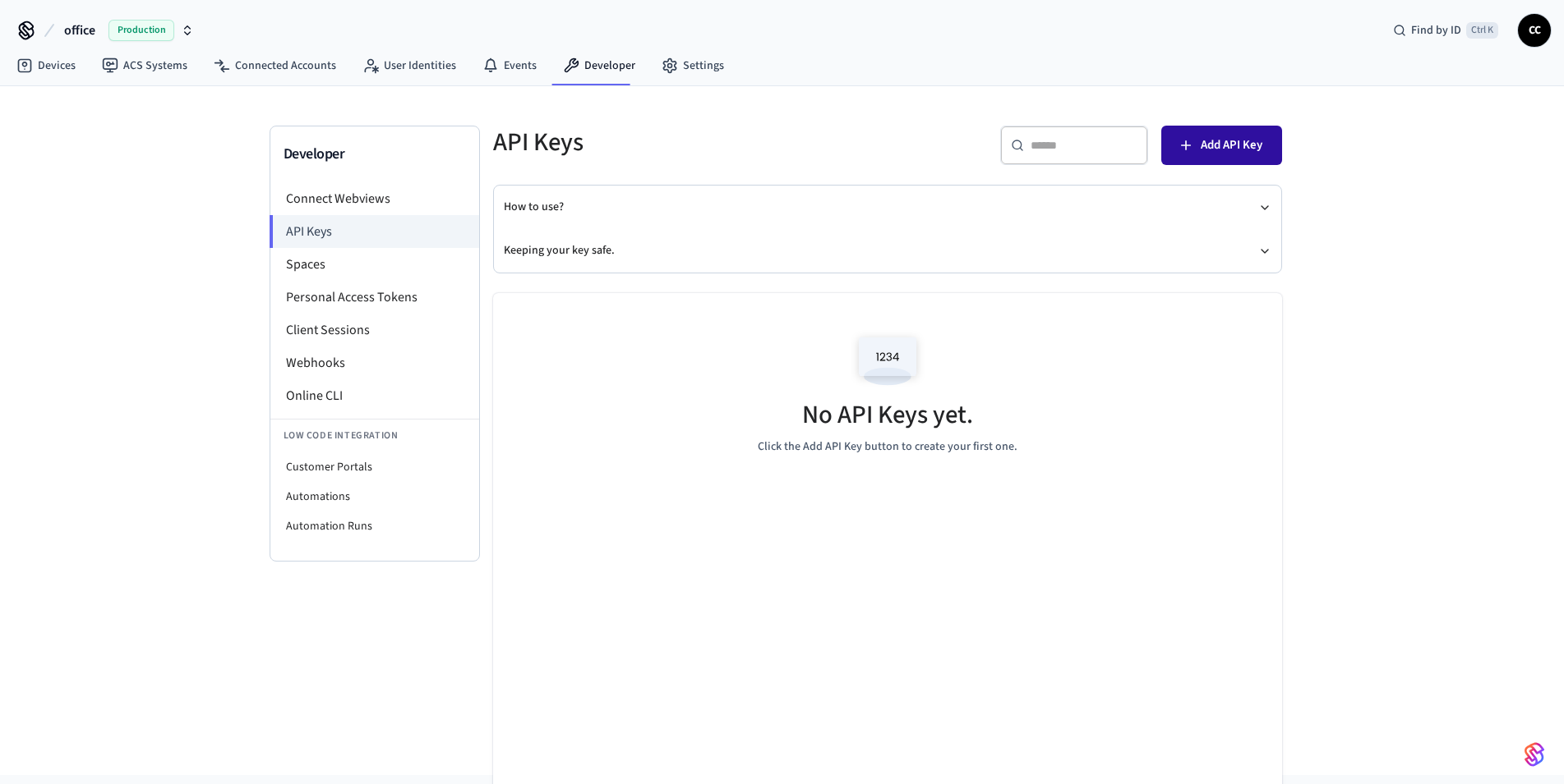
click at [1205, 152] on span "Add API Key" at bounding box center [1231, 145] width 61 height 22
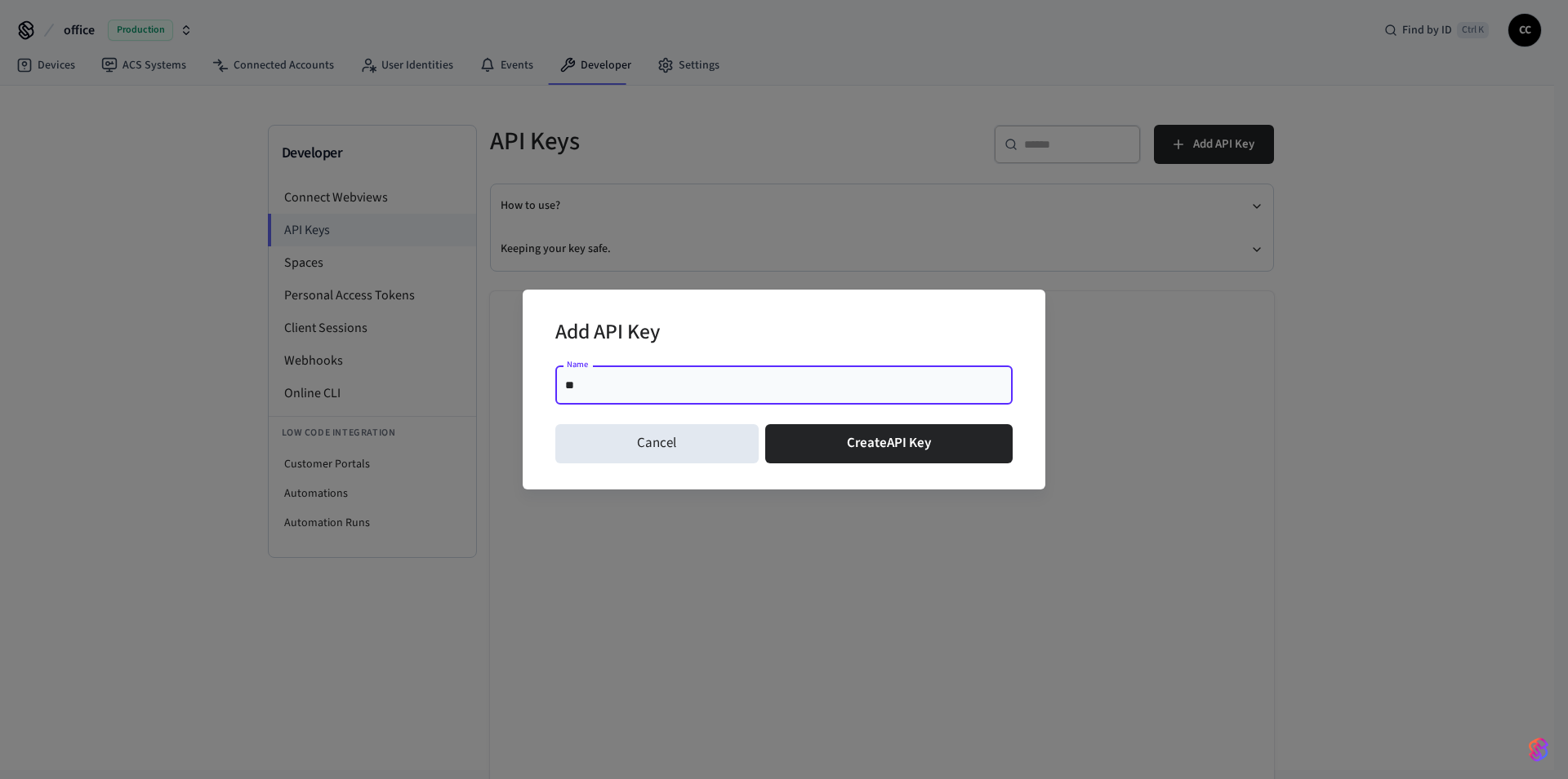
type input "***"
click button "Create API Key" at bounding box center [889, 444] width 248 height 39
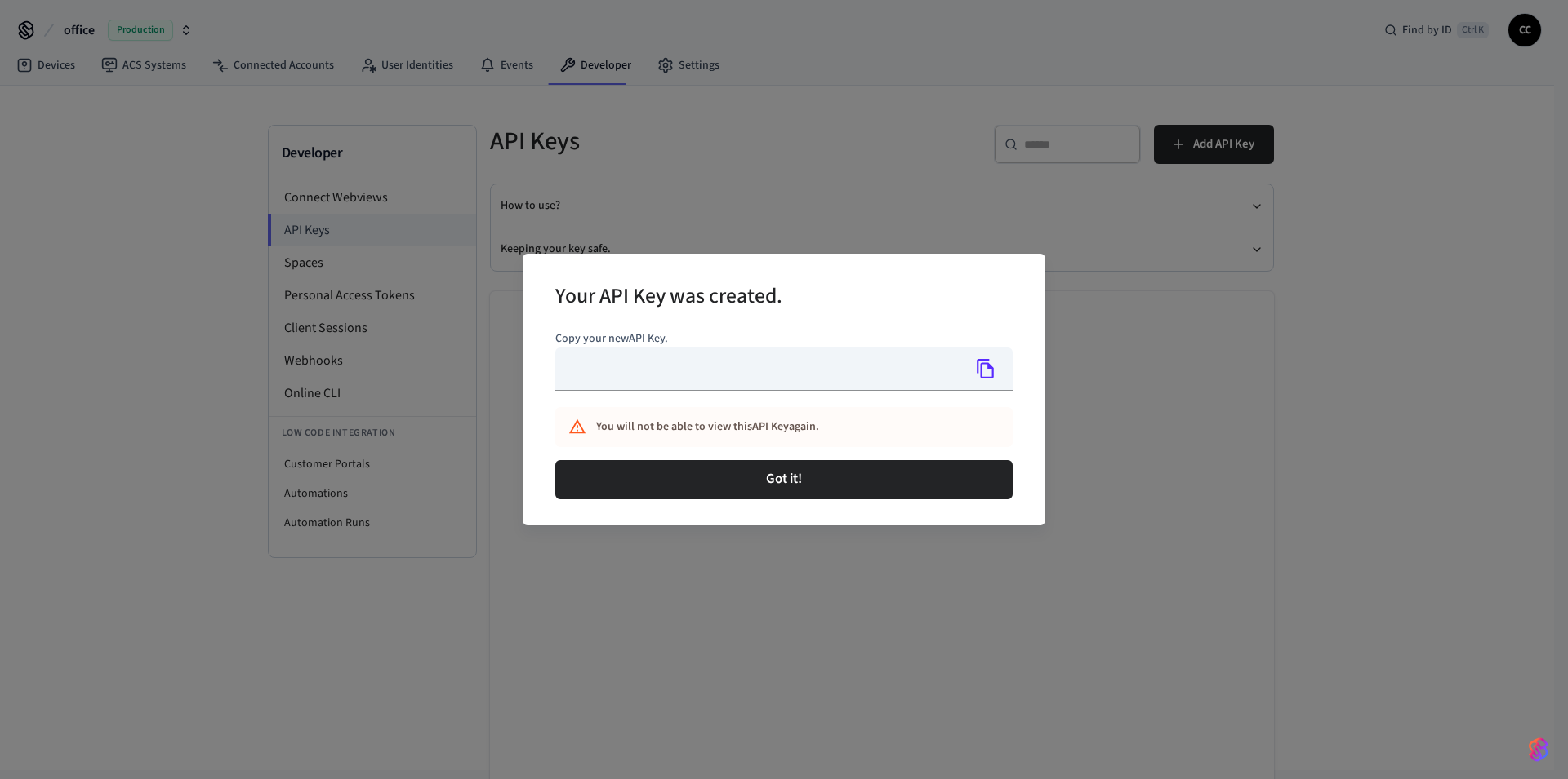
type input "**********"
click at [981, 375] on icon "Copy" at bounding box center [985, 368] width 17 height 20
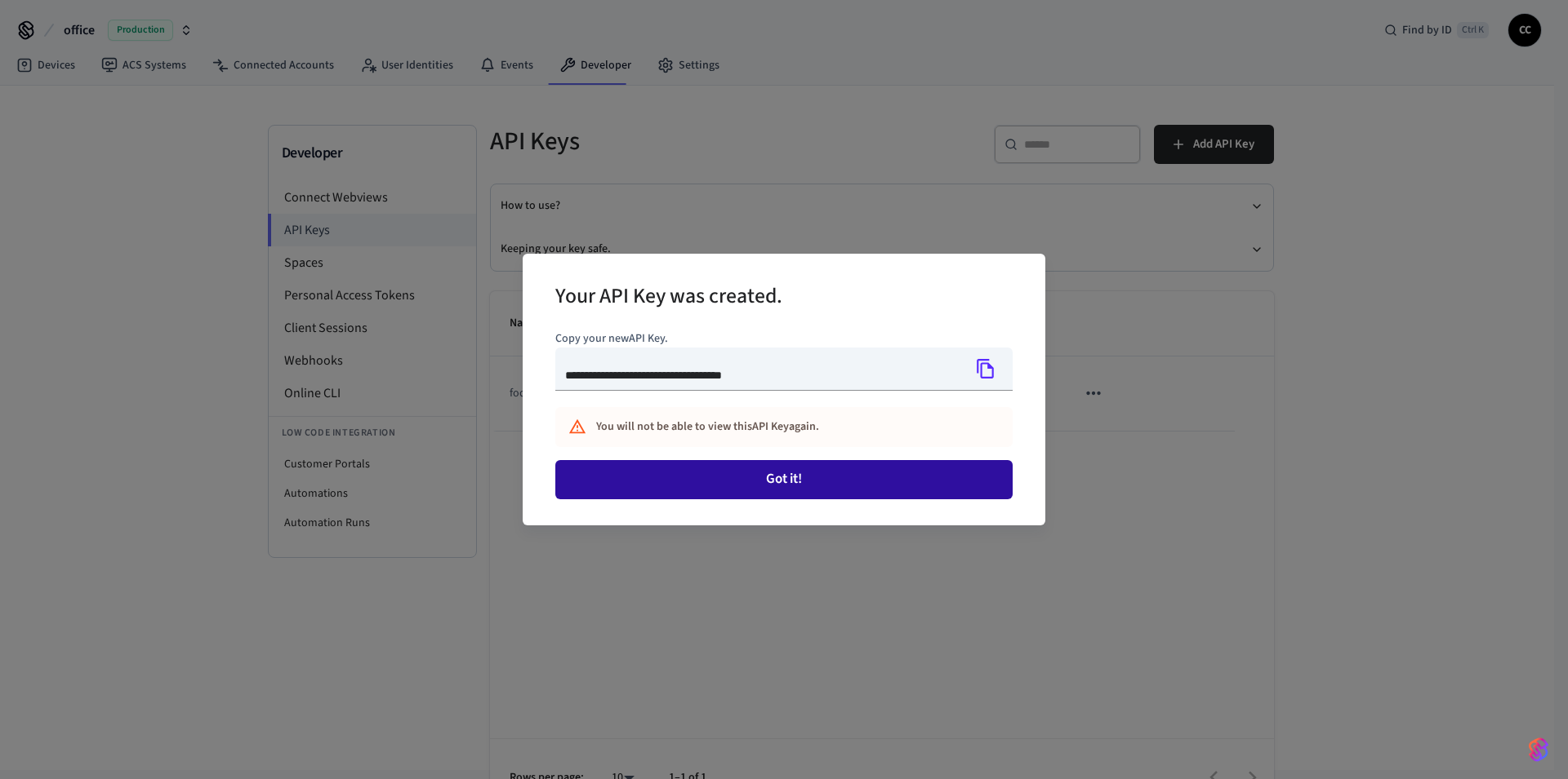
click at [819, 480] on button "Got it!" at bounding box center [783, 480] width 457 height 39
